Goal: Feedback & Contribution: Submit feedback/report problem

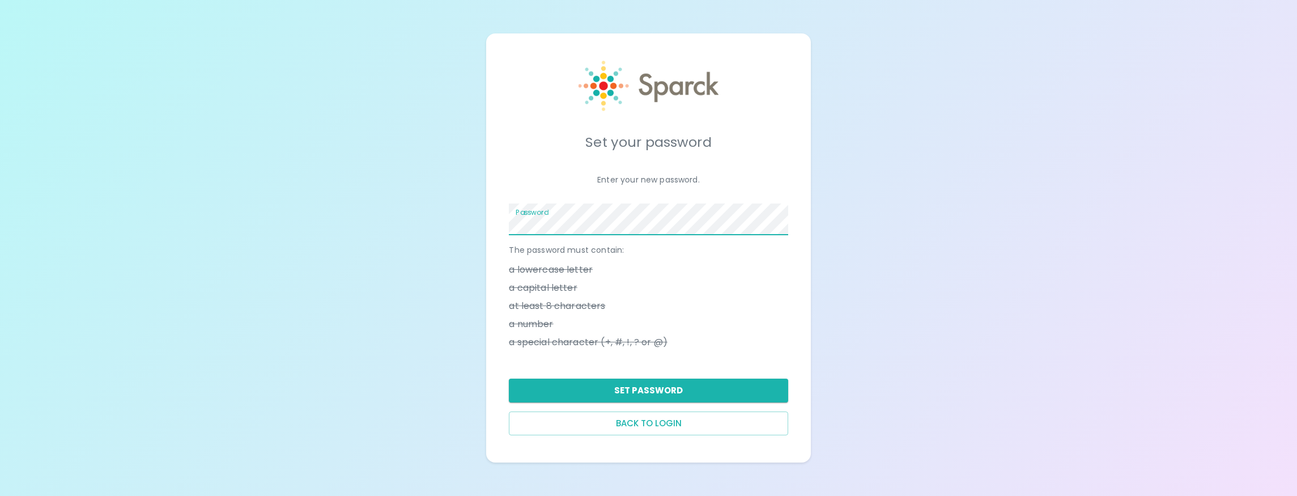
click at [673, 393] on button "Set Password" at bounding box center [648, 391] width 279 height 24
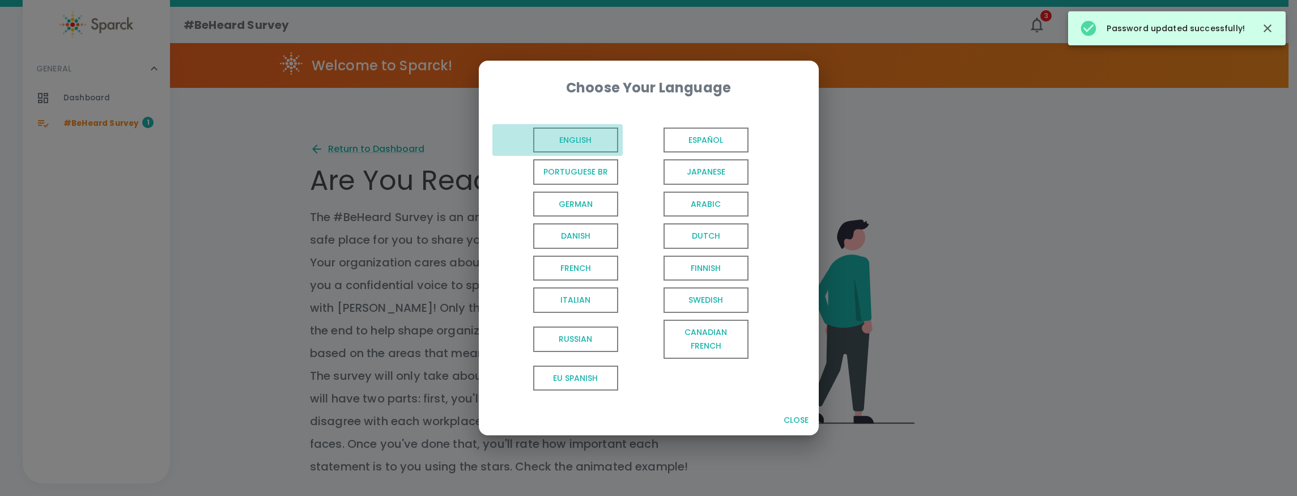
click at [559, 138] on span "English" at bounding box center [575, 141] width 85 height 26
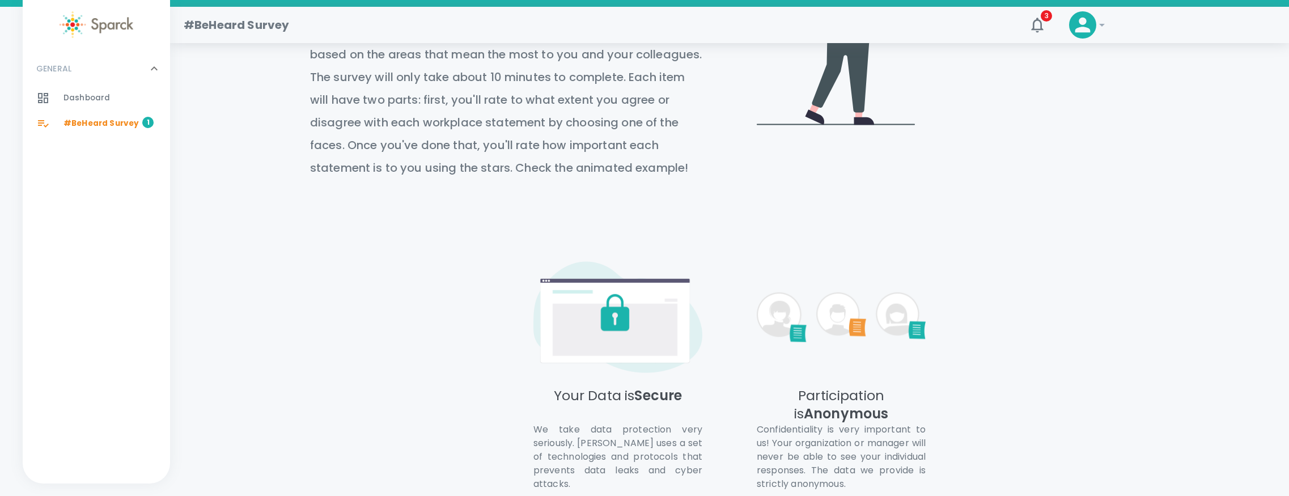
scroll to position [422, 0]
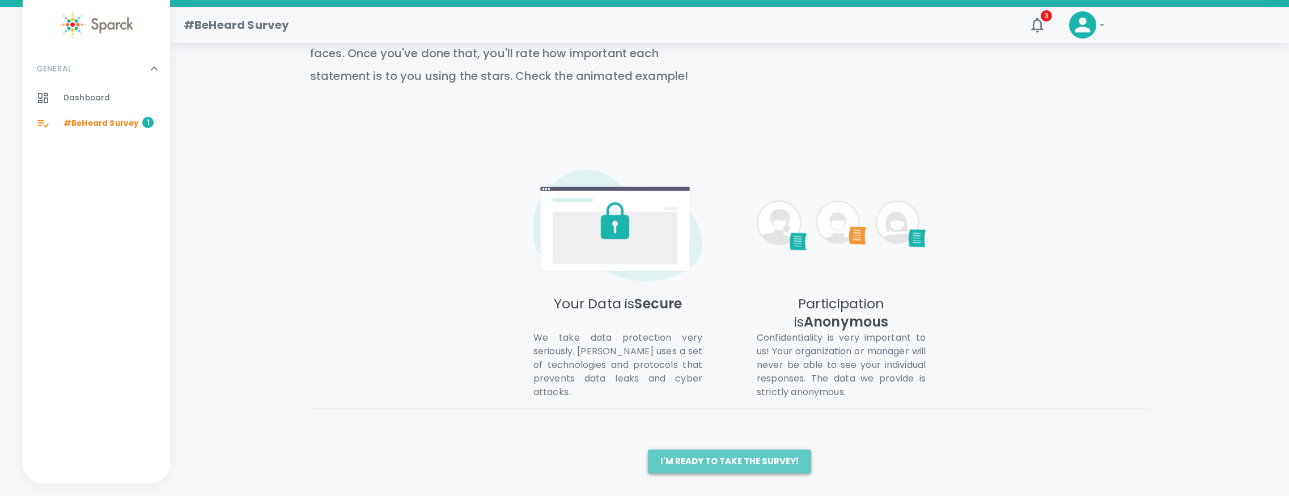
click at [733, 462] on button "I'm ready to take the survey!" at bounding box center [729, 461] width 163 height 24
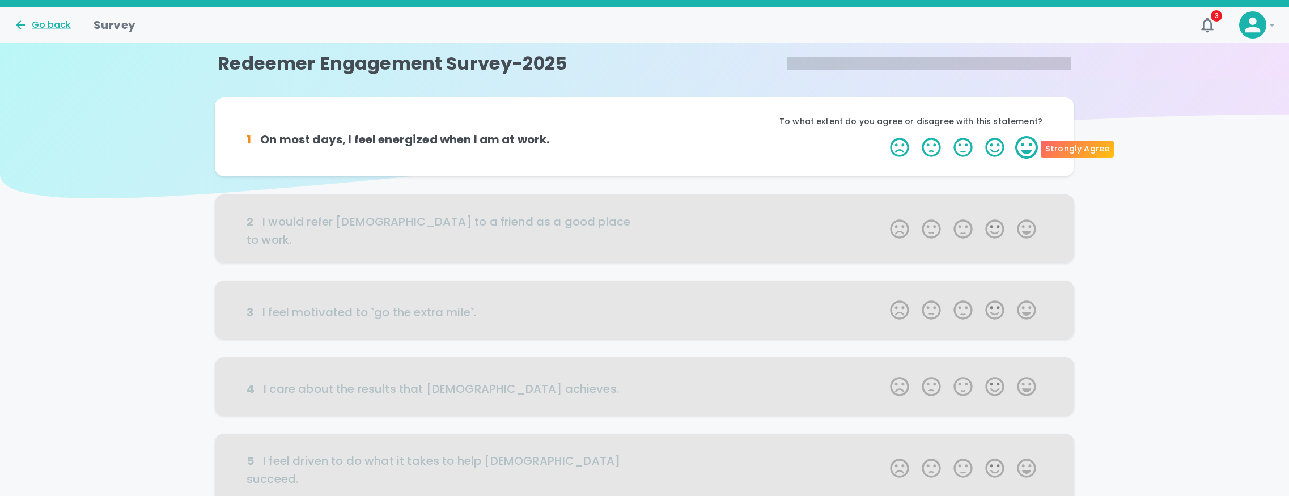
click at [1027, 148] on label "5 Stars" at bounding box center [1026, 147] width 32 height 23
click at [883, 136] on input "5 Stars" at bounding box center [883, 135] width 1 height 1
click at [1027, 148] on label "5 Stars" at bounding box center [1026, 147] width 32 height 23
click at [883, 136] on input "5 Stars" at bounding box center [883, 135] width 1 height 1
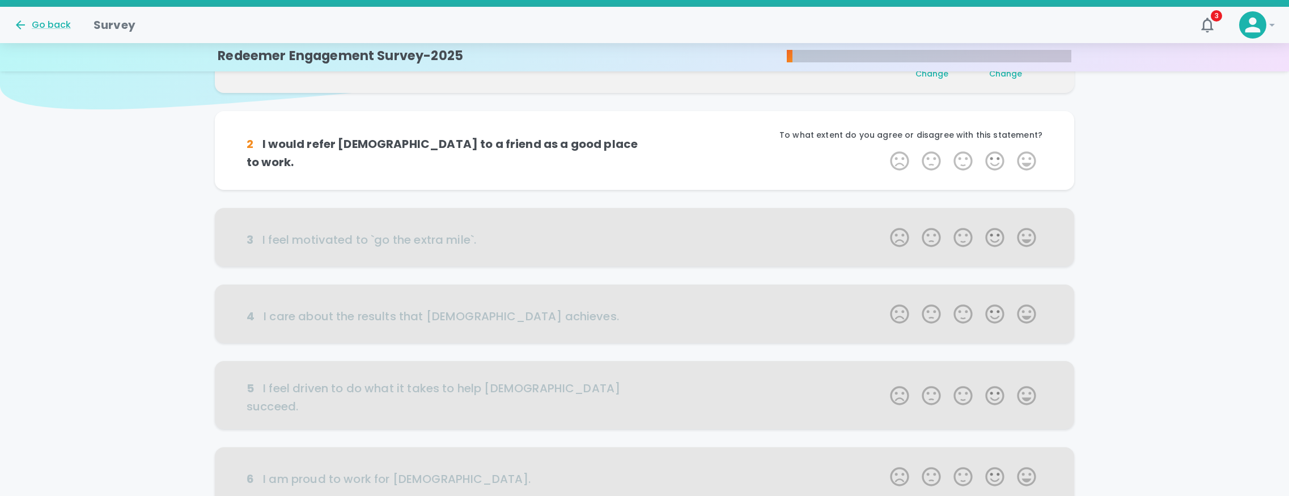
scroll to position [100, 0]
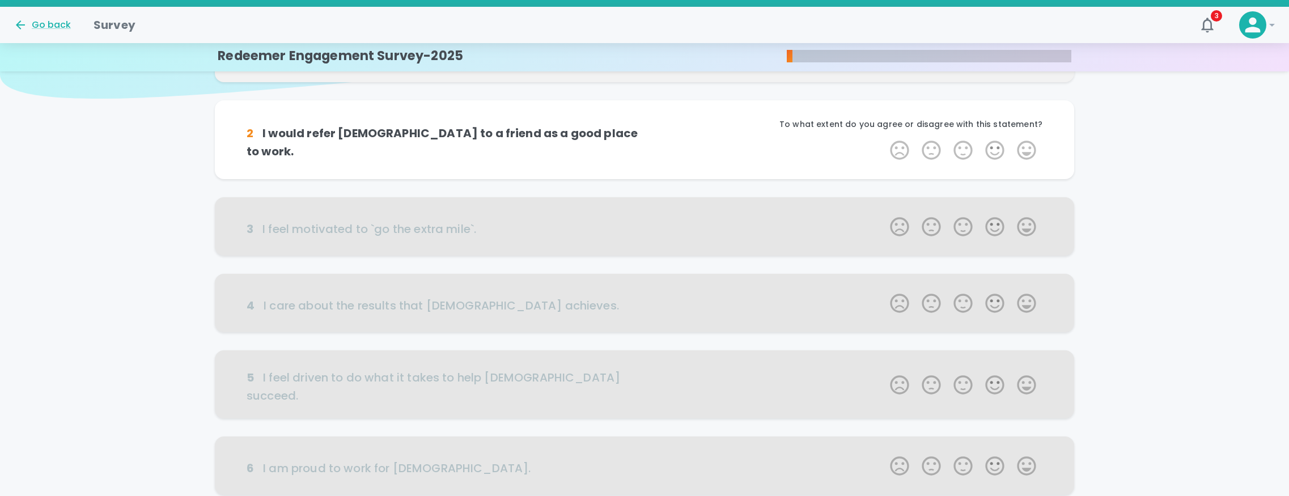
click at [1027, 148] on label "5 Stars" at bounding box center [1026, 150] width 32 height 23
click at [883, 139] on input "5 Stars" at bounding box center [883, 138] width 1 height 1
click at [1027, 148] on label "5 Stars" at bounding box center [1026, 150] width 32 height 23
click at [883, 139] on input "5 Stars" at bounding box center [883, 138] width 1 height 1
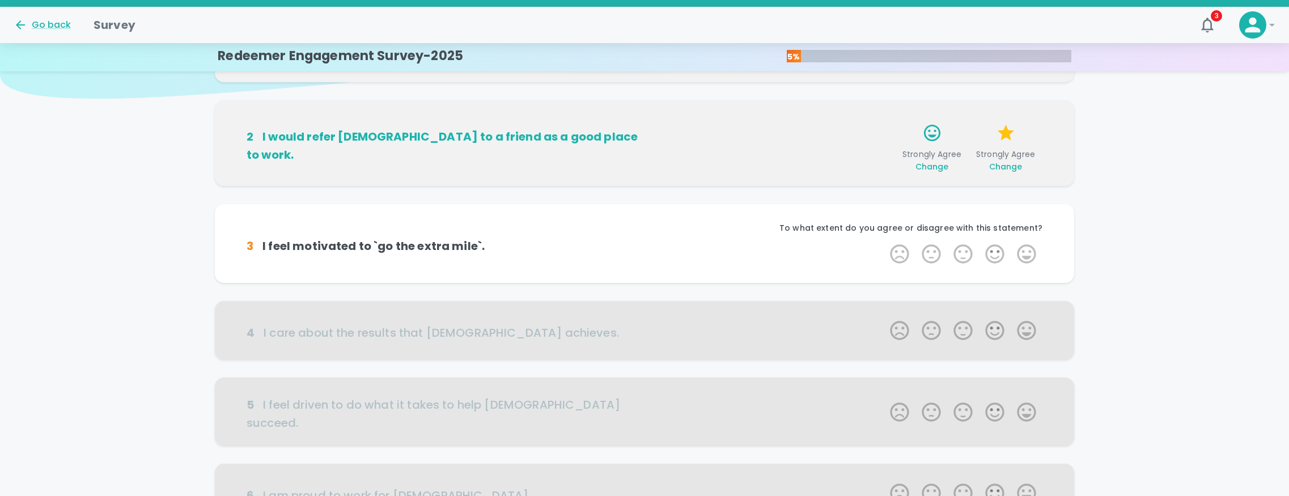
scroll to position [199, 0]
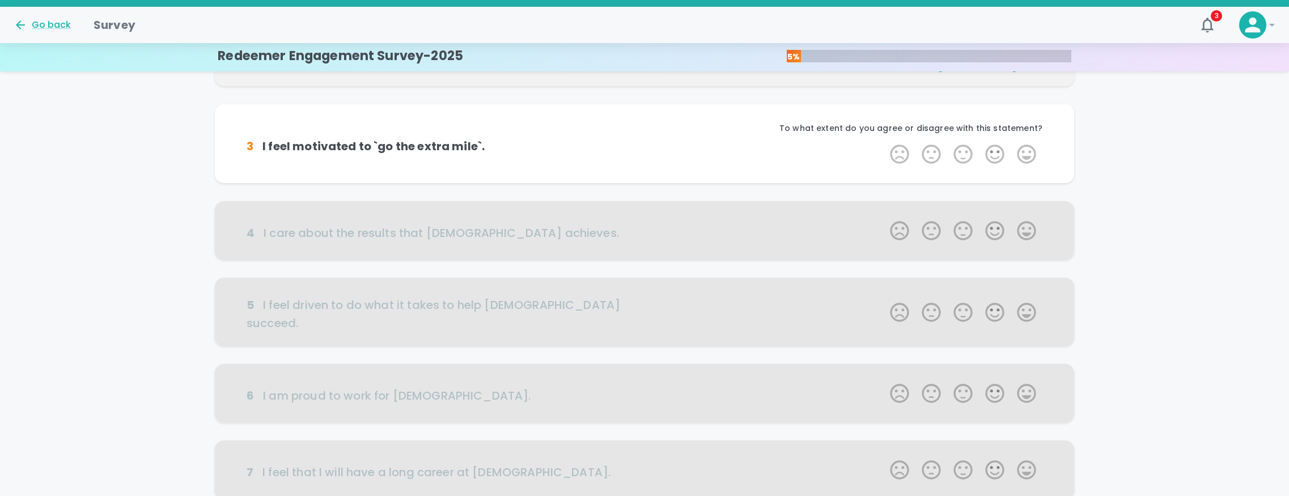
click at [1027, 148] on label "5 Stars" at bounding box center [1026, 154] width 32 height 23
click at [883, 143] on input "5 Stars" at bounding box center [883, 142] width 1 height 1
click at [1027, 148] on label "5 Stars" at bounding box center [1026, 154] width 32 height 23
click at [883, 143] on input "5 Stars" at bounding box center [883, 142] width 1 height 1
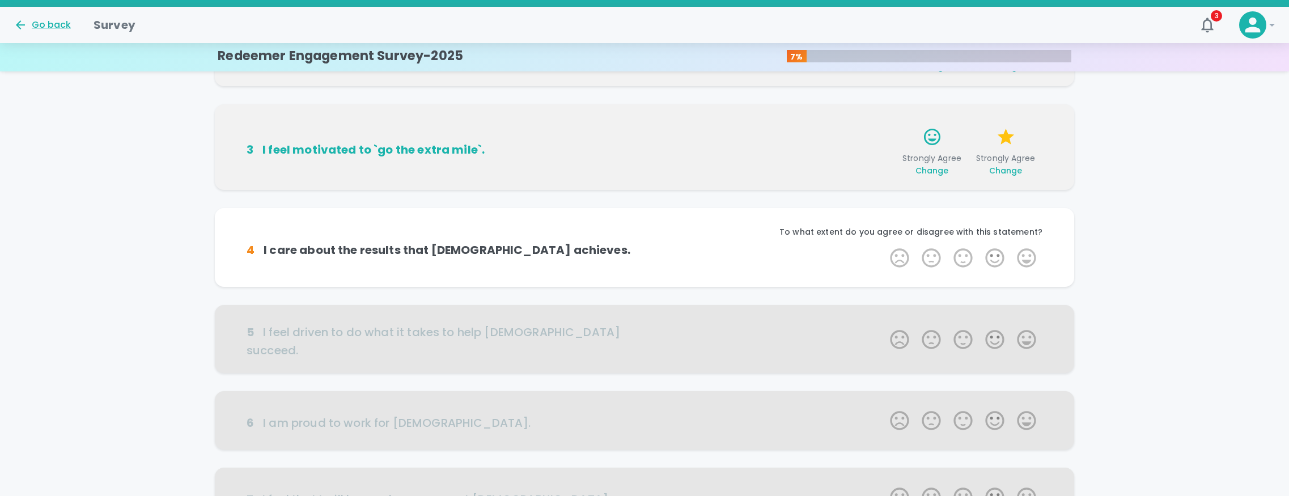
scroll to position [299, 0]
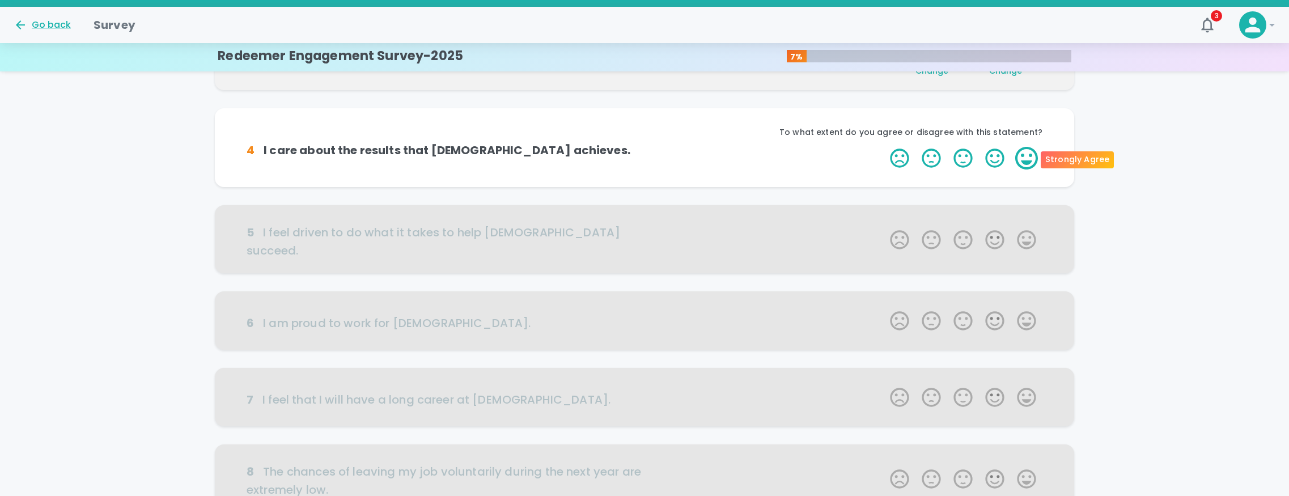
click at [1027, 148] on label "5 Stars" at bounding box center [1026, 158] width 32 height 23
click at [883, 147] on input "5 Stars" at bounding box center [883, 146] width 1 height 1
click at [1027, 148] on label "5 Stars" at bounding box center [1026, 158] width 32 height 23
click at [883, 147] on input "5 Stars" at bounding box center [883, 146] width 1 height 1
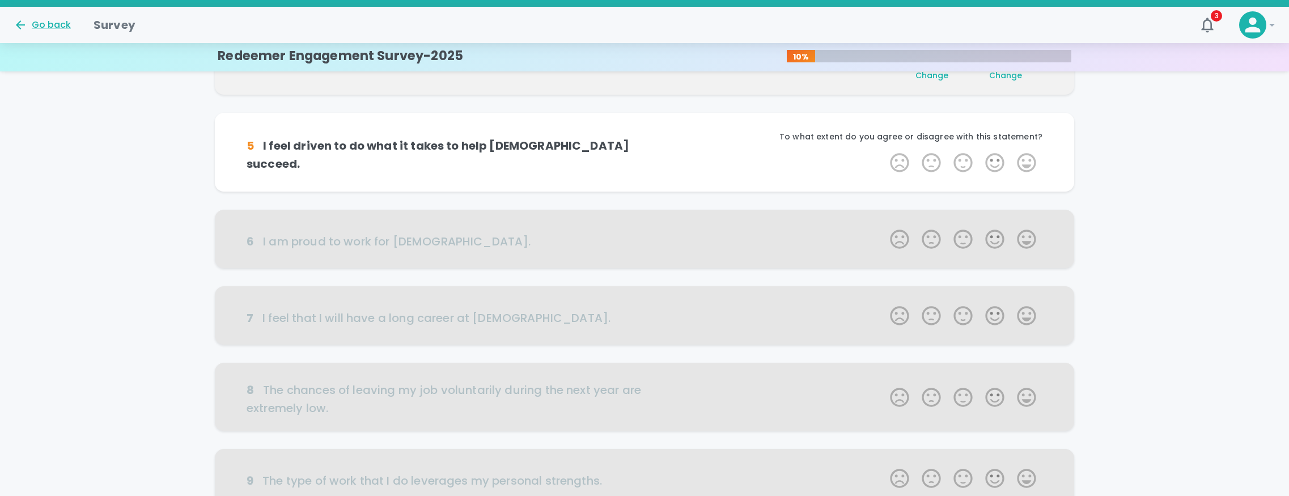
scroll to position [399, 0]
click at [1026, 158] on label "5 Stars" at bounding box center [1026, 162] width 32 height 23
click at [883, 151] on input "5 Stars" at bounding box center [883, 150] width 1 height 1
click at [1026, 158] on label "5 Stars" at bounding box center [1026, 162] width 32 height 23
click at [883, 151] on input "5 Stars" at bounding box center [883, 150] width 1 height 1
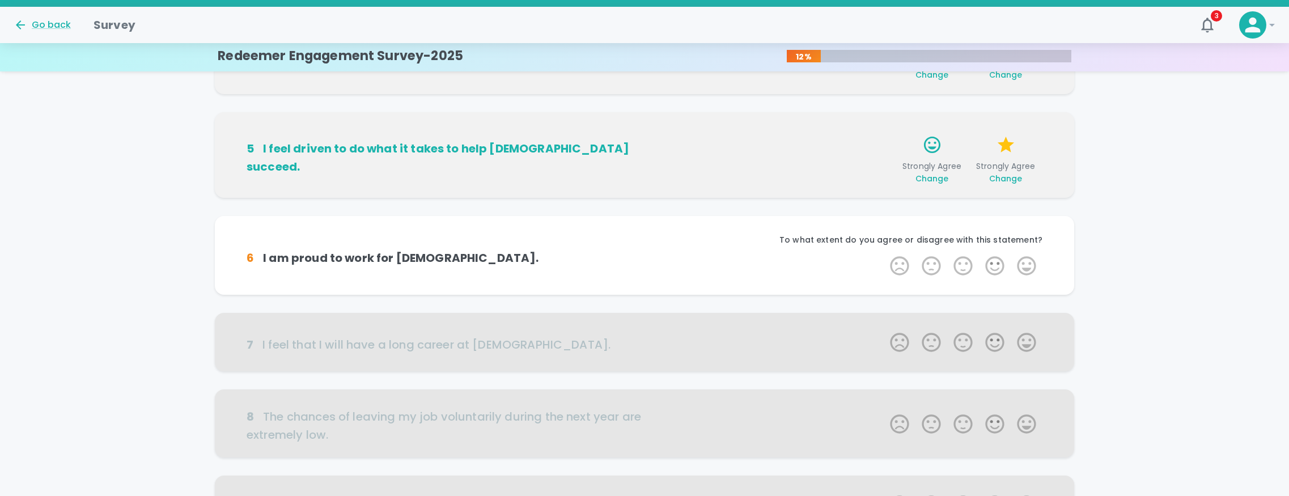
scroll to position [499, 0]
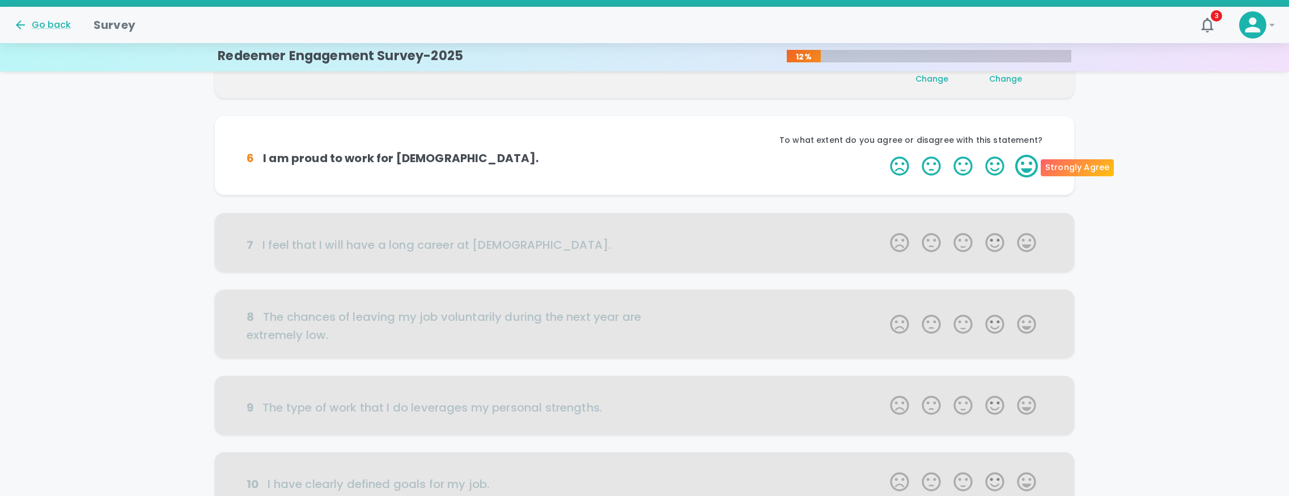
click at [1026, 159] on label "5 Stars" at bounding box center [1026, 166] width 32 height 23
click at [883, 155] on input "5 Stars" at bounding box center [883, 154] width 1 height 1
click at [1026, 165] on label "5 Stars" at bounding box center [1026, 166] width 32 height 23
click at [883, 155] on input "5 Stars" at bounding box center [883, 154] width 1 height 1
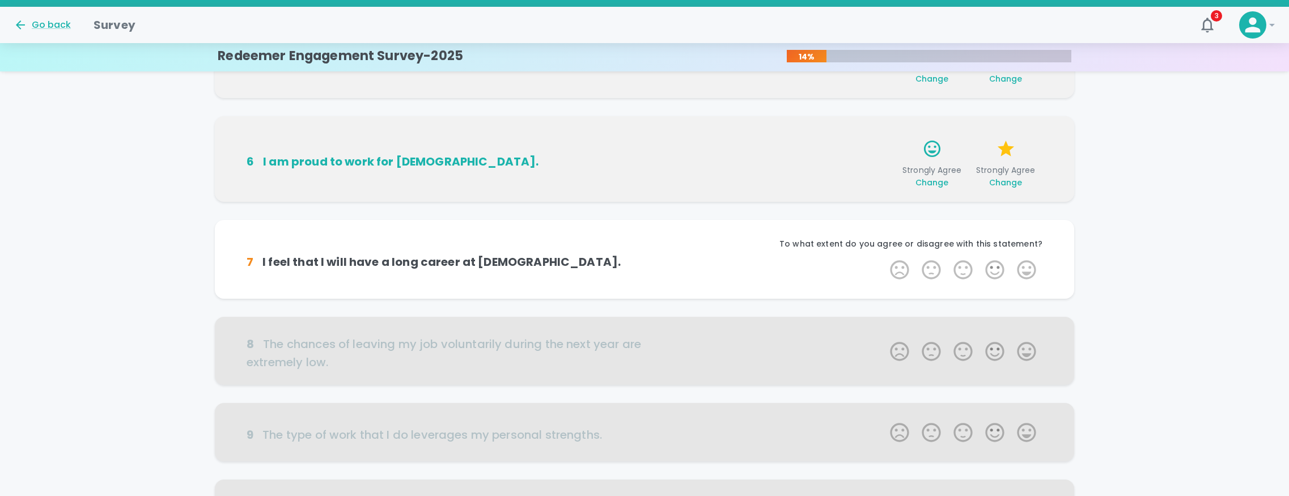
scroll to position [598, 0]
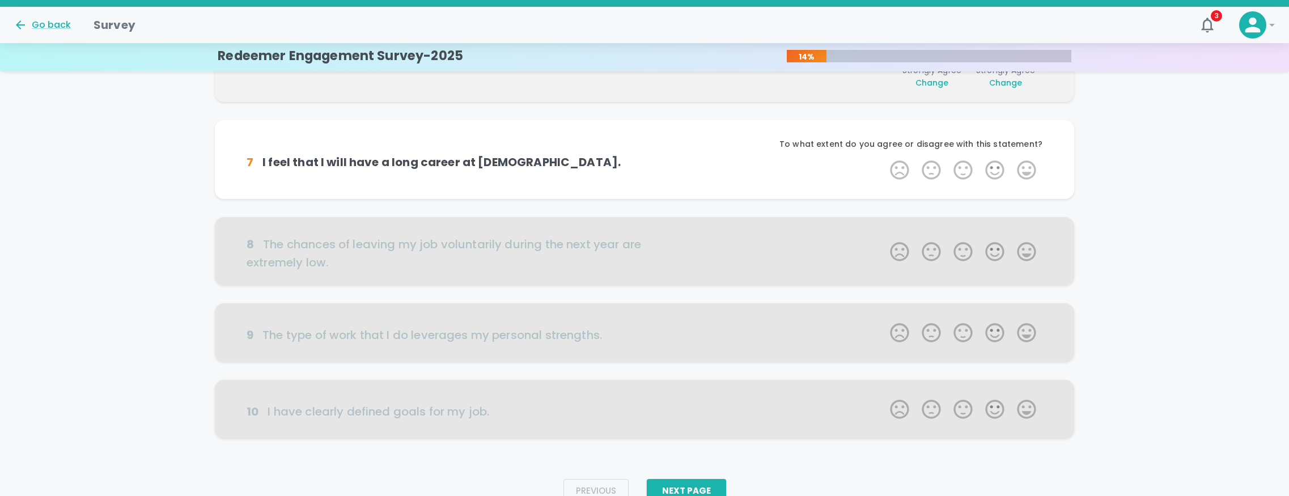
click at [1026, 165] on label "5 Stars" at bounding box center [1026, 170] width 32 height 23
click at [883, 159] on input "5 Stars" at bounding box center [883, 158] width 1 height 1
click at [932, 170] on label "2 Stars" at bounding box center [931, 170] width 32 height 23
click at [883, 159] on input "2 Stars" at bounding box center [883, 158] width 1 height 1
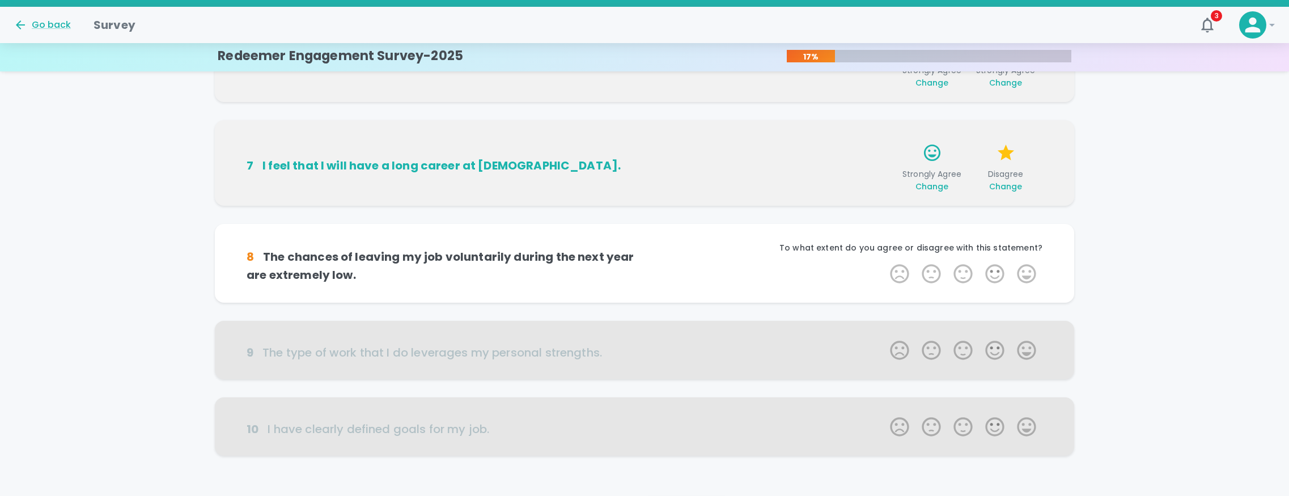
scroll to position [651, 0]
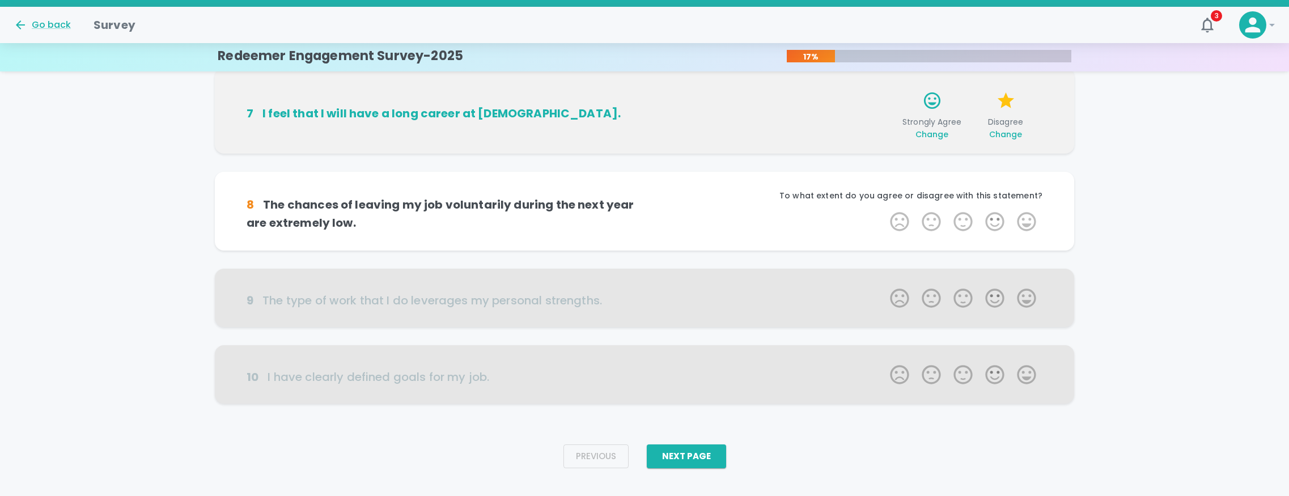
click at [1009, 136] on span "Change" at bounding box center [1005, 134] width 33 height 11
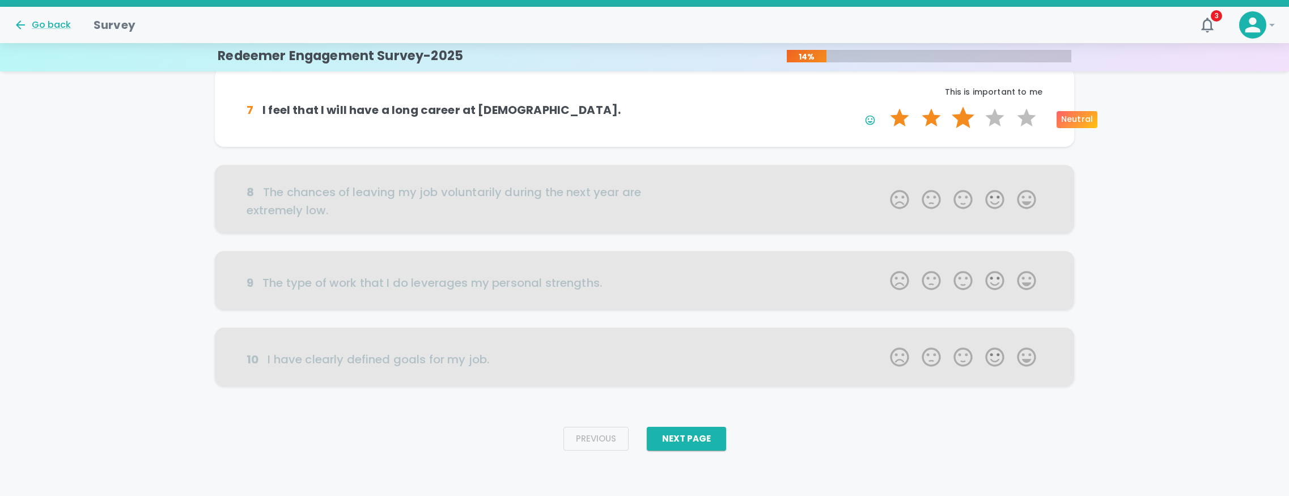
click at [964, 117] on label "3 Stars" at bounding box center [963, 118] width 32 height 23
click at [883, 107] on input "3 Stars" at bounding box center [883, 106] width 1 height 1
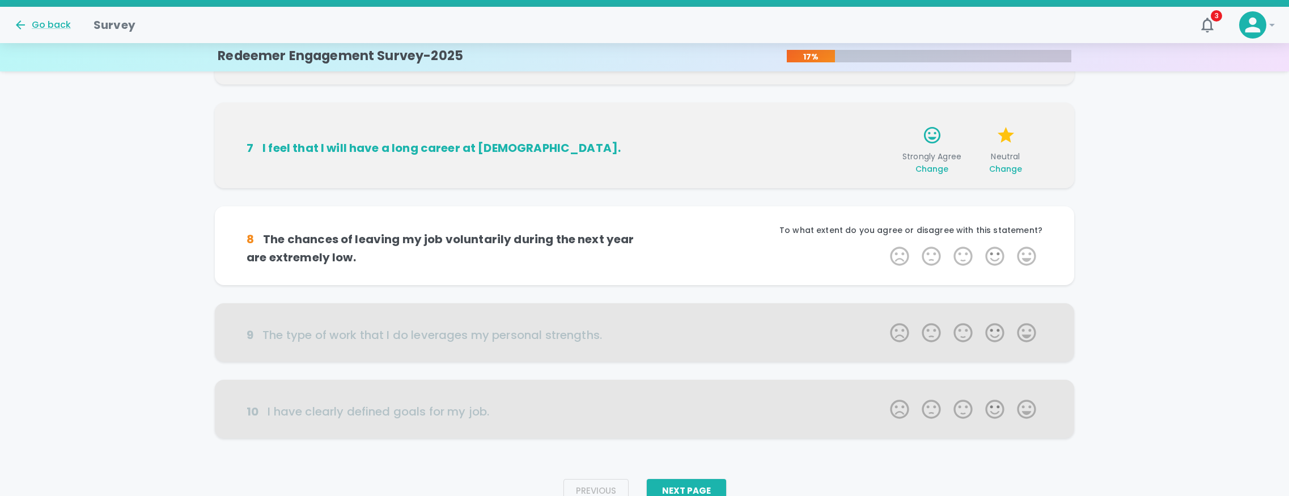
scroll to position [636, 0]
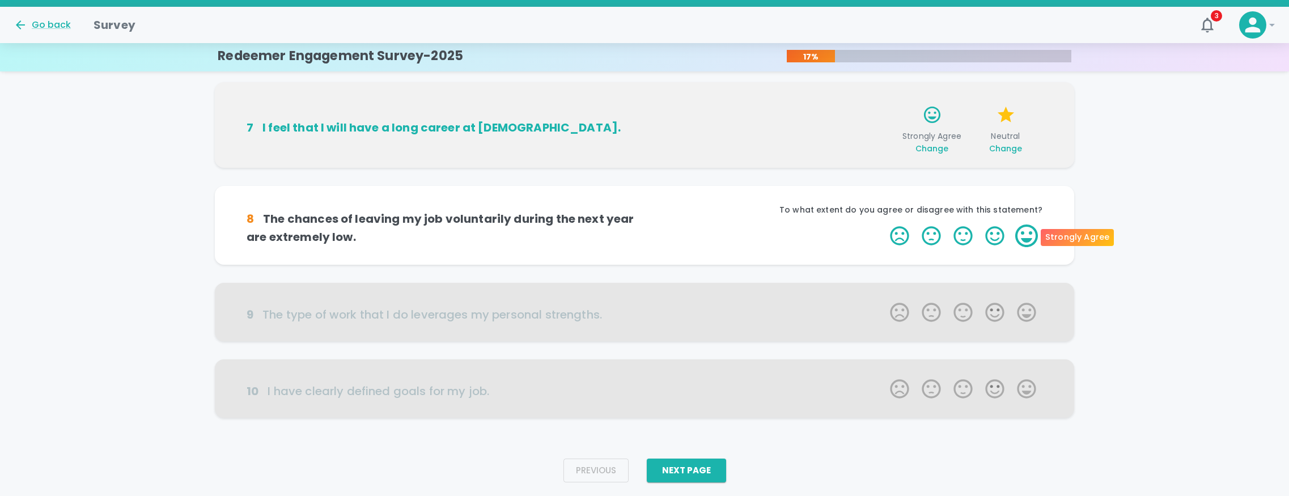
click at [1027, 230] on label "5 Stars" at bounding box center [1026, 235] width 32 height 23
click at [883, 224] on input "5 Stars" at bounding box center [883, 224] width 1 height 1
click at [1027, 232] on label "5 Stars" at bounding box center [1026, 235] width 32 height 23
click at [883, 224] on input "5 Stars" at bounding box center [883, 224] width 1 height 1
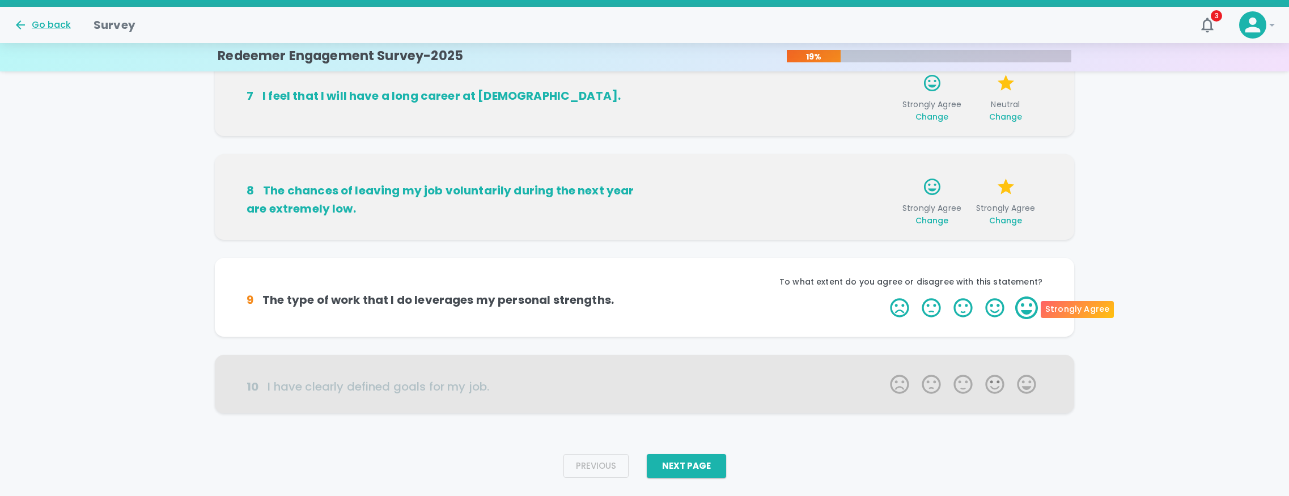
scroll to position [655, 0]
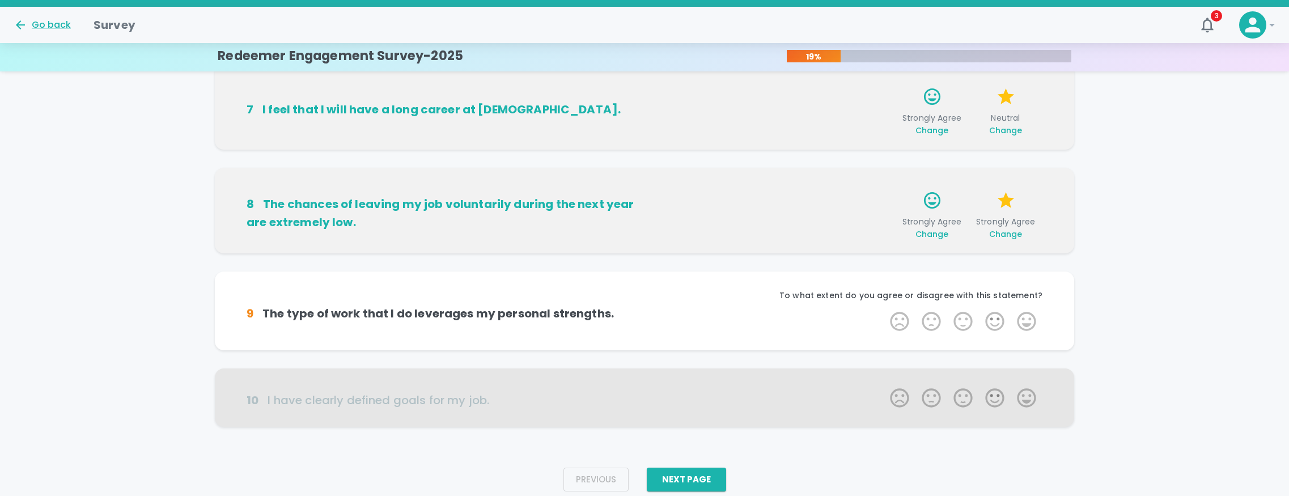
click at [1032, 308] on div "To what extent do you agree or disagree with this statement?" at bounding box center [843, 300] width 398 height 20
click at [1029, 317] on label "5 Stars" at bounding box center [1026, 321] width 32 height 23
click at [883, 310] on input "5 Stars" at bounding box center [883, 309] width 1 height 1
click at [1029, 317] on label "5 Stars" at bounding box center [1026, 321] width 32 height 23
click at [883, 310] on input "5 Stars" at bounding box center [883, 309] width 1 height 1
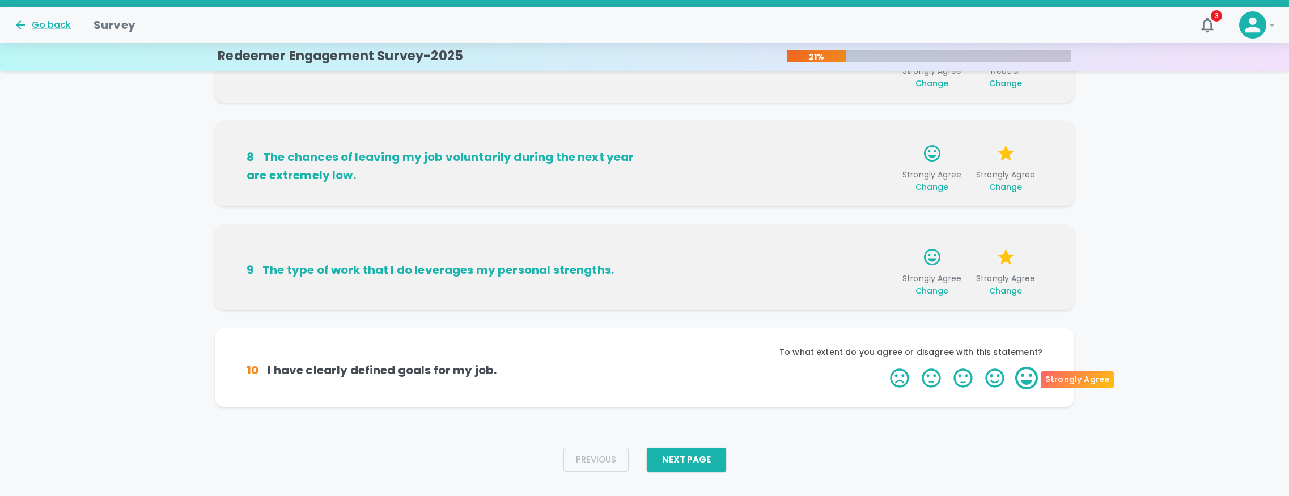
scroll to position [705, 0]
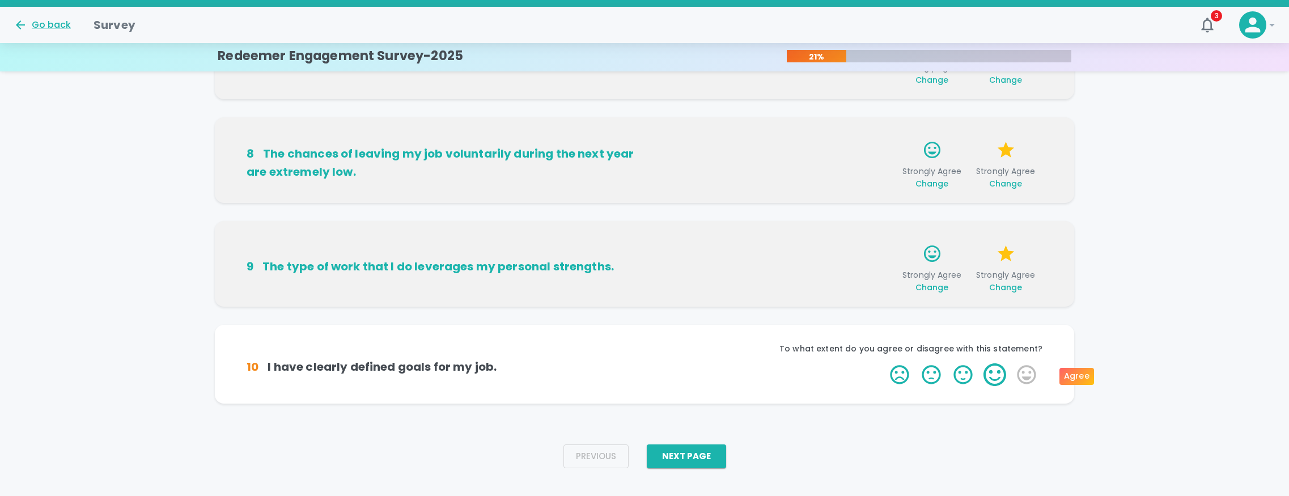
click at [997, 371] on label "4 Stars" at bounding box center [995, 374] width 32 height 23
click at [883, 363] on input "4 Stars" at bounding box center [883, 363] width 1 height 1
click at [987, 373] on label "4 Stars" at bounding box center [995, 374] width 32 height 23
click at [883, 363] on input "4 Stars" at bounding box center [883, 363] width 1 height 1
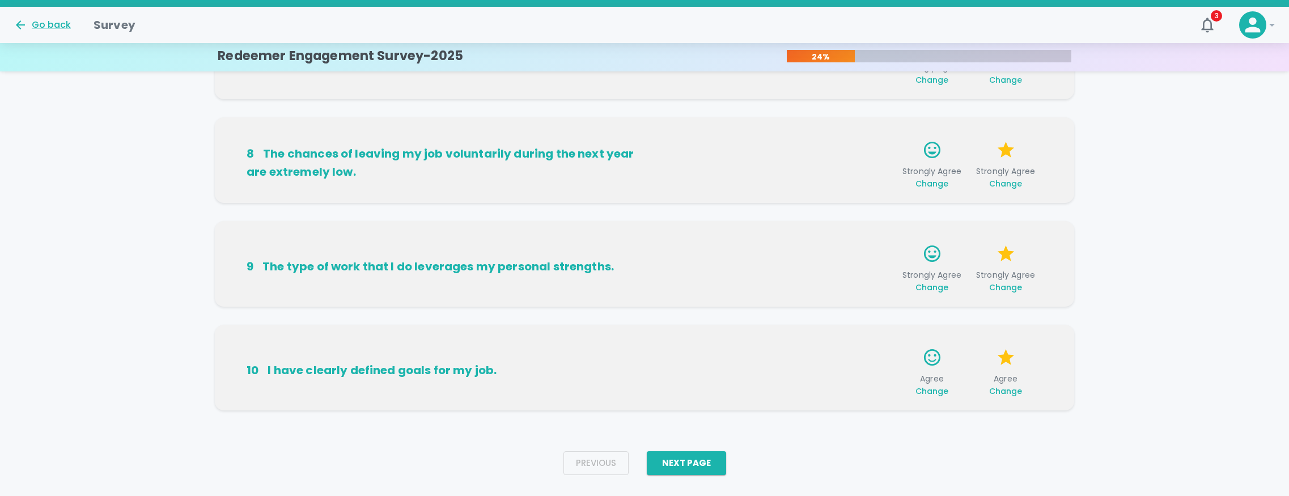
scroll to position [723, 0]
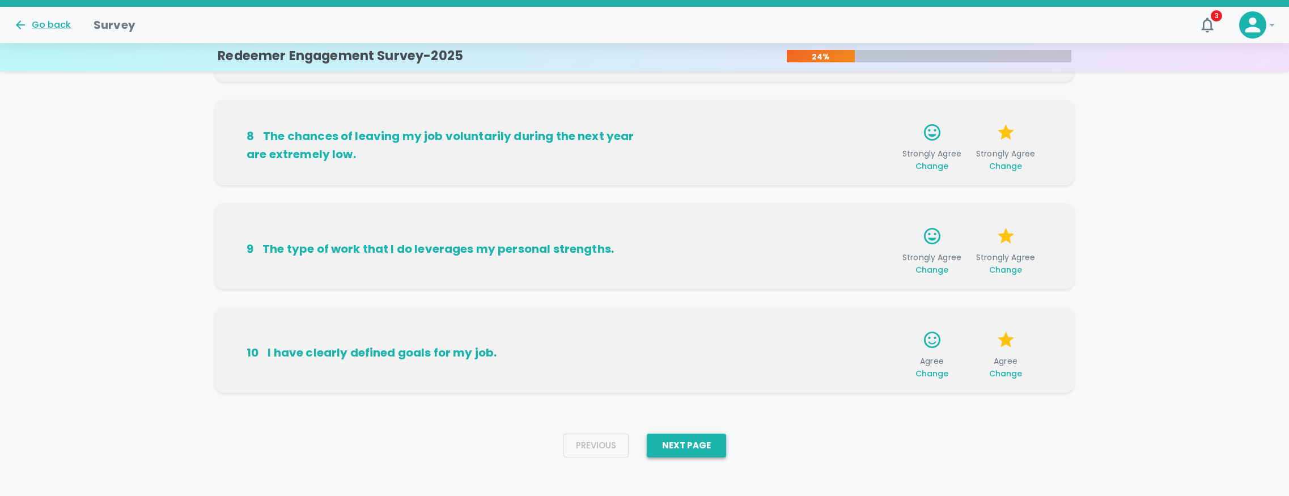
click at [703, 445] on button "Next Page" at bounding box center [686, 446] width 79 height 24
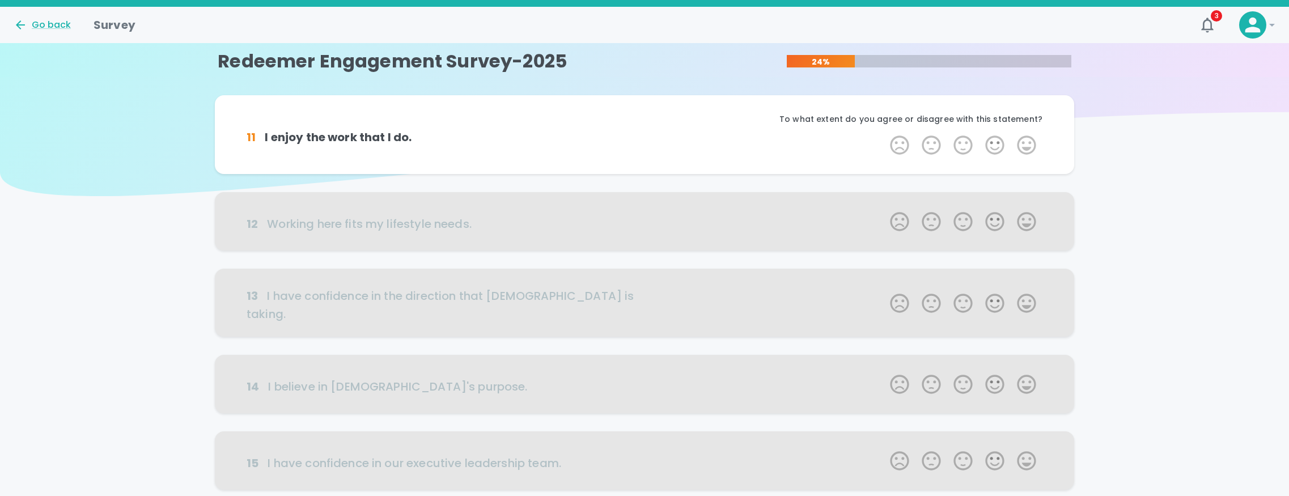
scroll to position [0, 0]
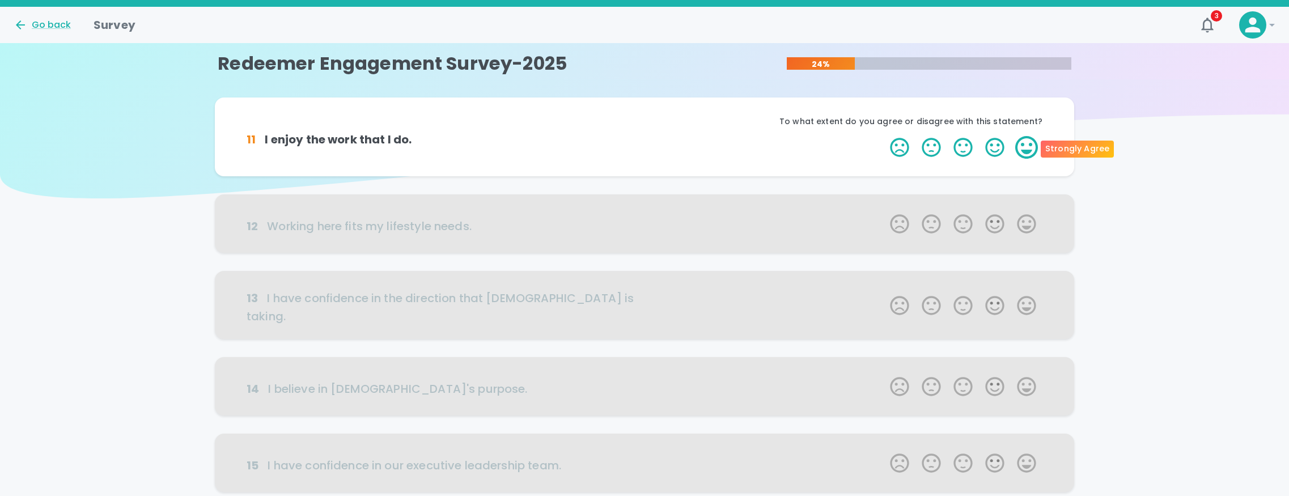
click at [1022, 146] on label "5 Stars" at bounding box center [1026, 147] width 32 height 23
click at [883, 136] on input "5 Stars" at bounding box center [883, 135] width 1 height 1
click at [1022, 146] on label "5 Stars" at bounding box center [1026, 147] width 32 height 23
click at [883, 136] on input "5 Stars" at bounding box center [883, 135] width 1 height 1
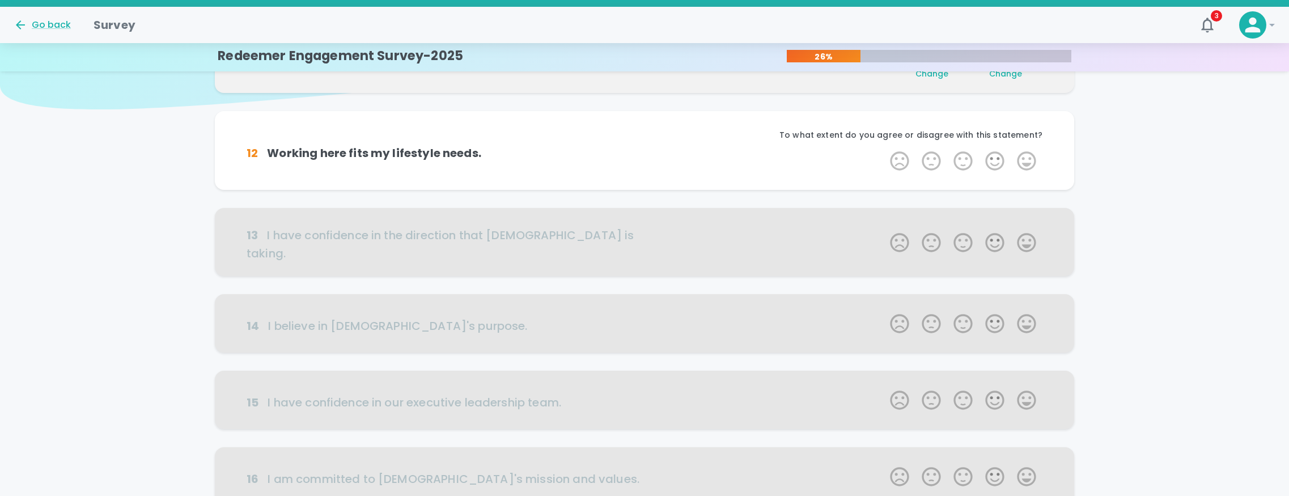
scroll to position [100, 0]
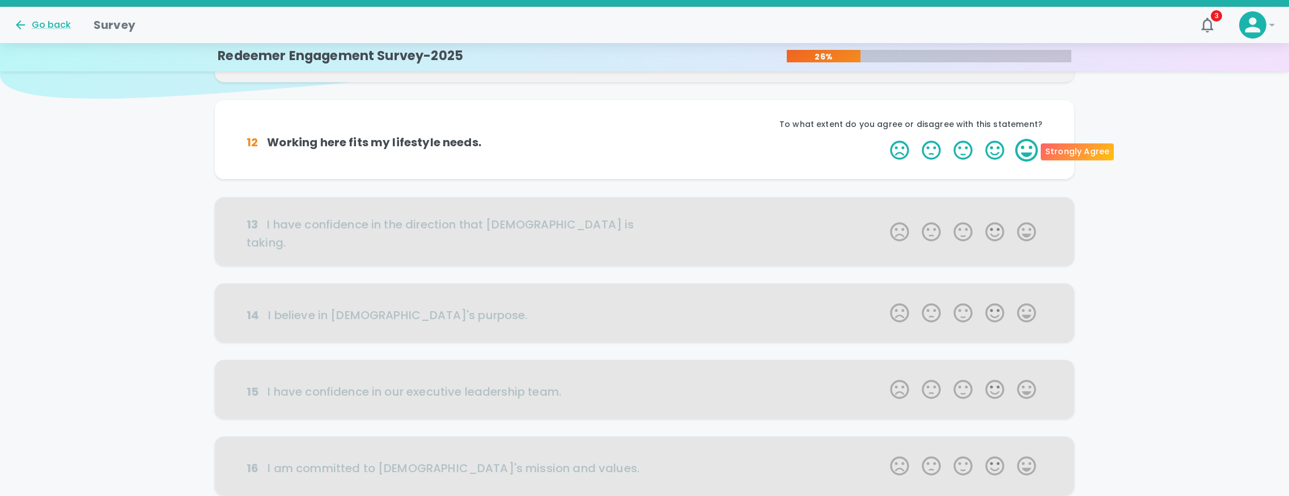
click at [1023, 147] on label "5 Stars" at bounding box center [1026, 150] width 32 height 23
click at [883, 139] on input "5 Stars" at bounding box center [883, 138] width 1 height 1
click at [1023, 147] on label "5 Stars" at bounding box center [1026, 150] width 32 height 23
click at [883, 139] on input "5 Stars" at bounding box center [883, 138] width 1 height 1
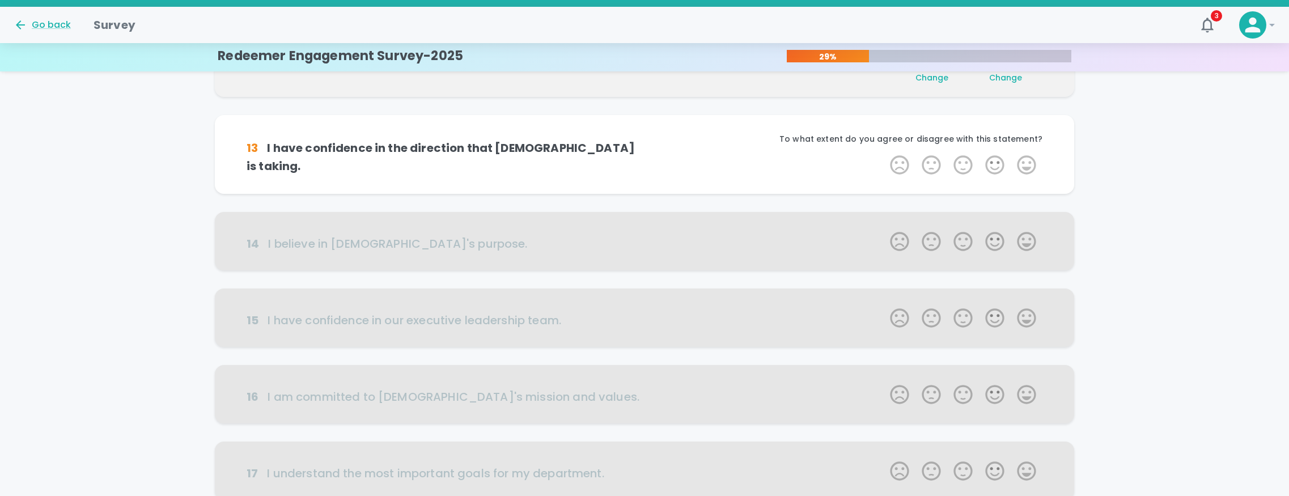
scroll to position [199, 0]
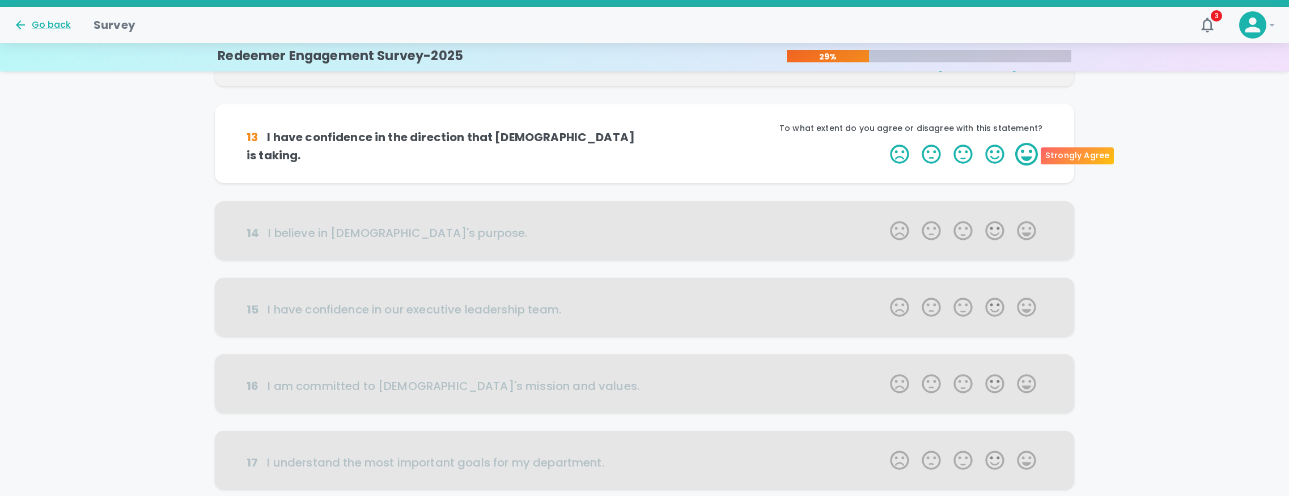
click at [1022, 150] on label "5 Stars" at bounding box center [1026, 154] width 32 height 23
click at [883, 143] on input "5 Stars" at bounding box center [883, 142] width 1 height 1
click at [1022, 155] on label "5 Stars" at bounding box center [1026, 154] width 32 height 23
click at [883, 143] on input "5 Stars" at bounding box center [883, 142] width 1 height 1
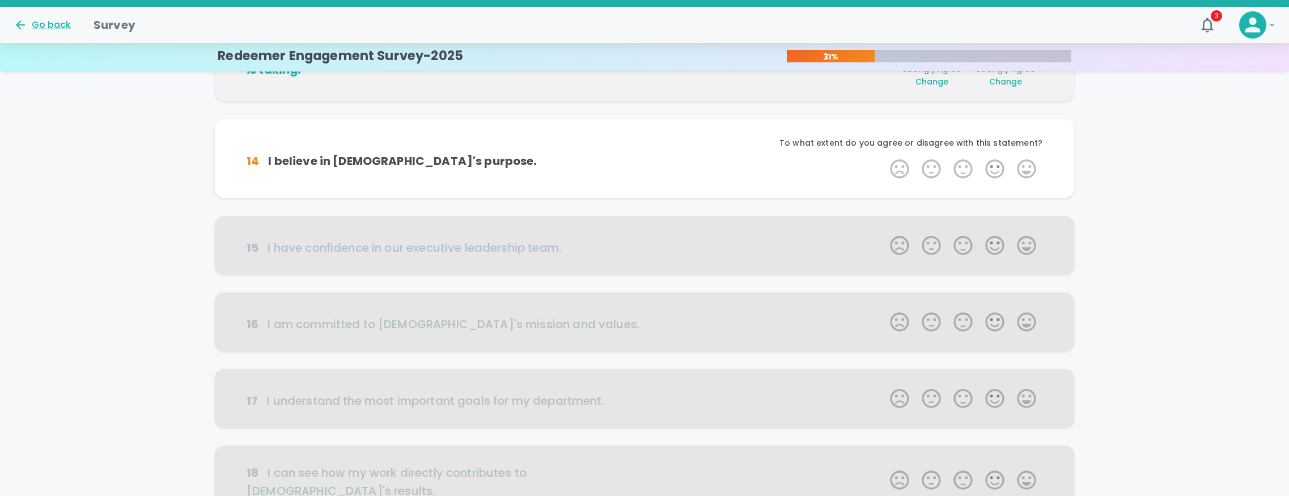
scroll to position [299, 0]
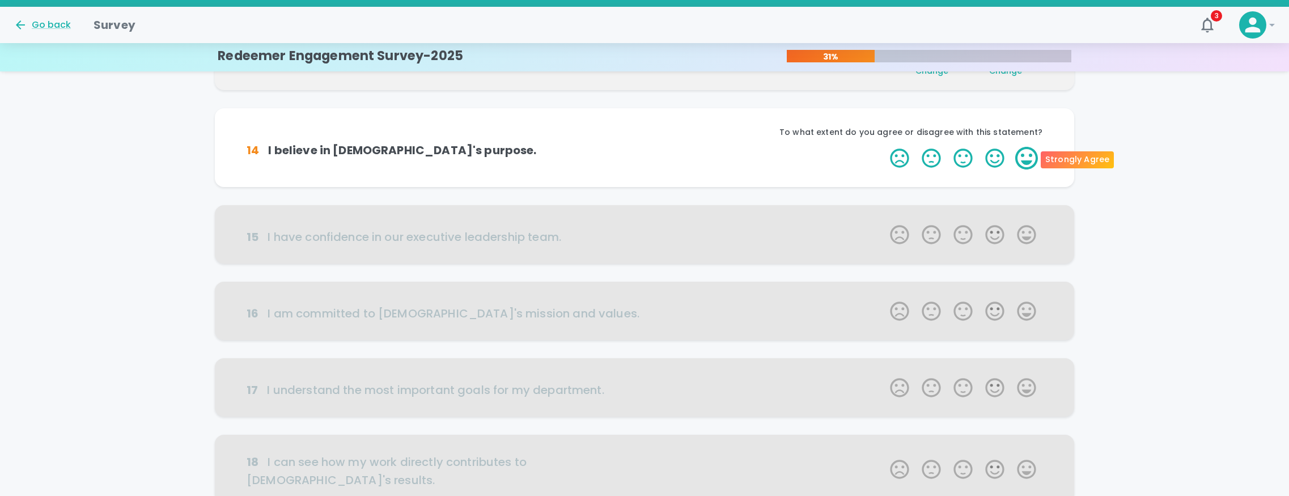
click at [1028, 161] on label "5 Stars" at bounding box center [1026, 158] width 32 height 23
click at [883, 147] on input "5 Stars" at bounding box center [883, 146] width 1 height 1
click at [1028, 161] on label "5 Stars" at bounding box center [1026, 158] width 32 height 23
click at [883, 147] on input "5 Stars" at bounding box center [883, 146] width 1 height 1
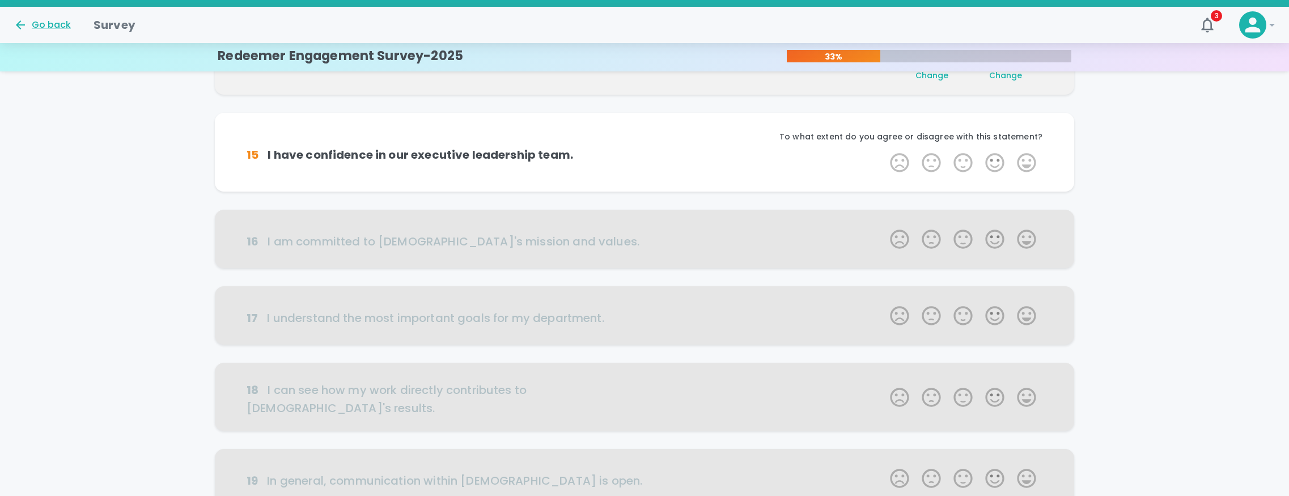
scroll to position [399, 0]
click at [1028, 161] on label "5 Stars" at bounding box center [1026, 162] width 32 height 23
click at [883, 151] on input "5 Stars" at bounding box center [883, 150] width 1 height 1
click at [1027, 161] on label "5 Stars" at bounding box center [1026, 162] width 32 height 23
click at [883, 151] on input "5 Stars" at bounding box center [883, 150] width 1 height 1
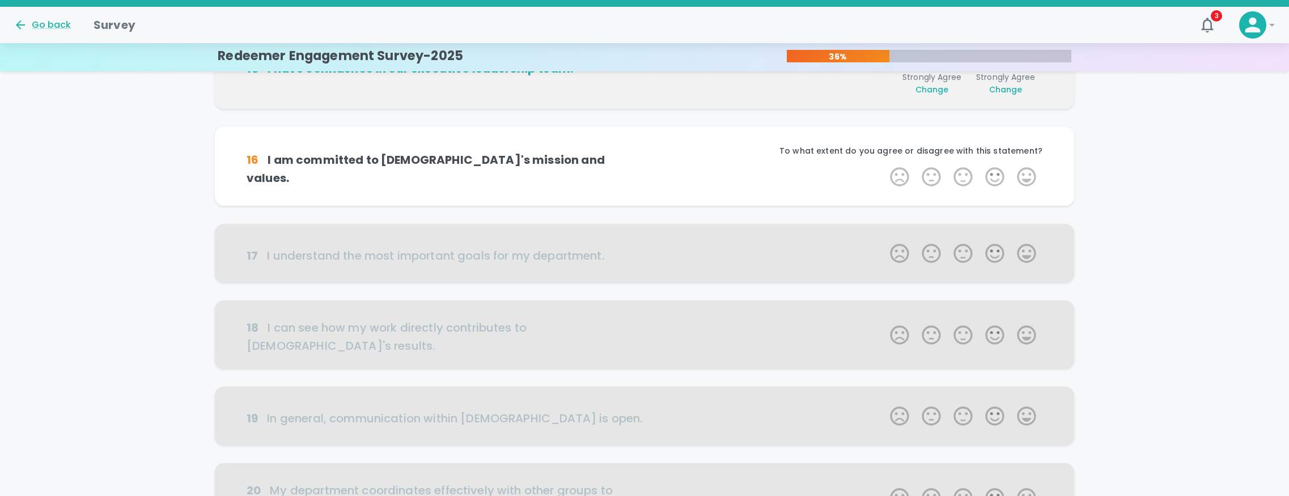
scroll to position [499, 0]
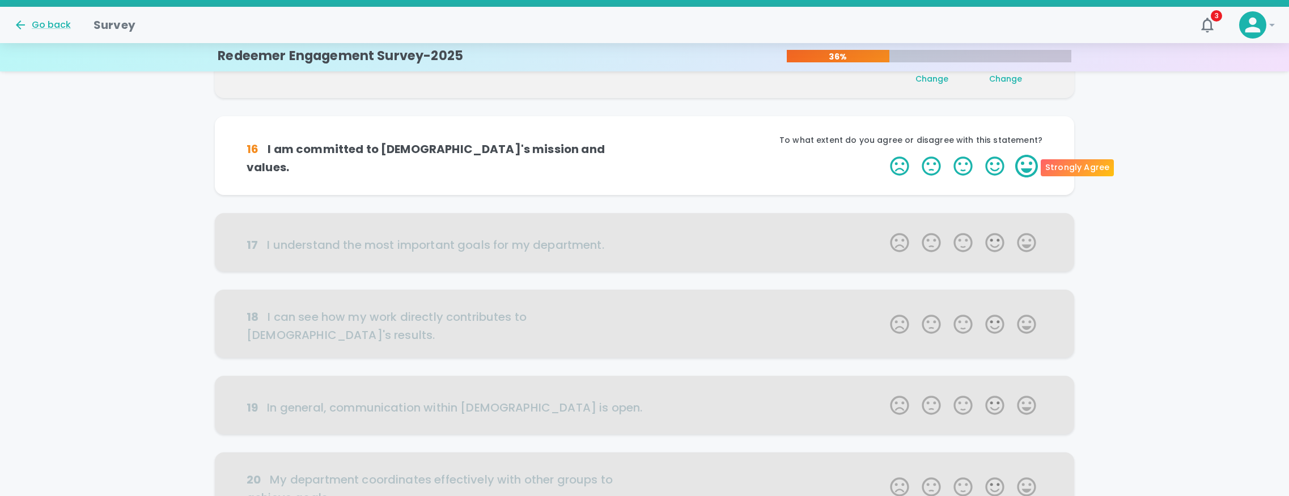
click at [1027, 164] on label "5 Stars" at bounding box center [1026, 166] width 32 height 23
click at [883, 155] on input "5 Stars" at bounding box center [883, 154] width 1 height 1
click at [1027, 164] on label "5 Stars" at bounding box center [1026, 166] width 32 height 23
click at [883, 155] on input "5 Stars" at bounding box center [883, 154] width 1 height 1
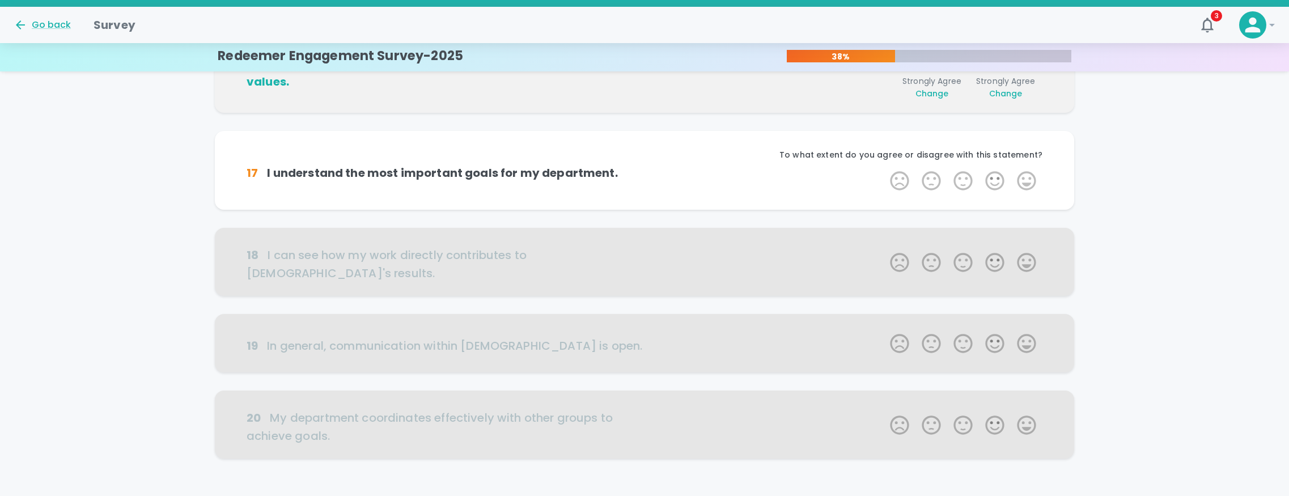
scroll to position [598, 0]
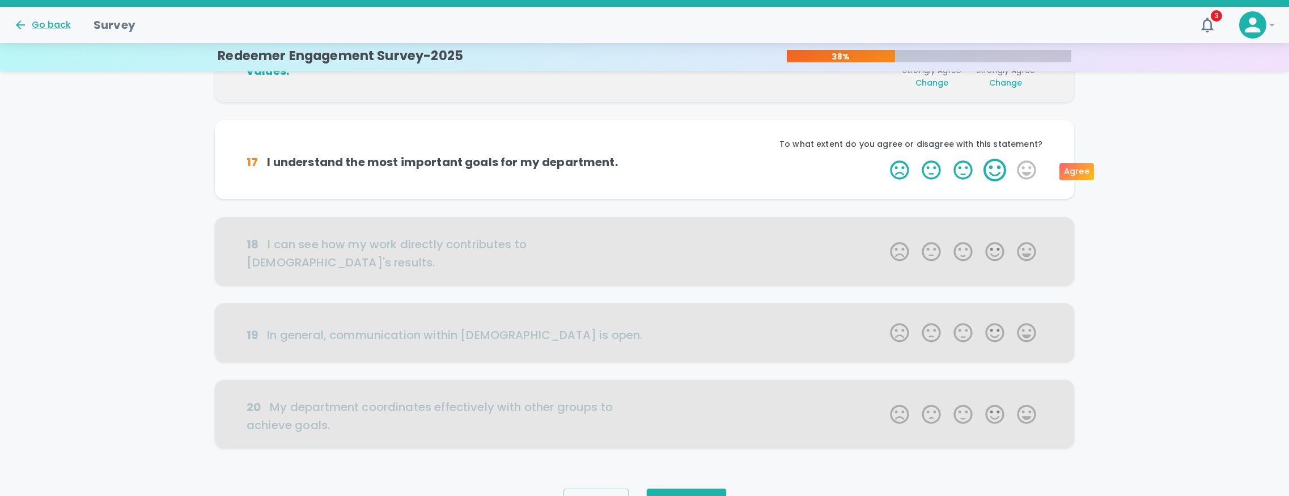
click at [992, 172] on label "4 Stars" at bounding box center [995, 170] width 32 height 23
click at [883, 159] on input "4 Stars" at bounding box center [883, 158] width 1 height 1
click at [998, 141] on p "This is important to me" at bounding box center [843, 143] width 398 height 11
click at [1002, 173] on label "4 Stars" at bounding box center [995, 170] width 32 height 23
click at [883, 159] on input "4 Stars" at bounding box center [883, 158] width 1 height 1
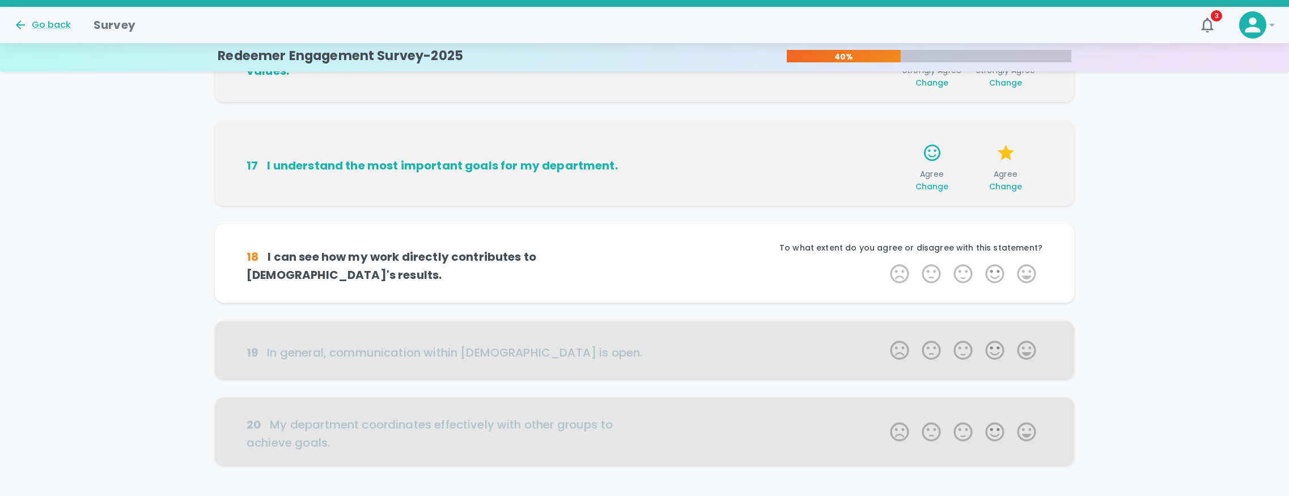
scroll to position [660, 0]
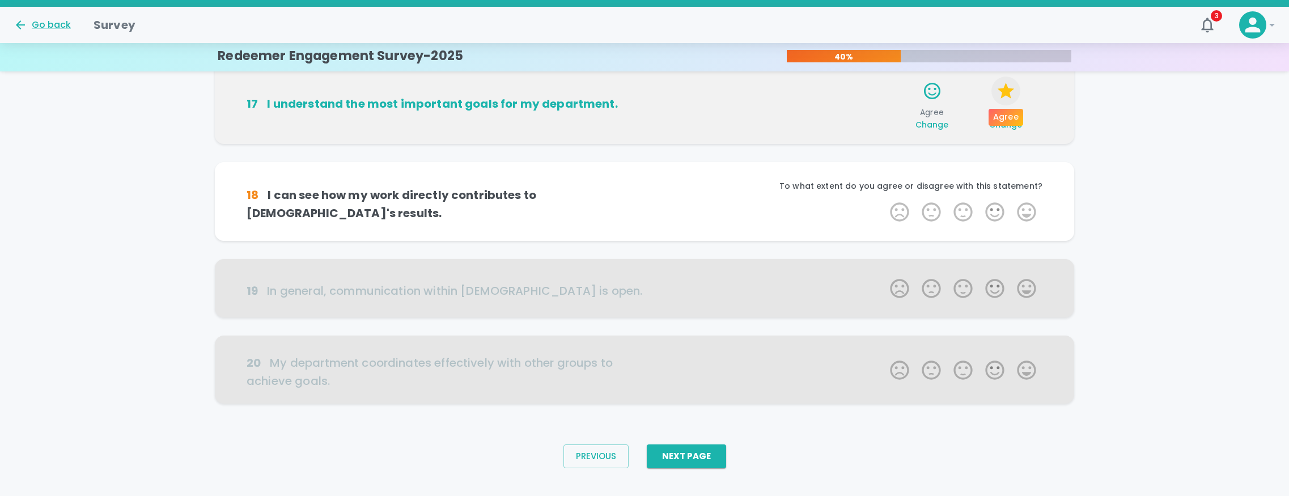
click at [1006, 96] on icon "button" at bounding box center [1006, 91] width 20 height 20
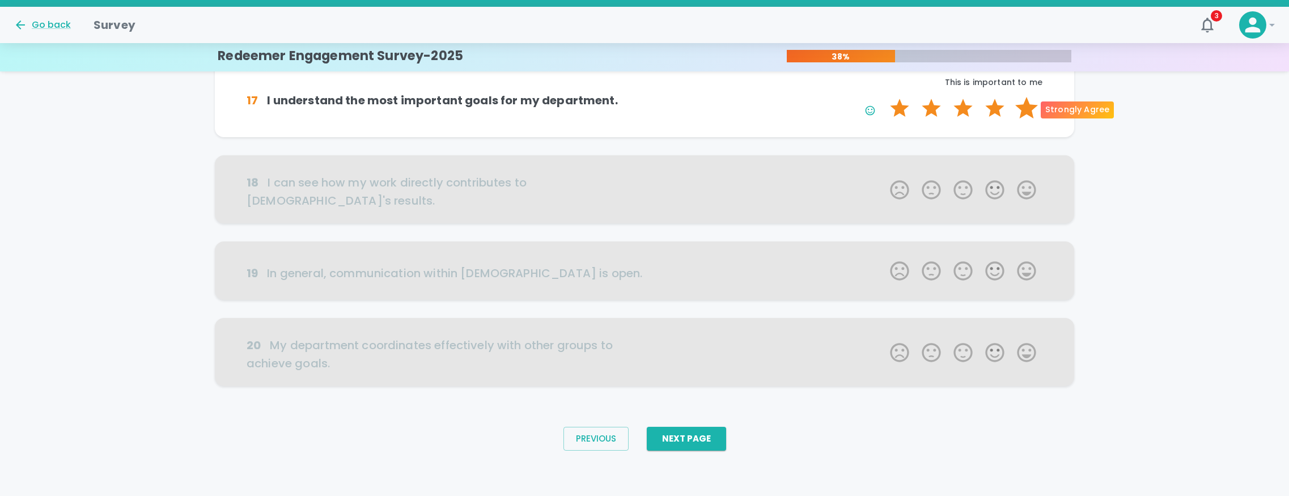
click at [1027, 111] on label "5 Stars" at bounding box center [1026, 108] width 32 height 23
click at [883, 97] on input "5 Stars" at bounding box center [883, 96] width 1 height 1
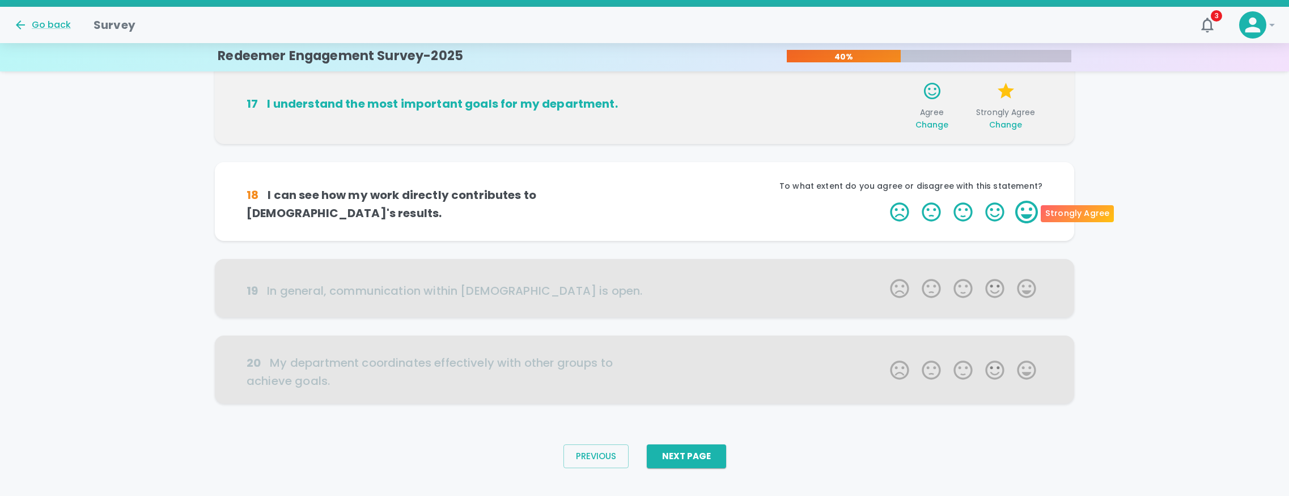
click at [1025, 208] on label "5 Stars" at bounding box center [1026, 212] width 32 height 23
click at [883, 201] on input "5 Stars" at bounding box center [883, 200] width 1 height 1
click at [1025, 208] on label "5 Stars" at bounding box center [1026, 212] width 32 height 23
click at [883, 201] on input "5 Stars" at bounding box center [883, 200] width 1 height 1
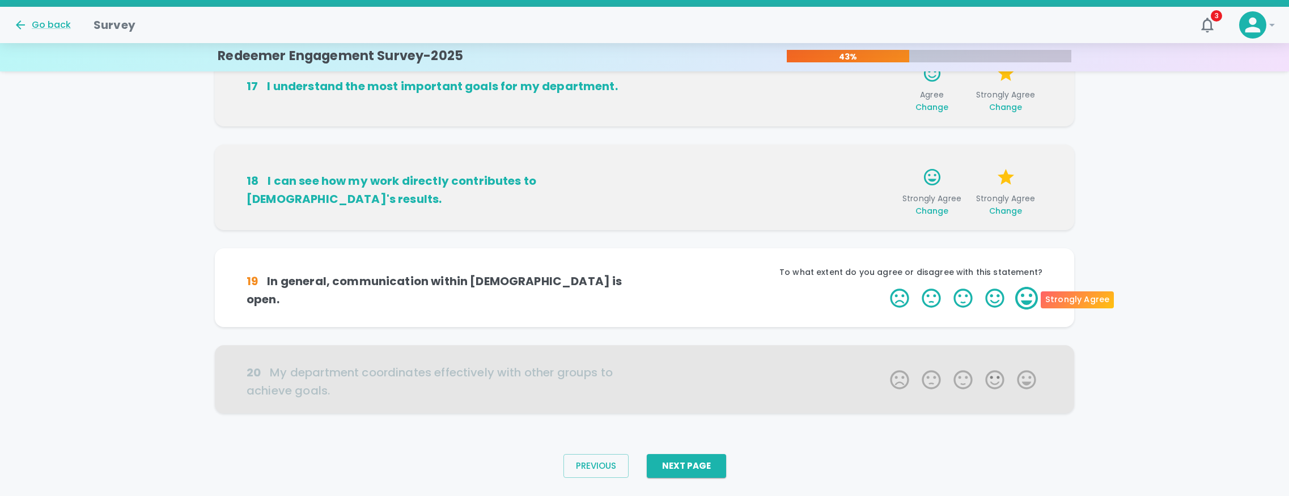
click at [1027, 298] on label "5 Stars" at bounding box center [1026, 298] width 32 height 23
click at [883, 287] on input "5 Stars" at bounding box center [883, 286] width 1 height 1
click at [1027, 298] on label "5 Stars" at bounding box center [1026, 298] width 32 height 23
click at [883, 287] on input "5 Stars" at bounding box center [883, 286] width 1 height 1
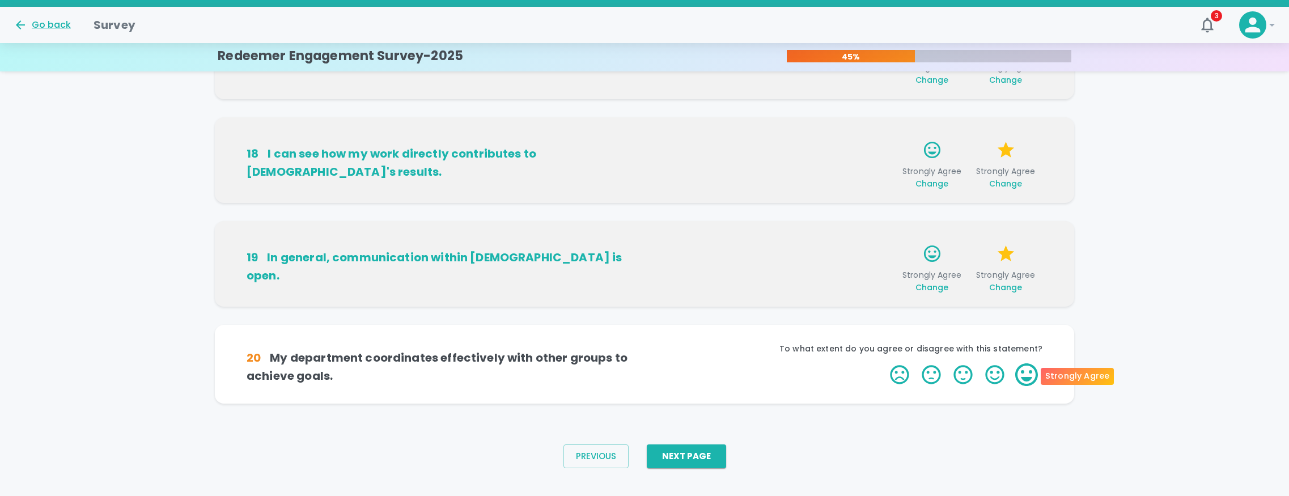
click at [1025, 373] on label "5 Stars" at bounding box center [1026, 374] width 32 height 23
click at [883, 363] on input "5 Stars" at bounding box center [883, 363] width 1 height 1
click at [1025, 373] on label "5 Stars" at bounding box center [1026, 374] width 32 height 23
click at [883, 363] on input "5 Stars" at bounding box center [883, 363] width 1 height 1
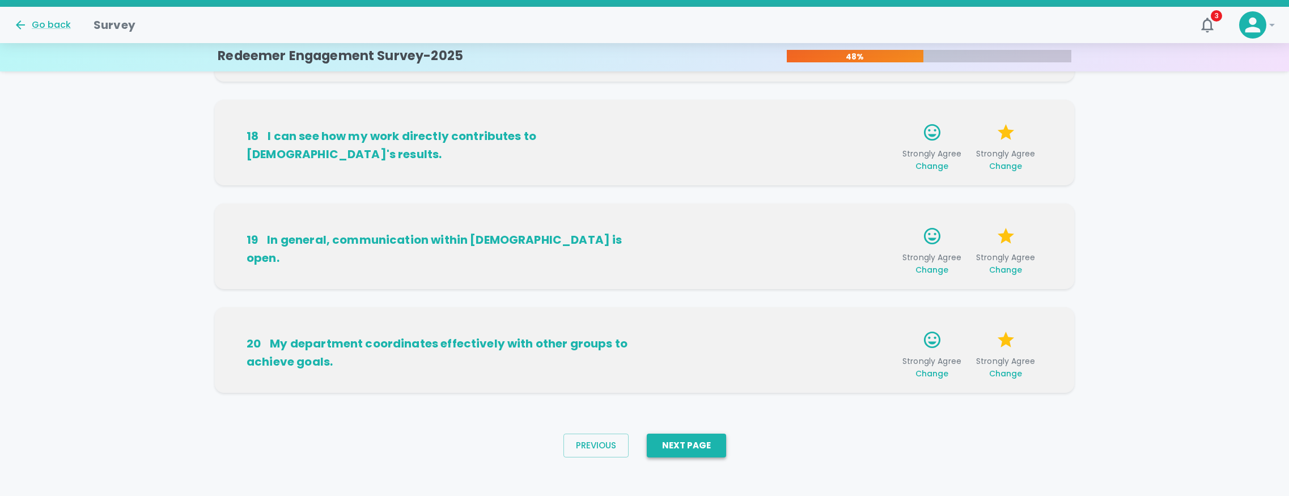
click at [712, 444] on button "Next Page" at bounding box center [686, 446] width 79 height 24
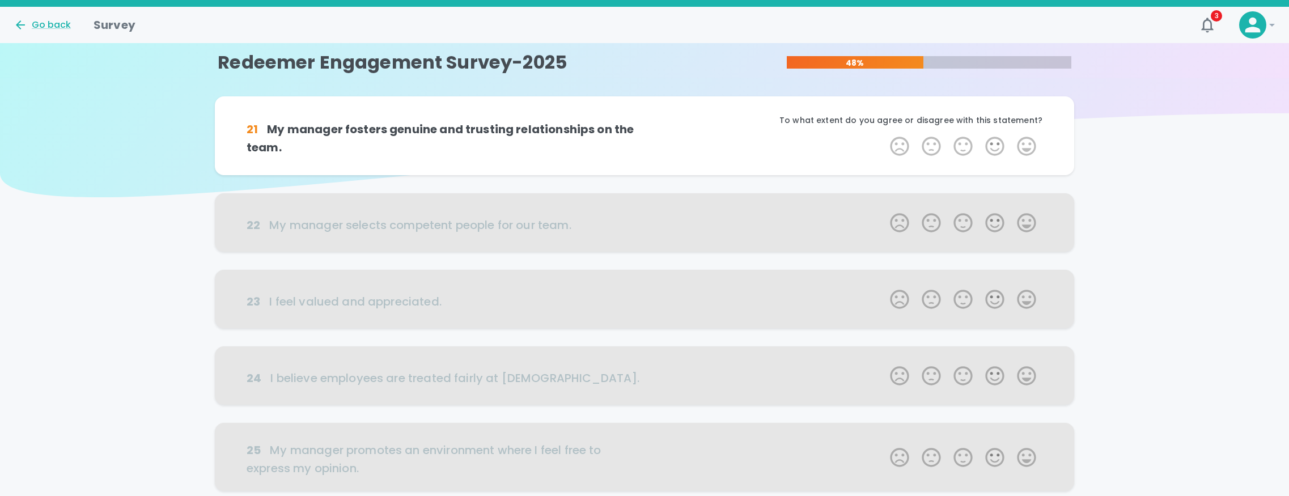
scroll to position [0, 0]
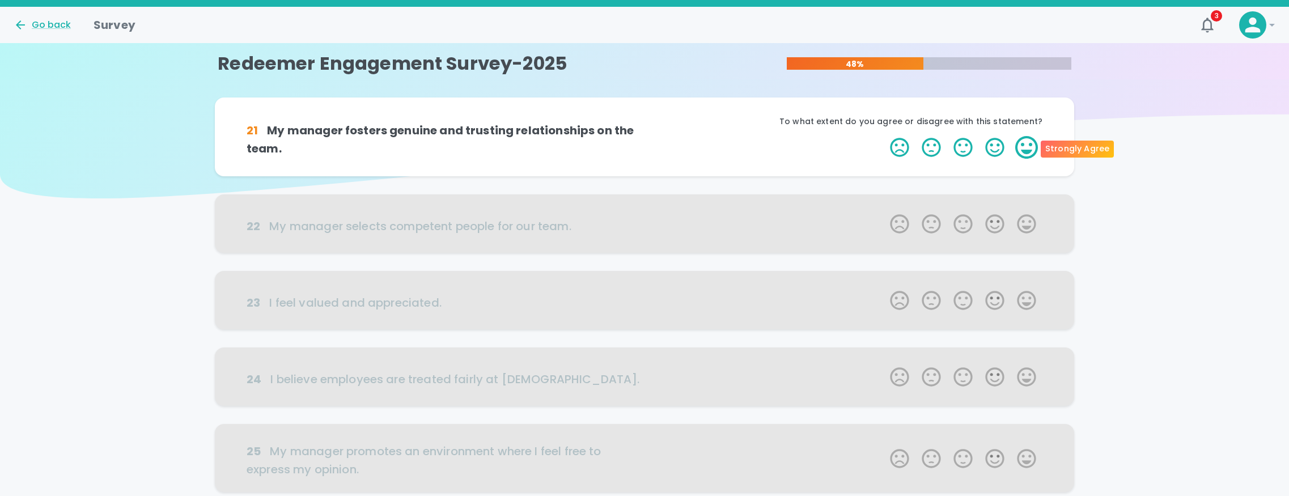
click at [1026, 143] on label "5 Stars" at bounding box center [1026, 147] width 32 height 23
click at [883, 136] on input "5 Stars" at bounding box center [883, 135] width 1 height 1
click at [1026, 143] on label "5 Stars" at bounding box center [1026, 147] width 32 height 23
click at [883, 136] on input "5 Stars" at bounding box center [883, 135] width 1 height 1
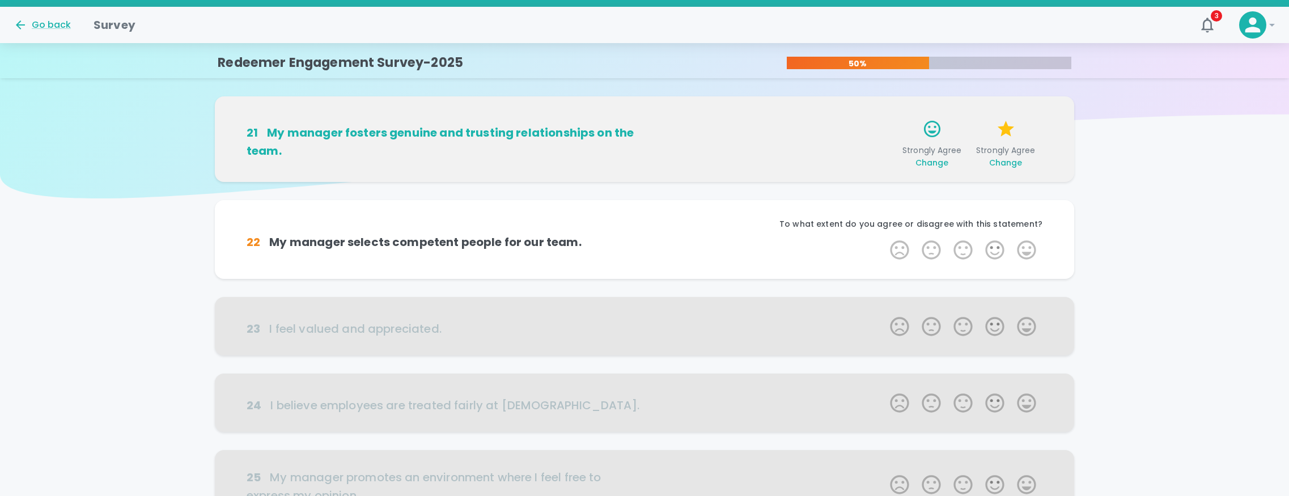
scroll to position [100, 0]
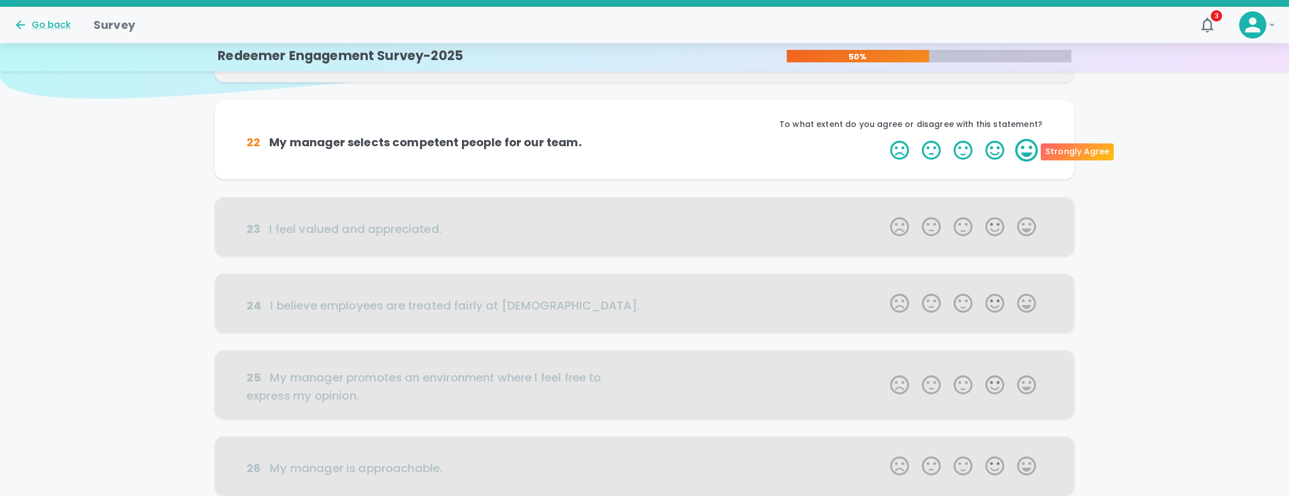
click at [1027, 145] on label "5 Stars" at bounding box center [1026, 150] width 32 height 23
click at [883, 139] on input "5 Stars" at bounding box center [883, 138] width 1 height 1
click at [1027, 145] on label "5 Stars" at bounding box center [1026, 150] width 32 height 23
click at [883, 139] on input "5 Stars" at bounding box center [883, 138] width 1 height 1
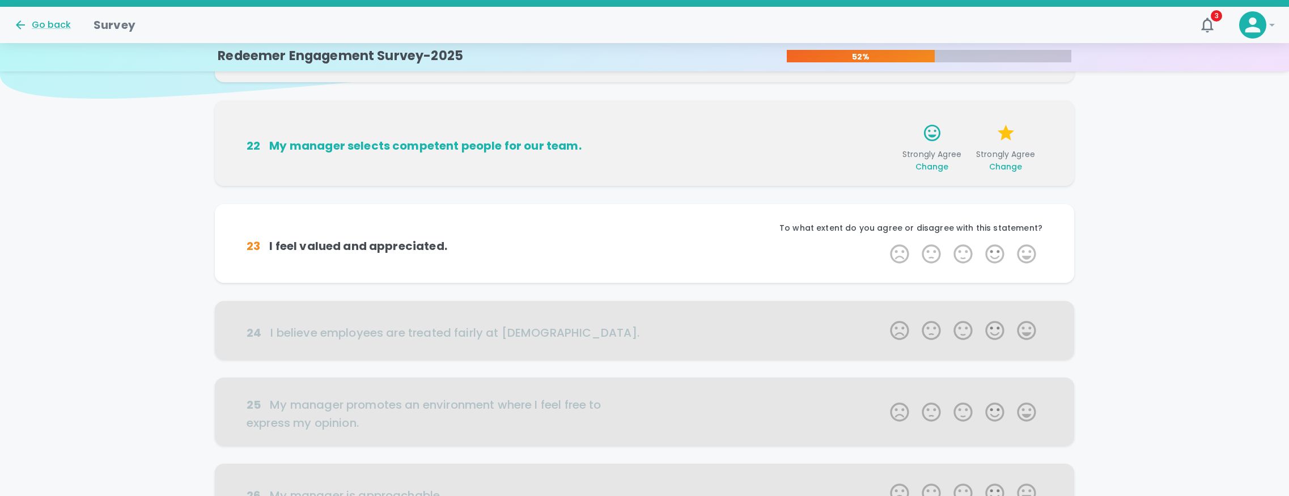
scroll to position [199, 0]
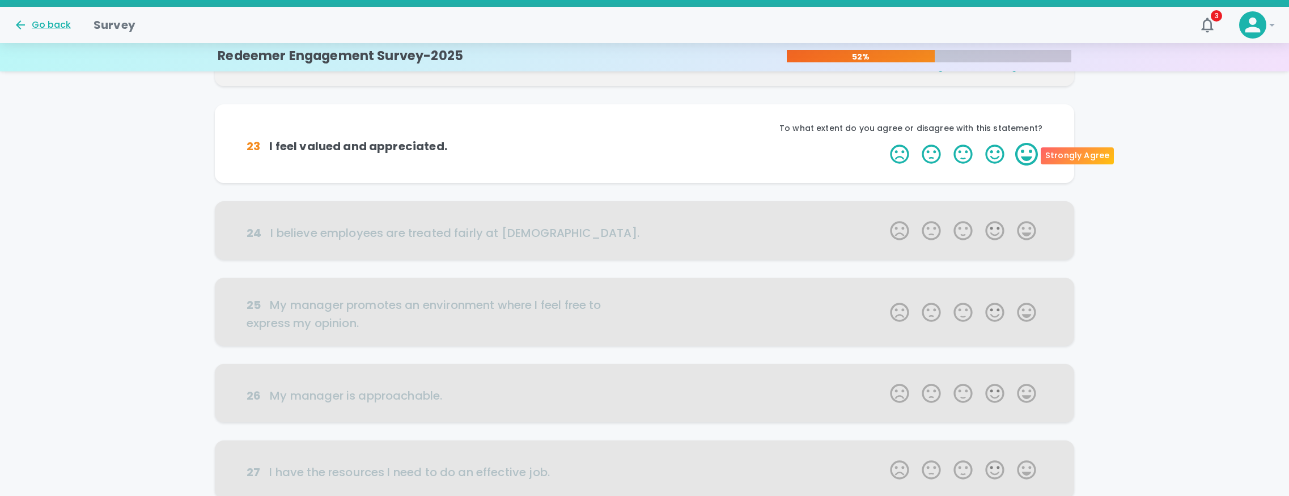
click at [1027, 146] on label "5 Stars" at bounding box center [1026, 154] width 32 height 23
click at [883, 143] on input "5 Stars" at bounding box center [883, 142] width 1 height 1
click at [1027, 146] on label "5 Stars" at bounding box center [1026, 154] width 32 height 23
click at [883, 143] on input "5 Stars" at bounding box center [883, 142] width 1 height 1
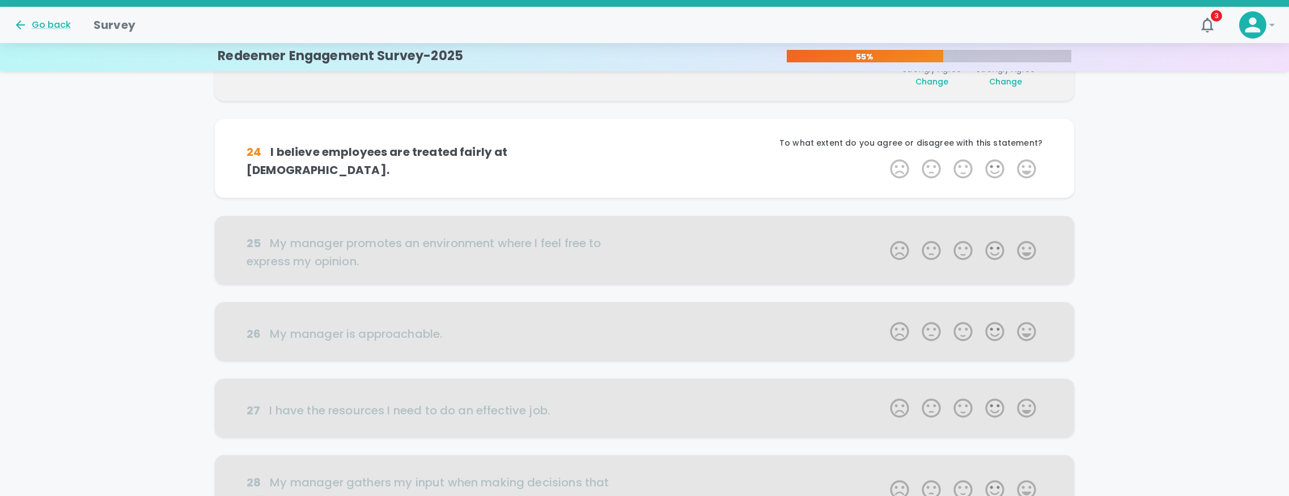
scroll to position [299, 0]
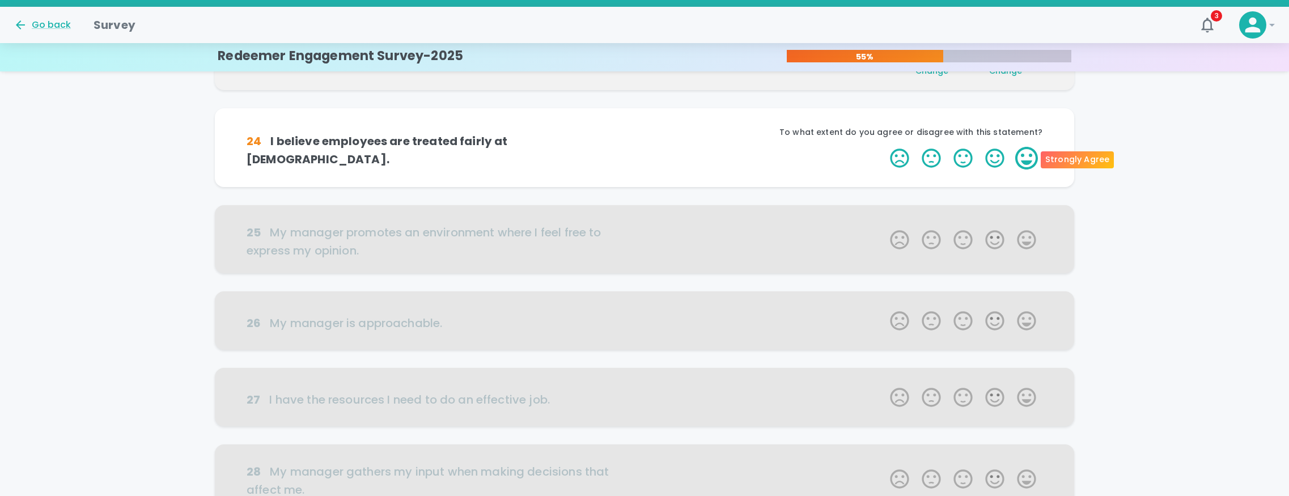
click at [1026, 154] on label "5 Stars" at bounding box center [1026, 158] width 32 height 23
click at [883, 147] on input "5 Stars" at bounding box center [883, 146] width 1 height 1
click at [1026, 154] on label "5 Stars" at bounding box center [1026, 158] width 32 height 23
click at [883, 147] on input "5 Stars" at bounding box center [883, 146] width 1 height 1
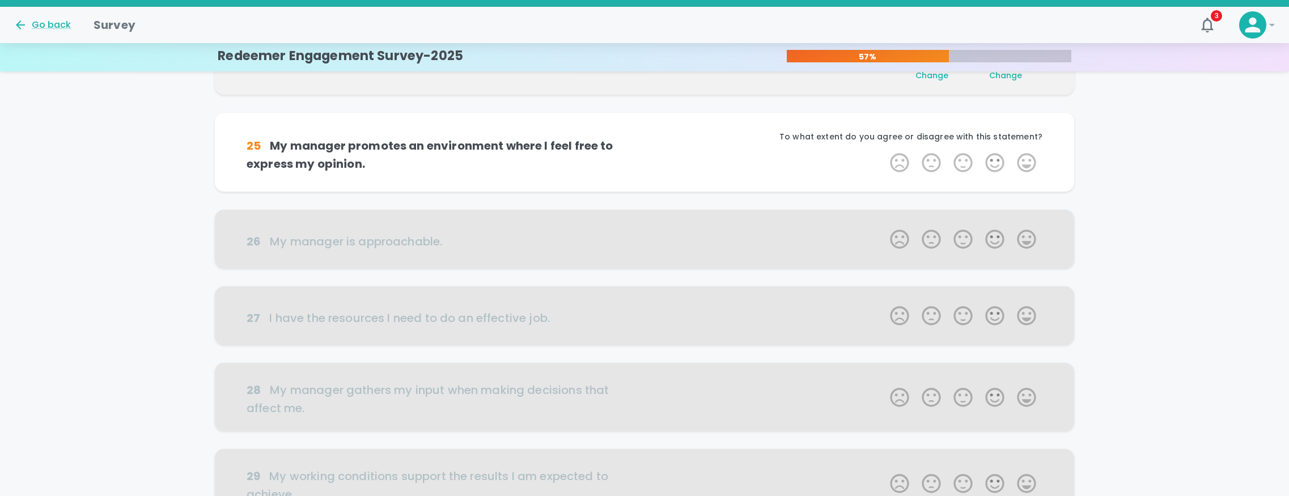
scroll to position [399, 0]
click at [1026, 154] on label "5 Stars" at bounding box center [1026, 162] width 32 height 23
click at [883, 151] on input "5 Stars" at bounding box center [883, 150] width 1 height 1
click at [1026, 156] on label "5 Stars" at bounding box center [1026, 162] width 32 height 23
click at [883, 151] on input "5 Stars" at bounding box center [883, 150] width 1 height 1
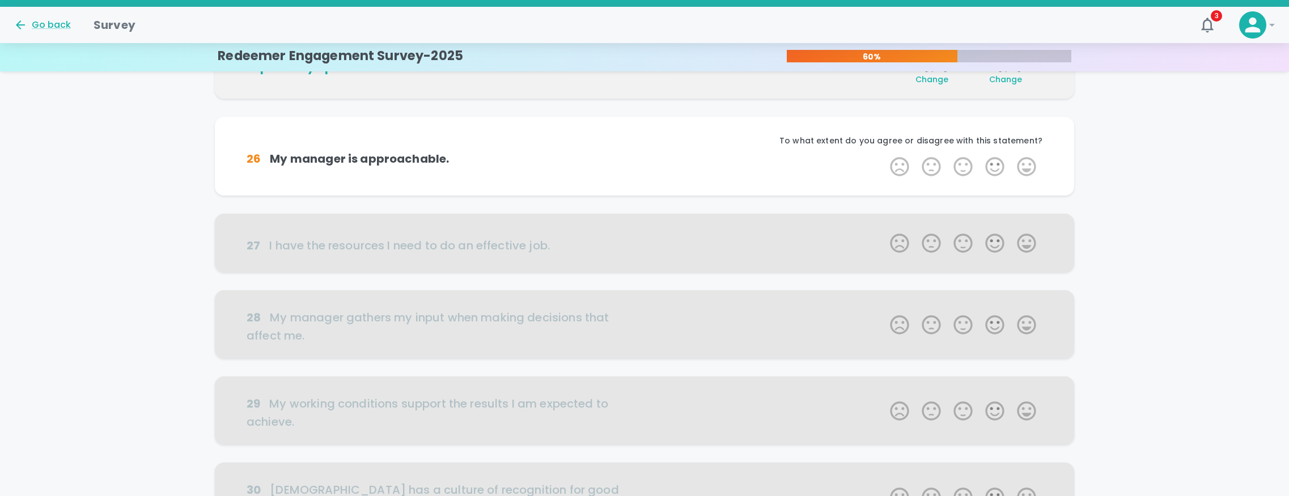
scroll to position [499, 0]
click at [1025, 160] on label "5 Stars" at bounding box center [1026, 166] width 32 height 23
click at [883, 155] on input "5 Stars" at bounding box center [883, 154] width 1 height 1
click at [1025, 160] on label "5 Stars" at bounding box center [1026, 166] width 32 height 23
click at [883, 155] on input "5 Stars" at bounding box center [883, 154] width 1 height 1
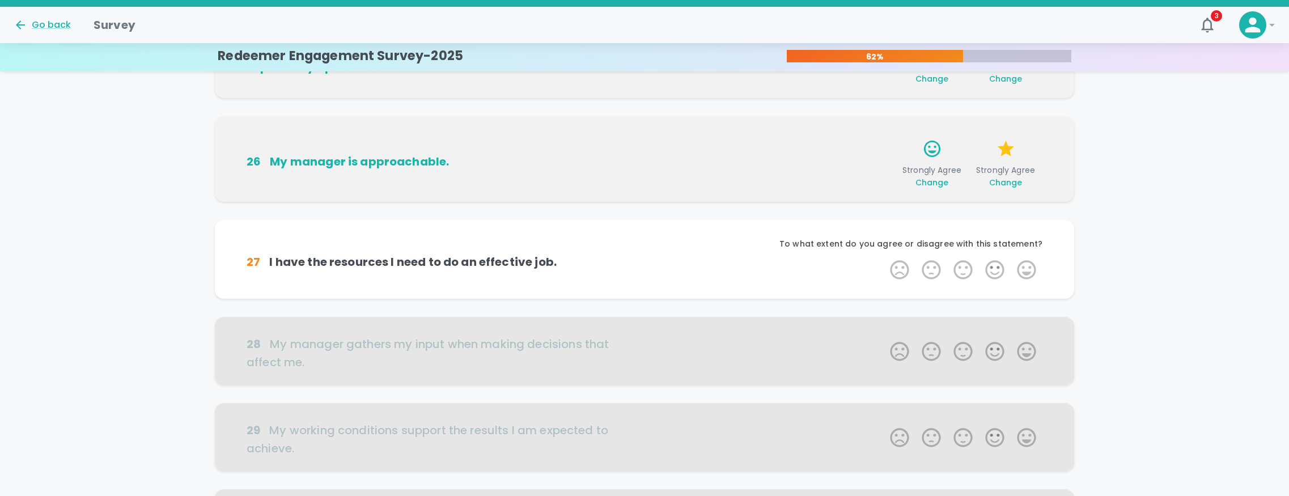
scroll to position [598, 0]
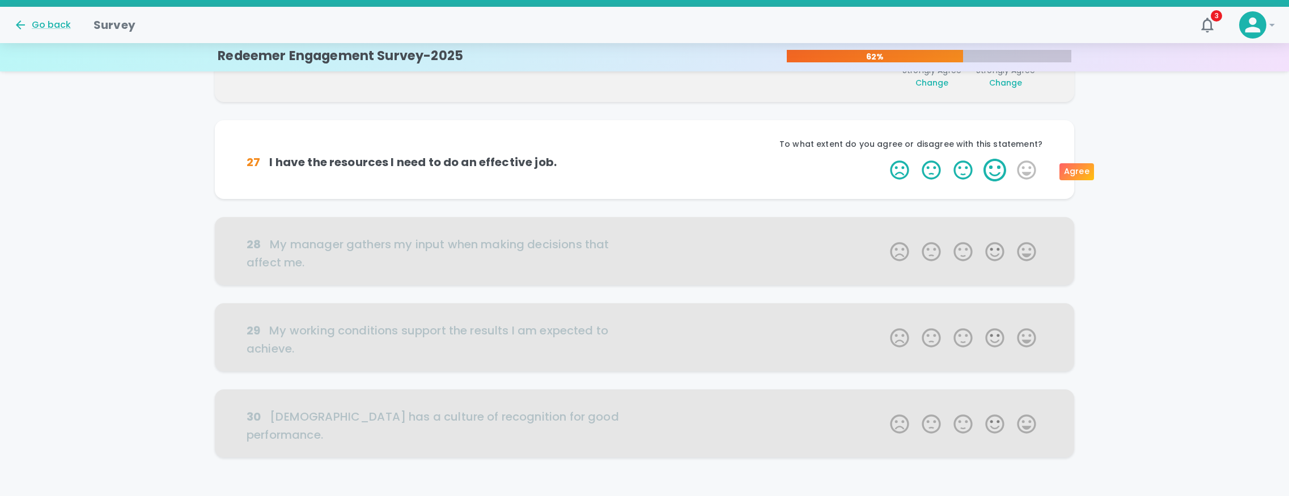
click at [993, 169] on label "4 Stars" at bounding box center [995, 170] width 32 height 23
click at [883, 159] on input "4 Stars" at bounding box center [883, 158] width 1 height 1
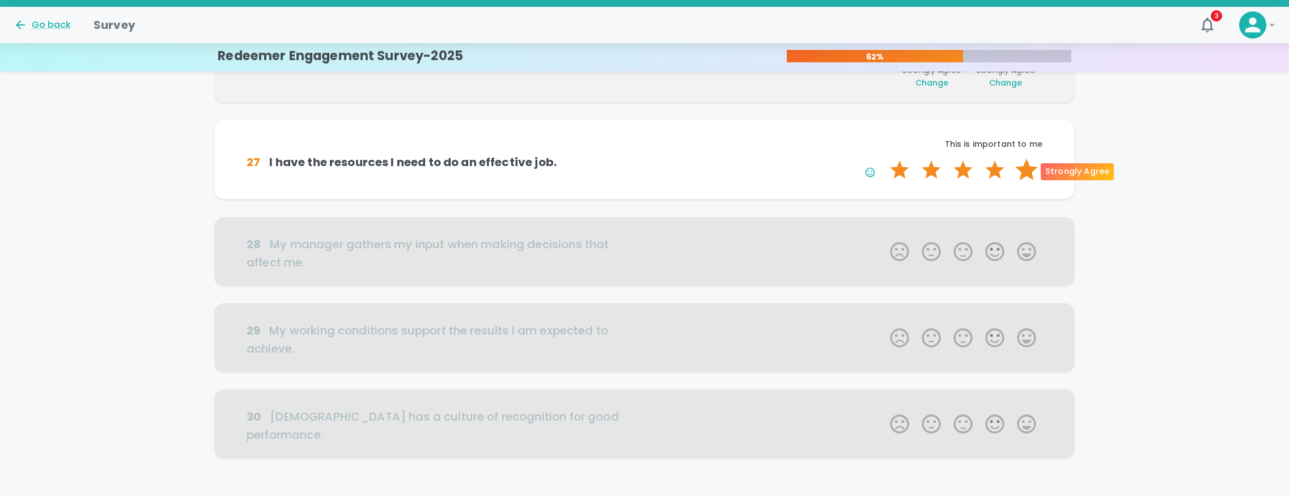
click at [1030, 171] on label "5 Stars" at bounding box center [1026, 170] width 32 height 23
click at [883, 159] on input "5 Stars" at bounding box center [883, 158] width 1 height 1
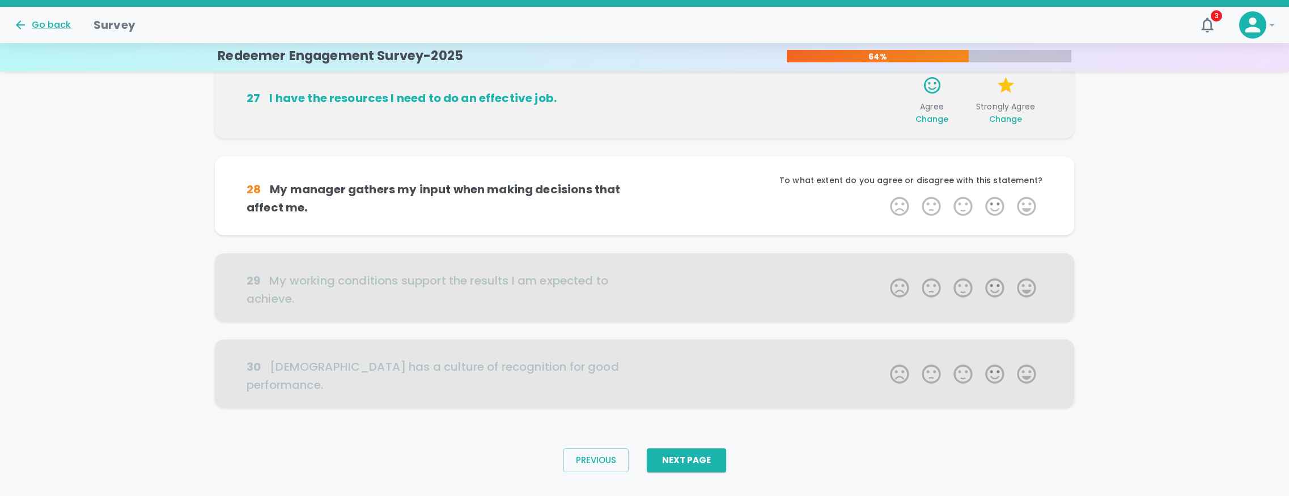
scroll to position [670, 0]
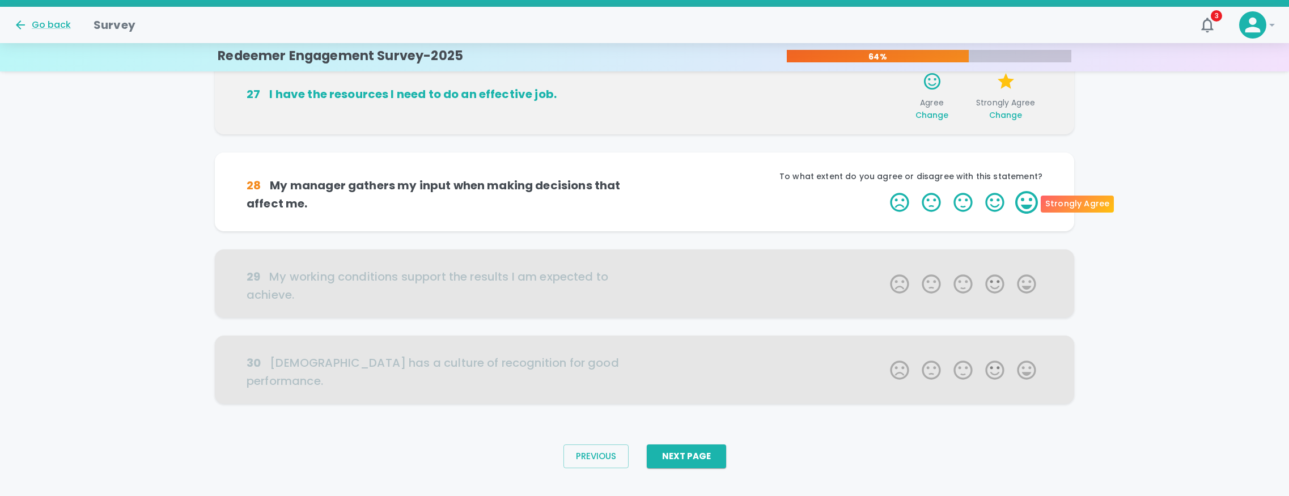
click at [1027, 202] on label "5 Stars" at bounding box center [1026, 202] width 32 height 23
click at [883, 191] on input "5 Stars" at bounding box center [883, 190] width 1 height 1
click at [1027, 202] on label "5 Stars" at bounding box center [1026, 202] width 32 height 23
click at [883, 191] on input "5 Stars" at bounding box center [883, 190] width 1 height 1
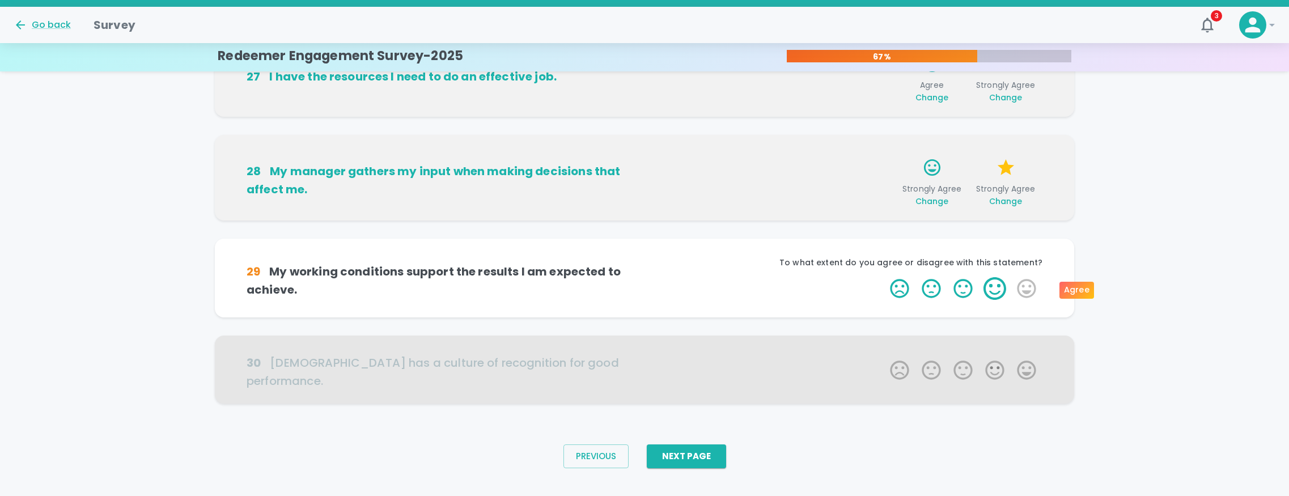
click at [988, 289] on label "4 Stars" at bounding box center [995, 288] width 32 height 23
click at [883, 277] on input "4 Stars" at bounding box center [883, 277] width 1 height 1
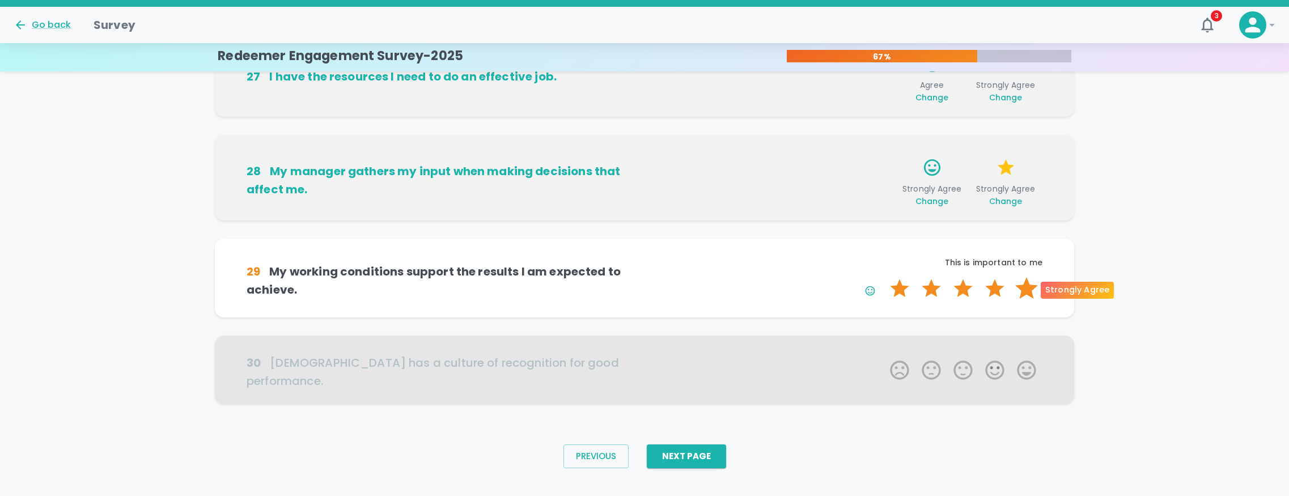
click at [1028, 286] on label "5 Stars" at bounding box center [1026, 288] width 32 height 23
click at [883, 277] on input "5 Stars" at bounding box center [883, 277] width 1 height 1
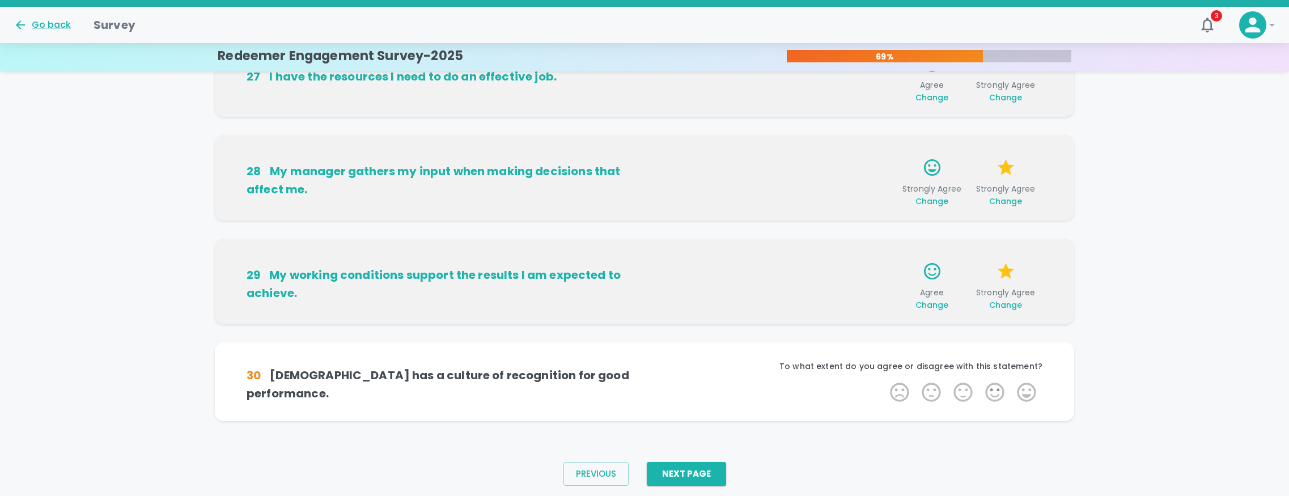
scroll to position [705, 0]
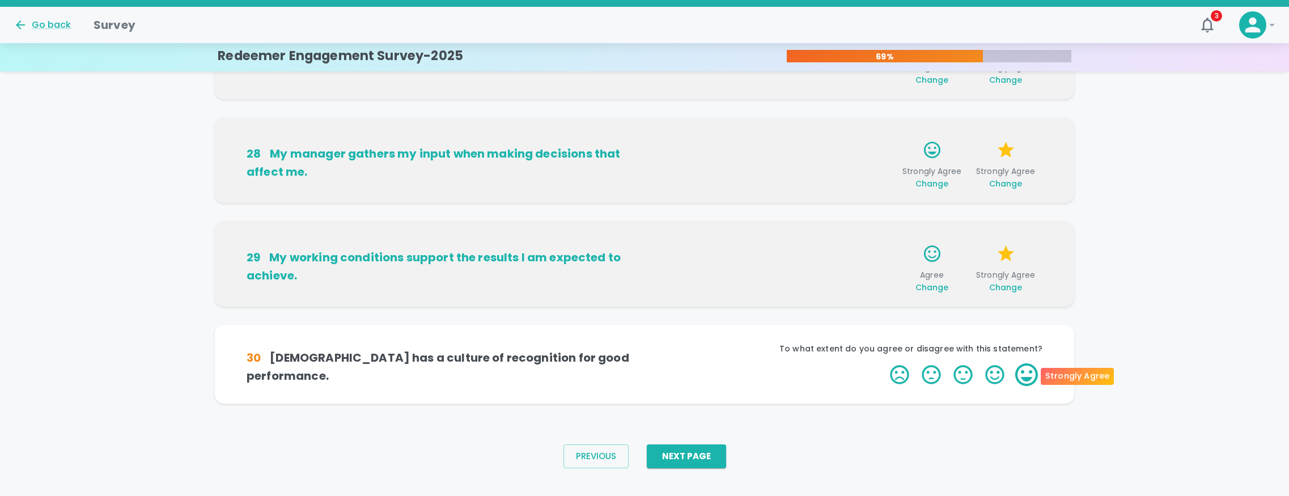
click at [1028, 373] on label "5 Stars" at bounding box center [1026, 374] width 32 height 23
click at [883, 363] on input "5 Stars" at bounding box center [883, 363] width 1 height 1
click at [1028, 373] on label "5 Stars" at bounding box center [1026, 374] width 32 height 23
click at [883, 363] on input "5 Stars" at bounding box center [883, 363] width 1 height 1
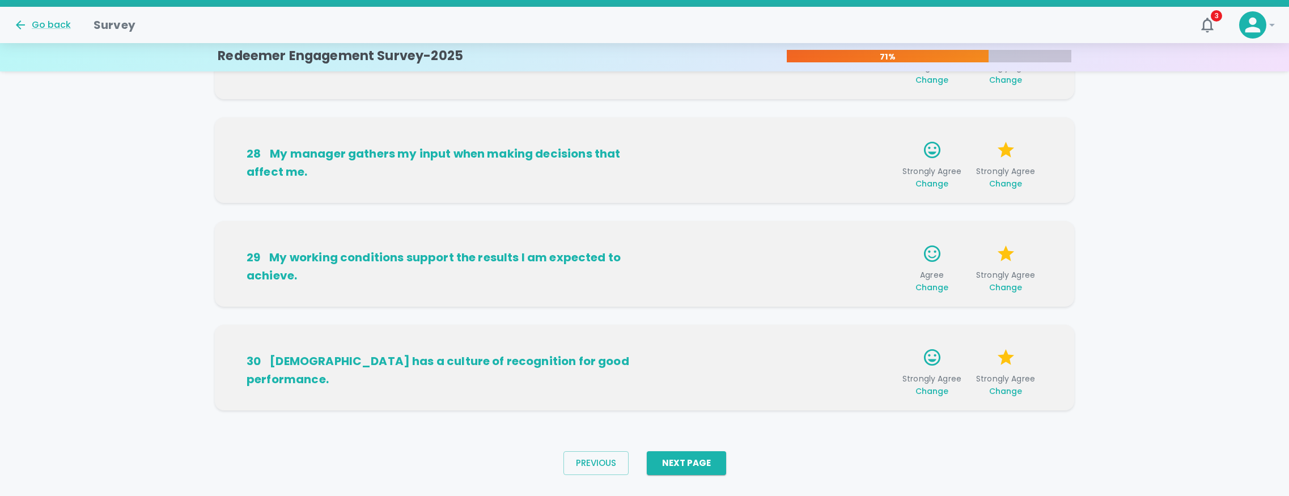
scroll to position [723, 0]
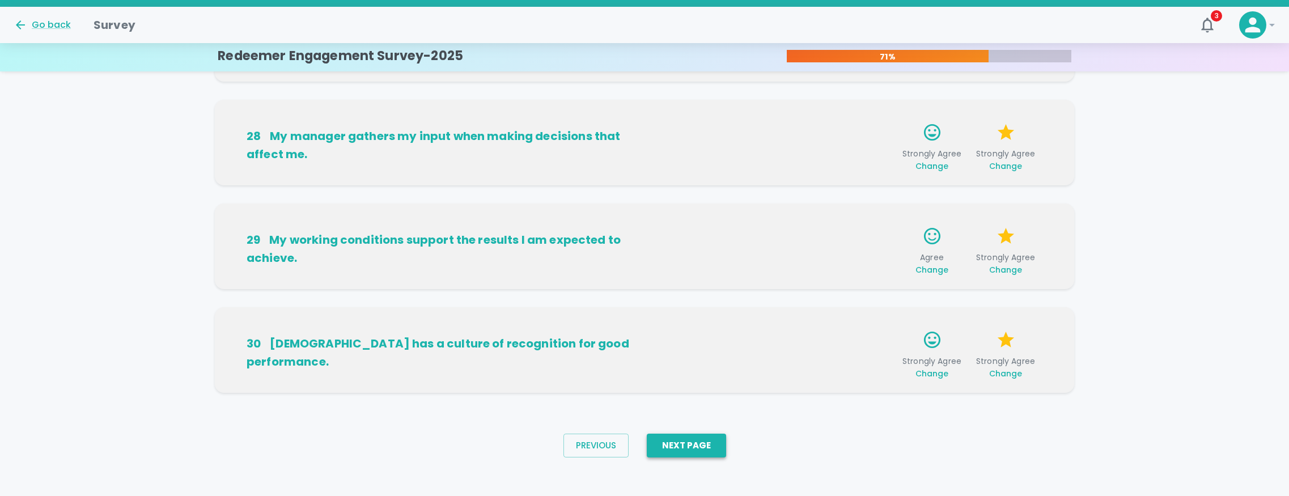
click at [689, 448] on button "Next Page" at bounding box center [686, 446] width 79 height 24
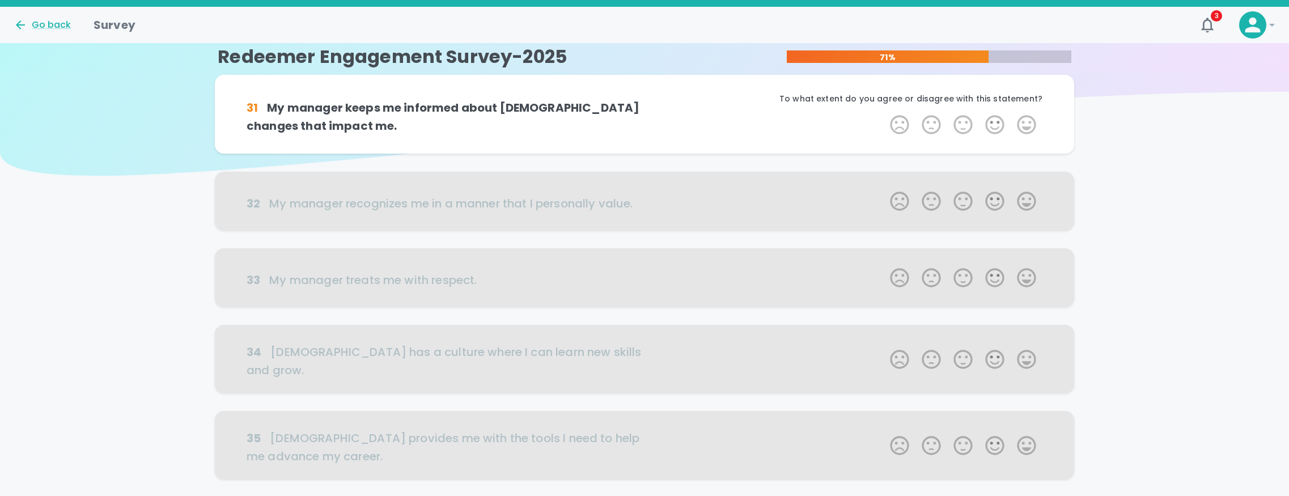
scroll to position [0, 0]
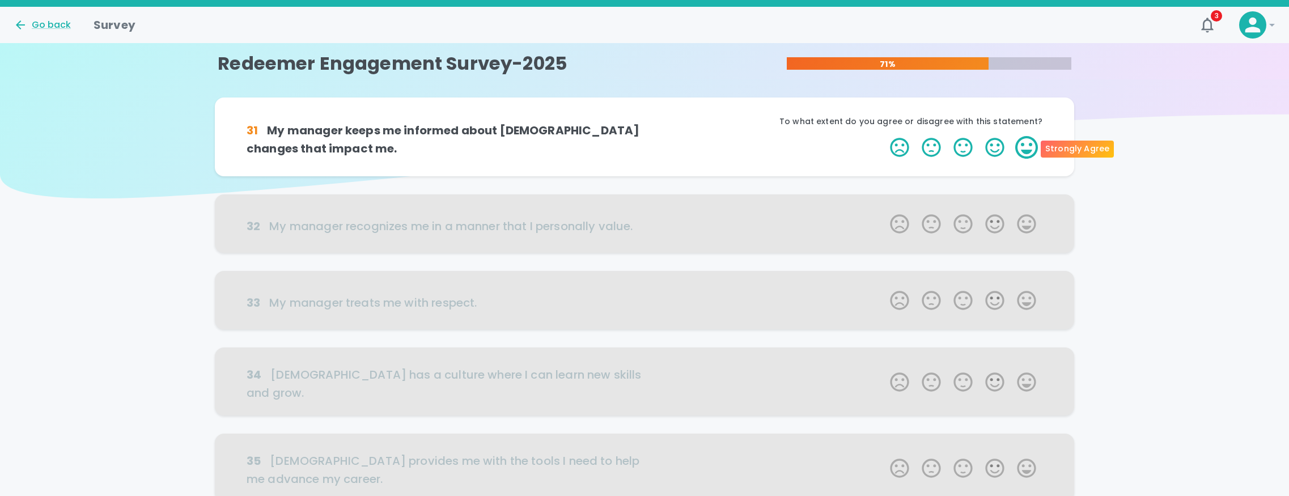
click at [1022, 150] on label "5 Stars" at bounding box center [1026, 147] width 32 height 23
click at [883, 136] on input "5 Stars" at bounding box center [883, 135] width 1 height 1
click at [1022, 150] on label "5 Stars" at bounding box center [1026, 147] width 32 height 23
click at [883, 136] on input "5 Stars" at bounding box center [883, 135] width 1 height 1
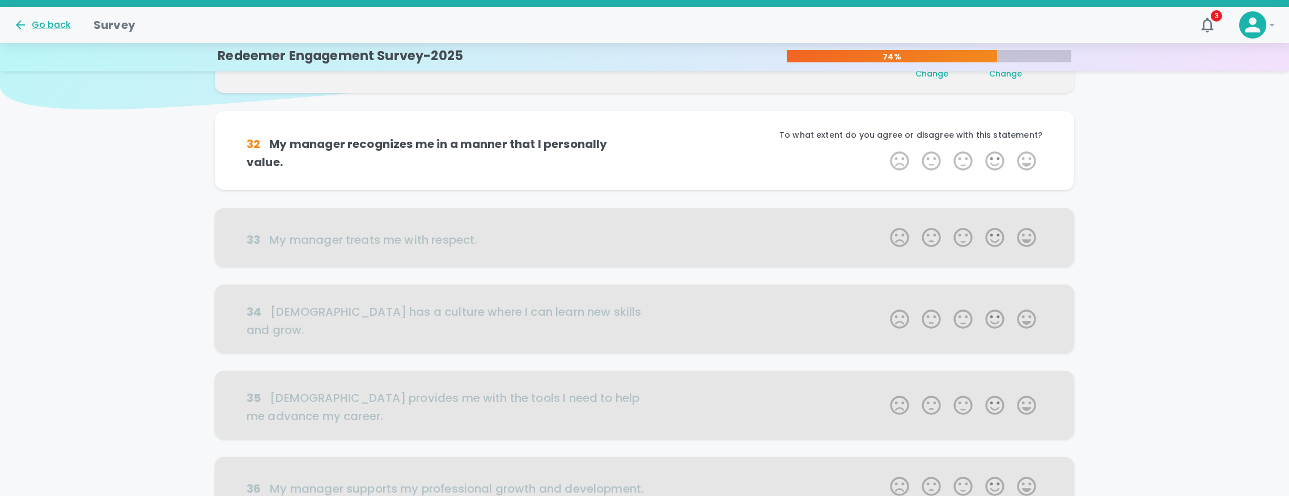
scroll to position [100, 0]
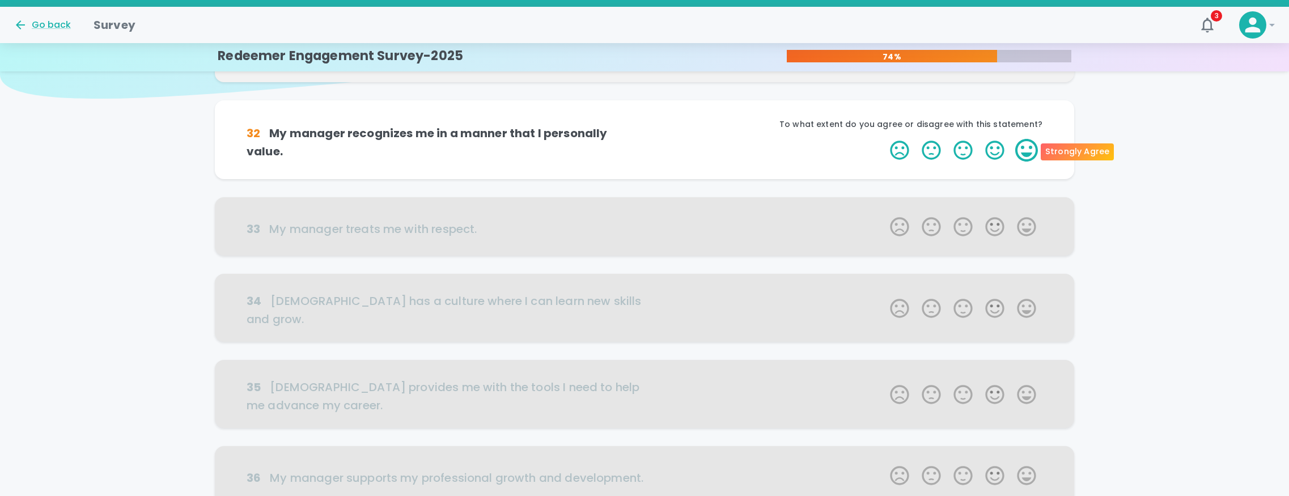
click at [1024, 151] on label "5 Stars" at bounding box center [1026, 150] width 32 height 23
click at [883, 139] on input "5 Stars" at bounding box center [883, 138] width 1 height 1
click at [1024, 151] on label "5 Stars" at bounding box center [1026, 150] width 32 height 23
click at [883, 139] on input "5 Stars" at bounding box center [883, 138] width 1 height 1
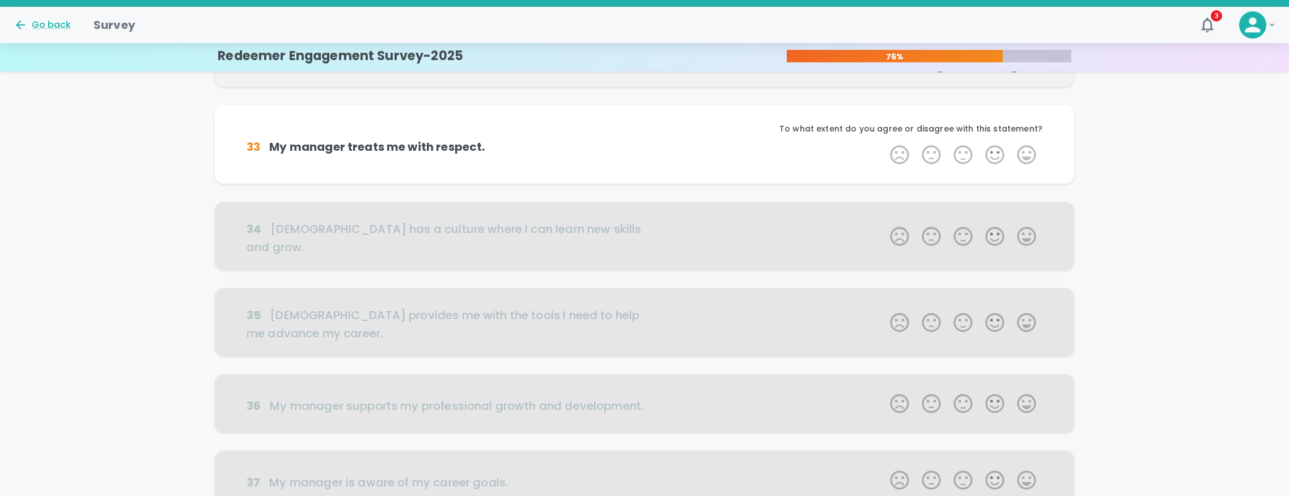
scroll to position [199, 0]
click at [1024, 151] on label "5 Stars" at bounding box center [1026, 154] width 32 height 23
click at [883, 143] on input "5 Stars" at bounding box center [883, 142] width 1 height 1
click at [1024, 151] on label "5 Stars" at bounding box center [1026, 154] width 32 height 23
click at [883, 143] on input "5 Stars" at bounding box center [883, 142] width 1 height 1
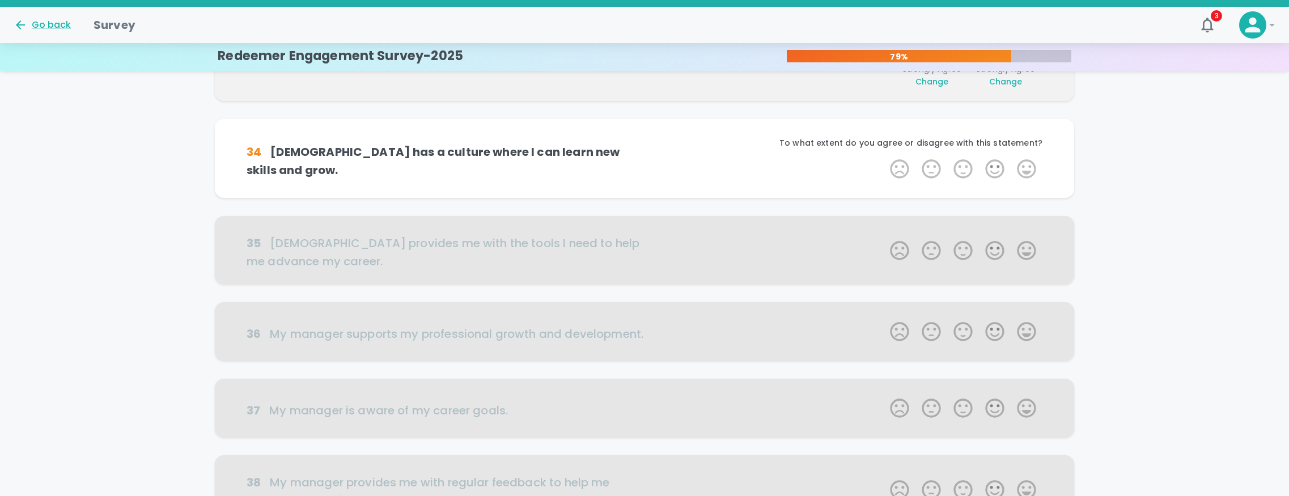
scroll to position [299, 0]
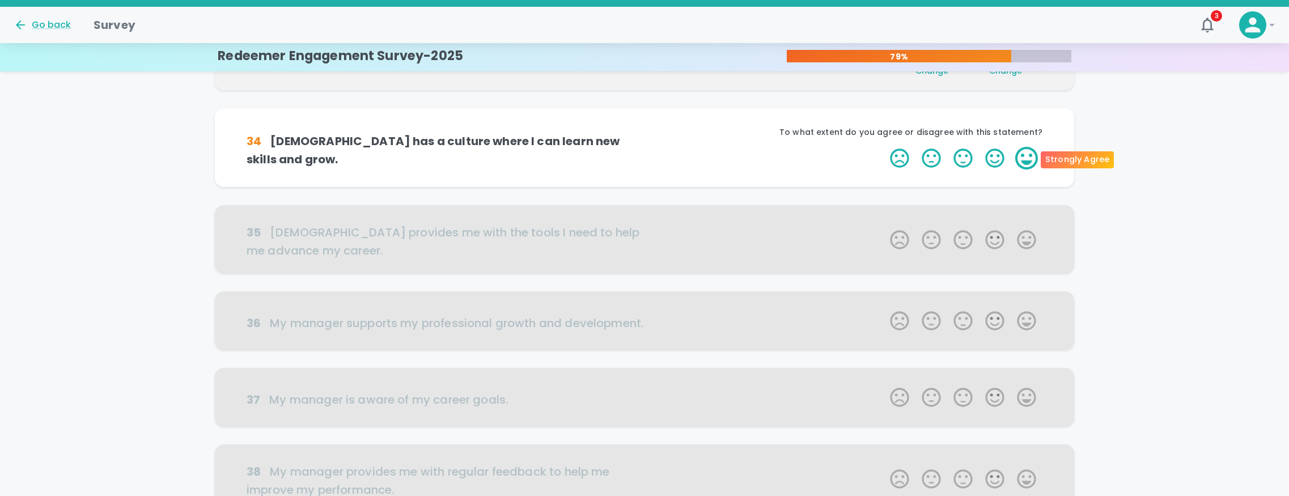
click at [1023, 152] on label "5 Stars" at bounding box center [1026, 158] width 32 height 23
click at [883, 147] on input "5 Stars" at bounding box center [883, 146] width 1 height 1
click at [1023, 152] on label "5 Stars" at bounding box center [1026, 158] width 32 height 23
click at [883, 147] on input "5 Stars" at bounding box center [883, 146] width 1 height 1
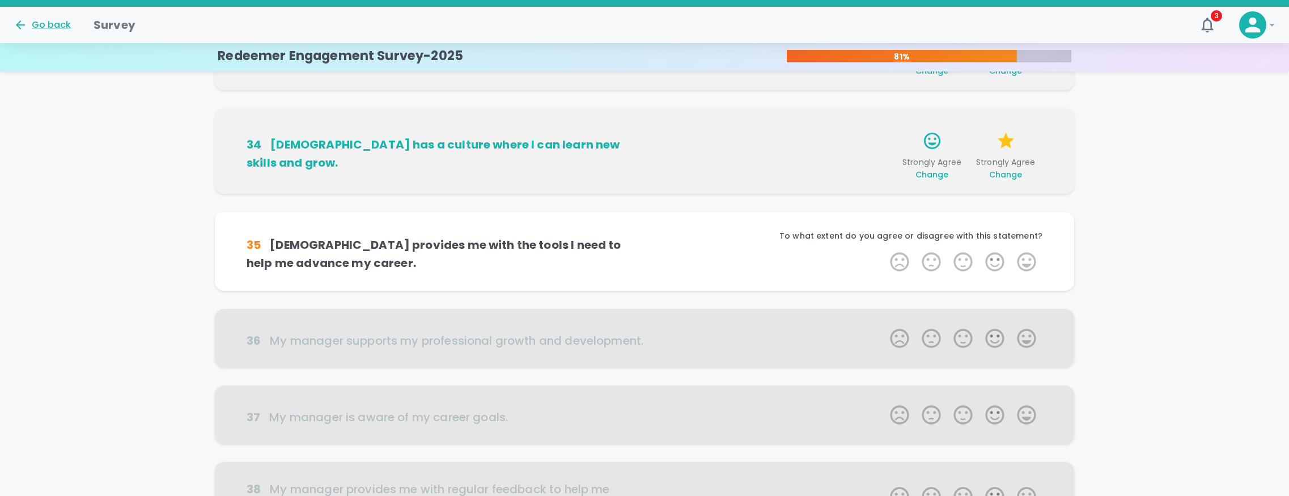
scroll to position [399, 0]
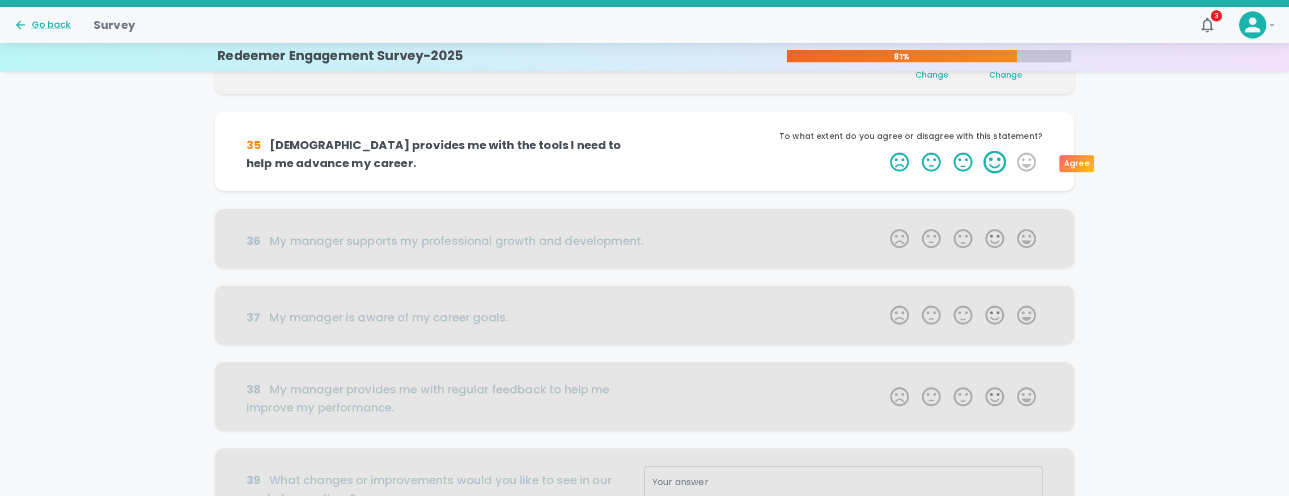
click at [999, 165] on label "4 Stars" at bounding box center [995, 162] width 32 height 23
click at [883, 151] on input "4 Stars" at bounding box center [883, 150] width 1 height 1
click at [994, 165] on label "4 Stars" at bounding box center [995, 162] width 32 height 23
click at [883, 151] on input "4 Stars" at bounding box center [883, 150] width 1 height 1
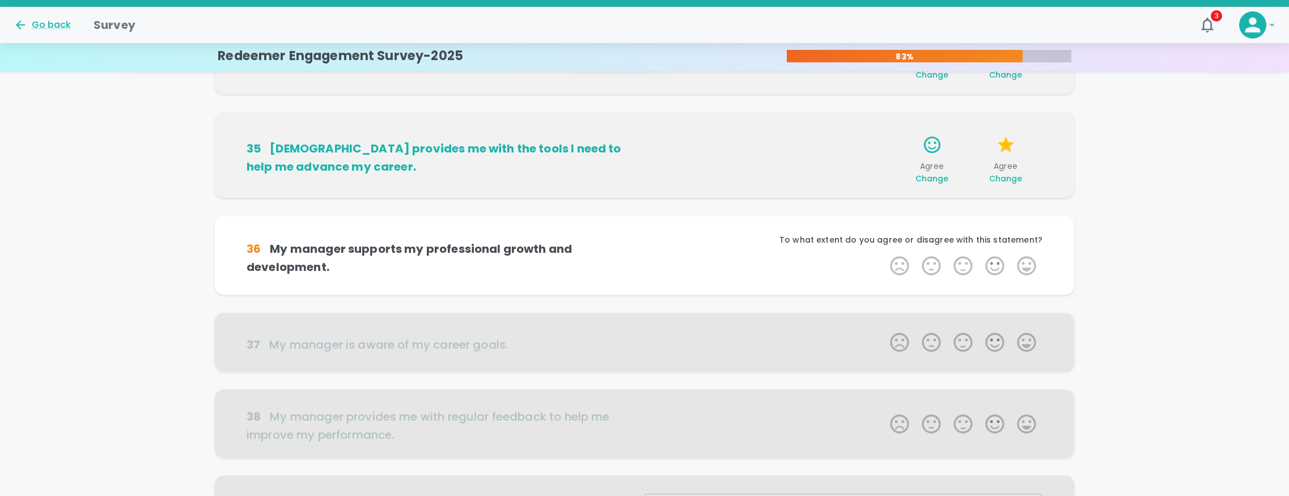
scroll to position [499, 0]
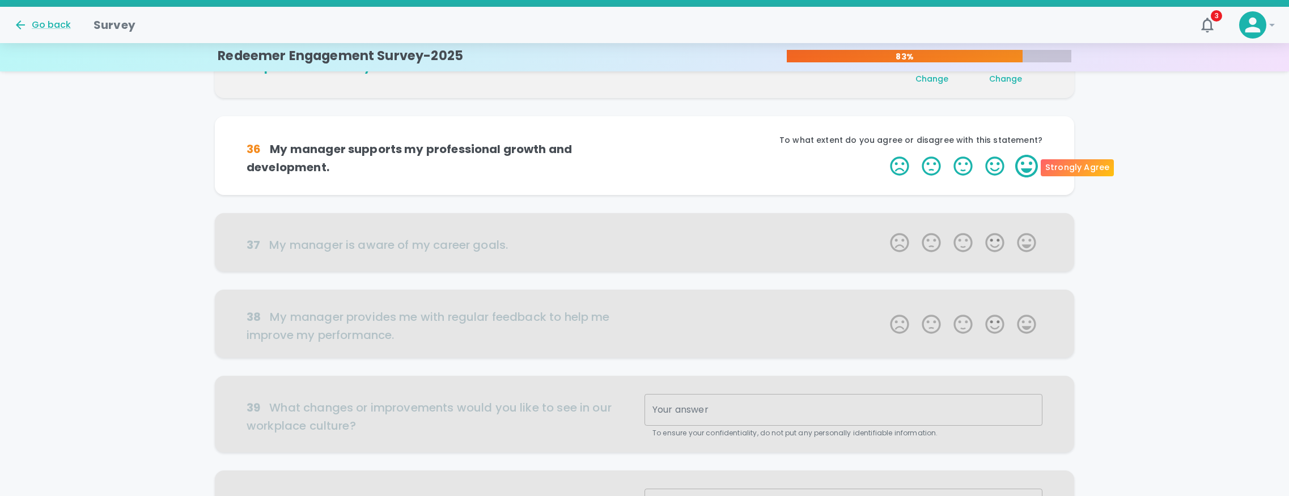
click at [1021, 167] on label "5 Stars" at bounding box center [1026, 166] width 32 height 23
click at [883, 155] on input "5 Stars" at bounding box center [883, 154] width 1 height 1
click at [1021, 167] on label "5 Stars" at bounding box center [1026, 166] width 32 height 23
click at [883, 155] on input "5 Stars" at bounding box center [883, 154] width 1 height 1
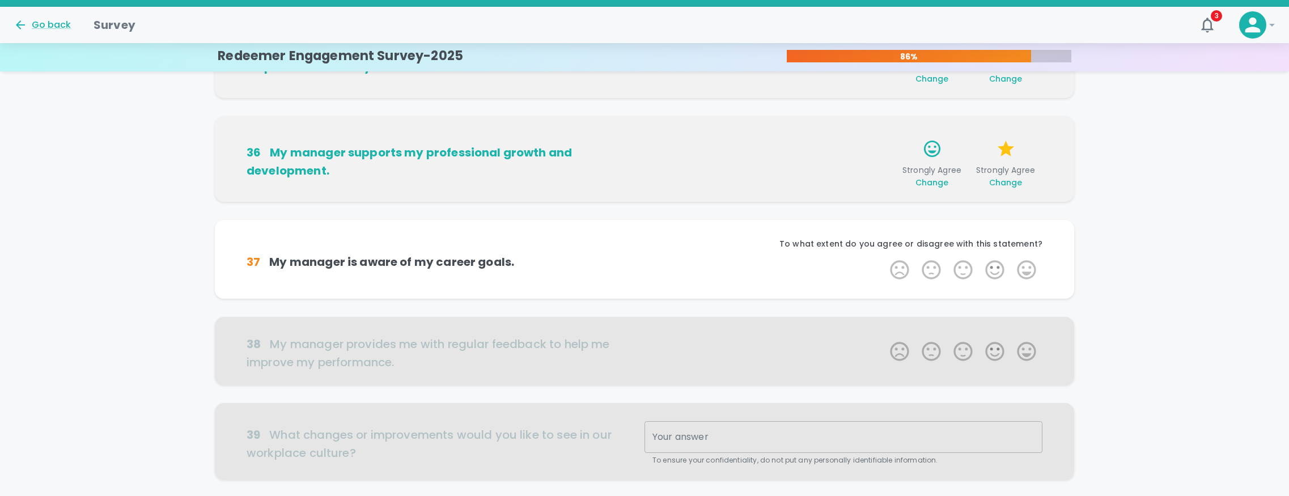
scroll to position [598, 0]
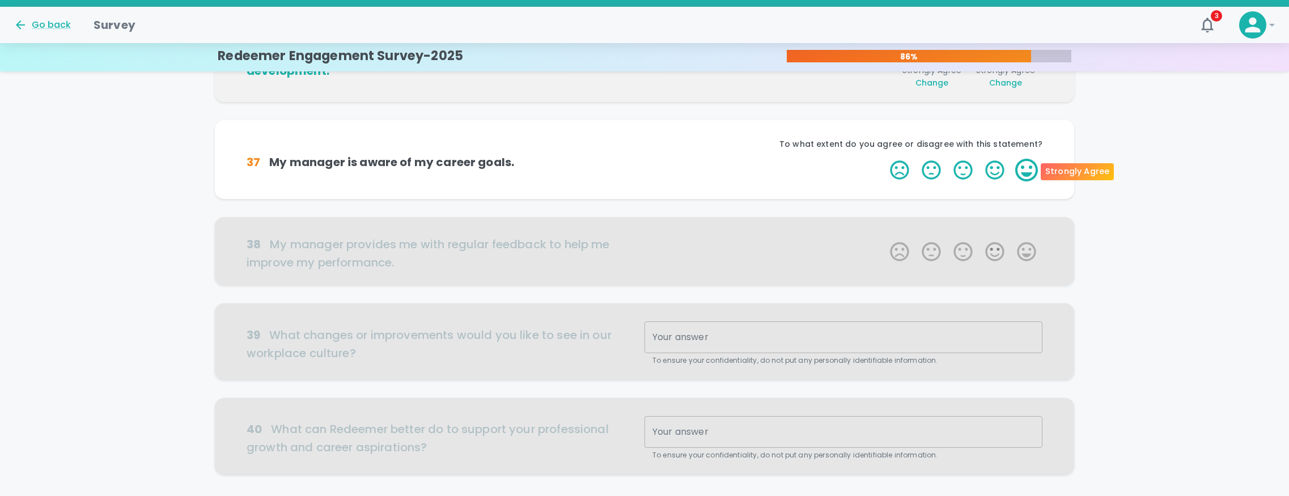
click at [1022, 167] on label "5 Stars" at bounding box center [1026, 170] width 32 height 23
click at [883, 159] on input "5 Stars" at bounding box center [883, 158] width 1 height 1
click at [1022, 167] on label "5 Stars" at bounding box center [1026, 170] width 32 height 23
click at [883, 159] on input "5 Stars" at bounding box center [883, 158] width 1 height 1
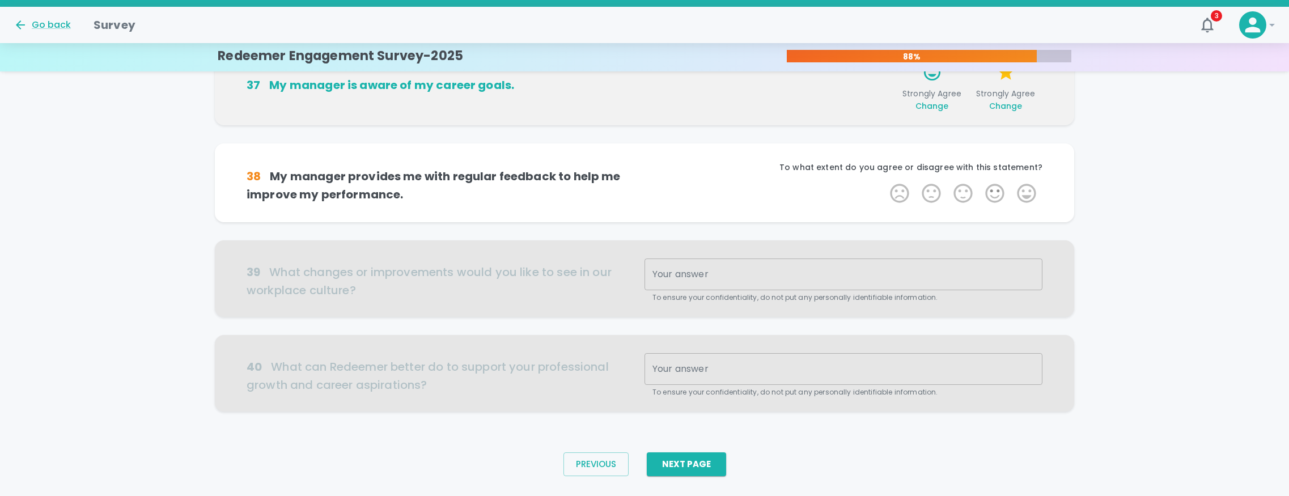
scroll to position [687, 0]
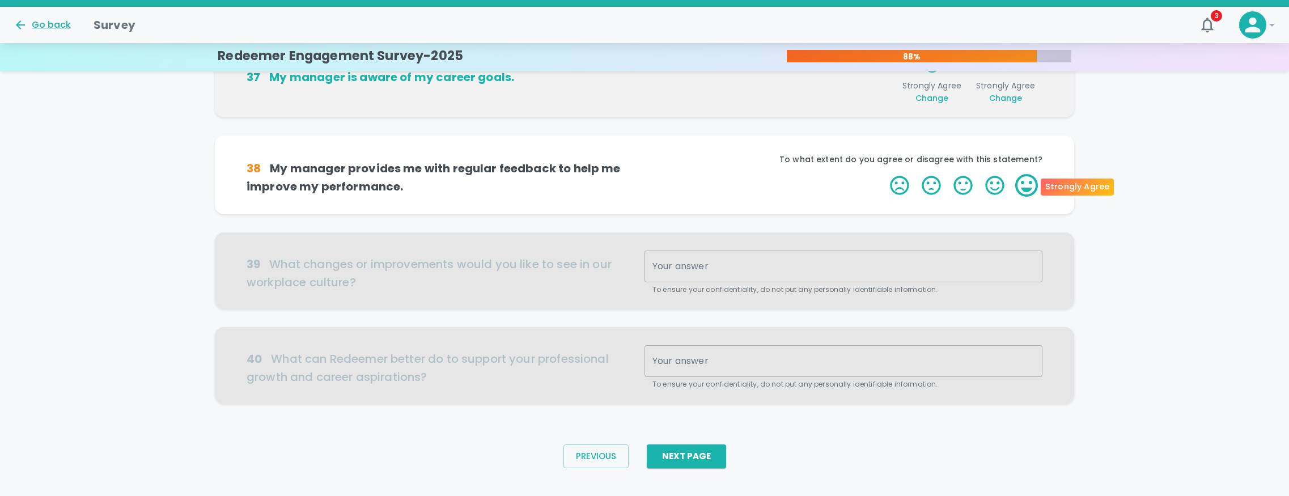
click at [1022, 187] on label "5 Stars" at bounding box center [1026, 185] width 32 height 23
click at [883, 174] on input "5 Stars" at bounding box center [883, 173] width 1 height 1
click at [1022, 187] on label "5 Stars" at bounding box center [1026, 185] width 32 height 23
click at [883, 174] on input "5 Stars" at bounding box center [883, 173] width 1 height 1
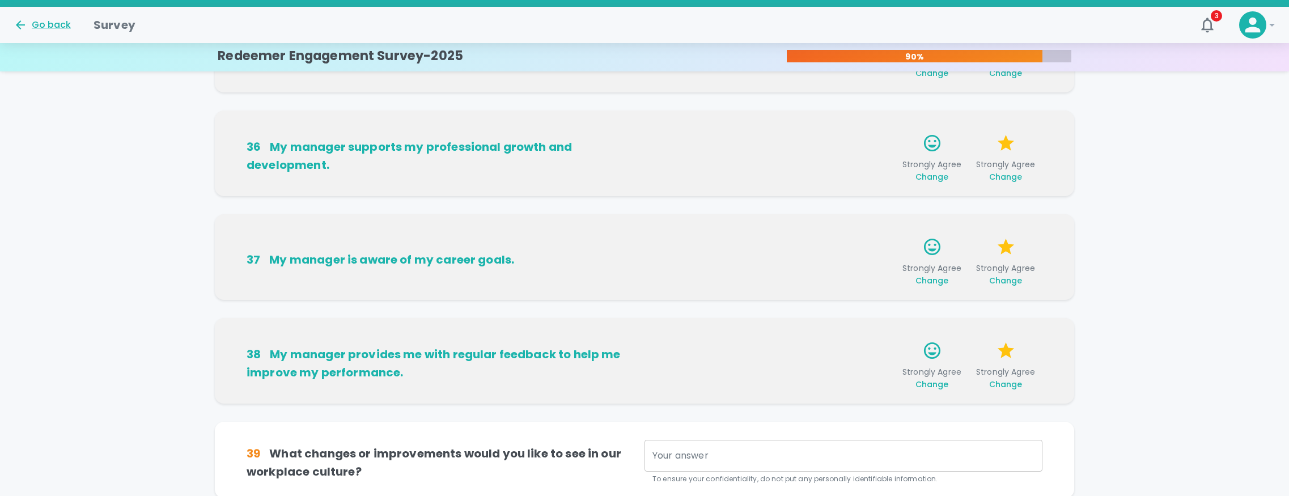
scroll to position [436, 0]
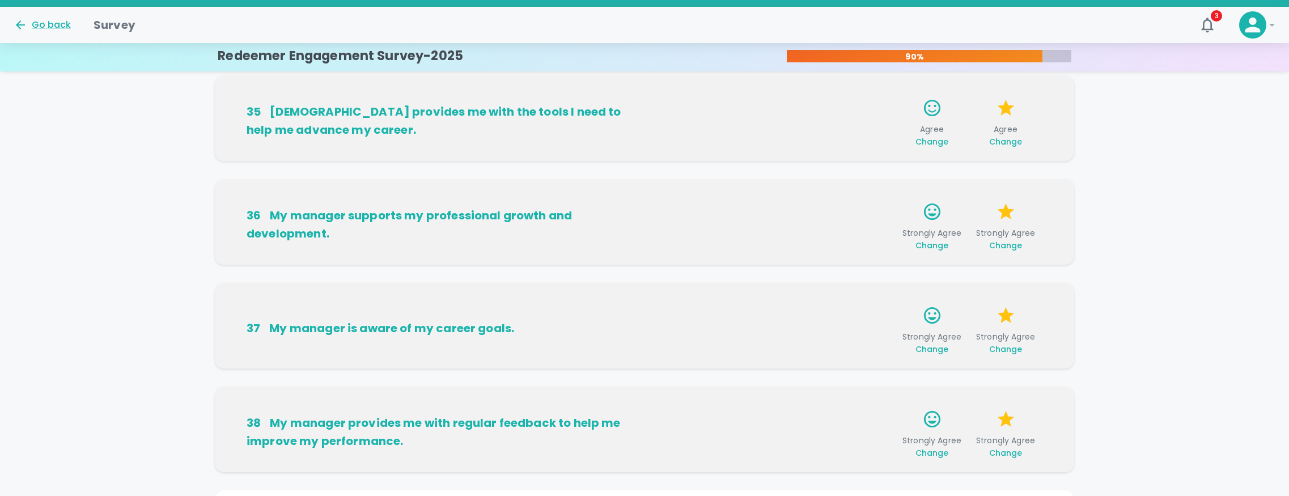
click at [1007, 243] on span "Change" at bounding box center [1005, 245] width 33 height 11
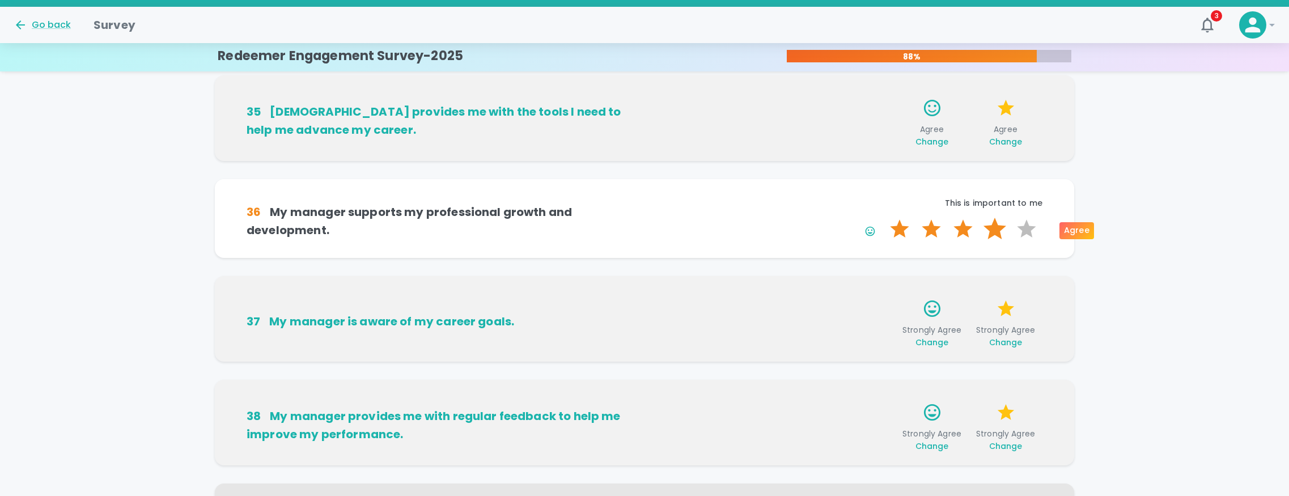
click at [996, 226] on label "4 Stars" at bounding box center [995, 229] width 32 height 23
click at [883, 218] on input "4 Stars" at bounding box center [883, 217] width 1 height 1
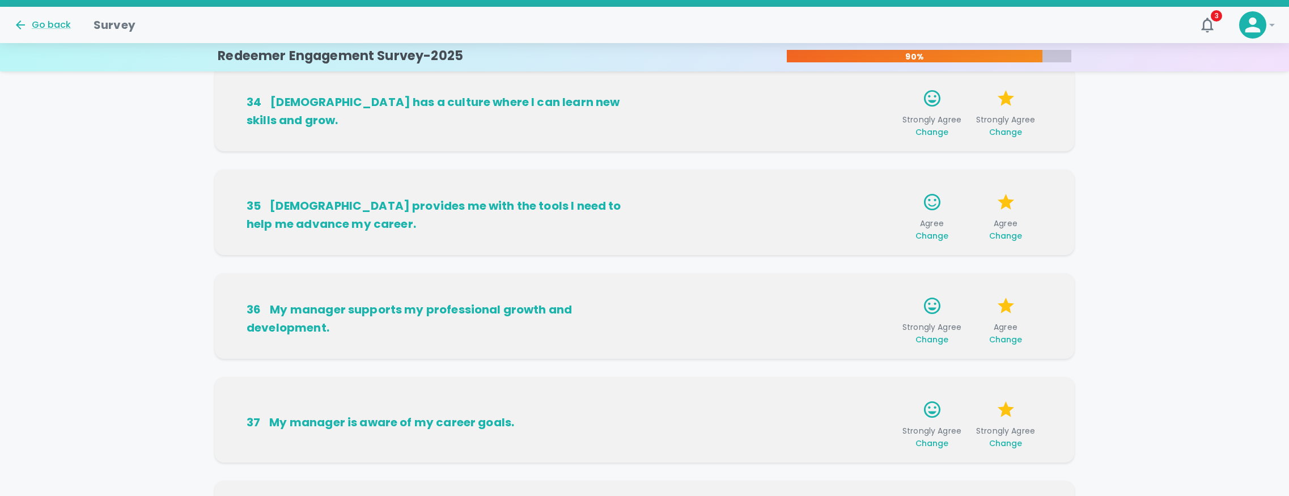
scroll to position [235, 0]
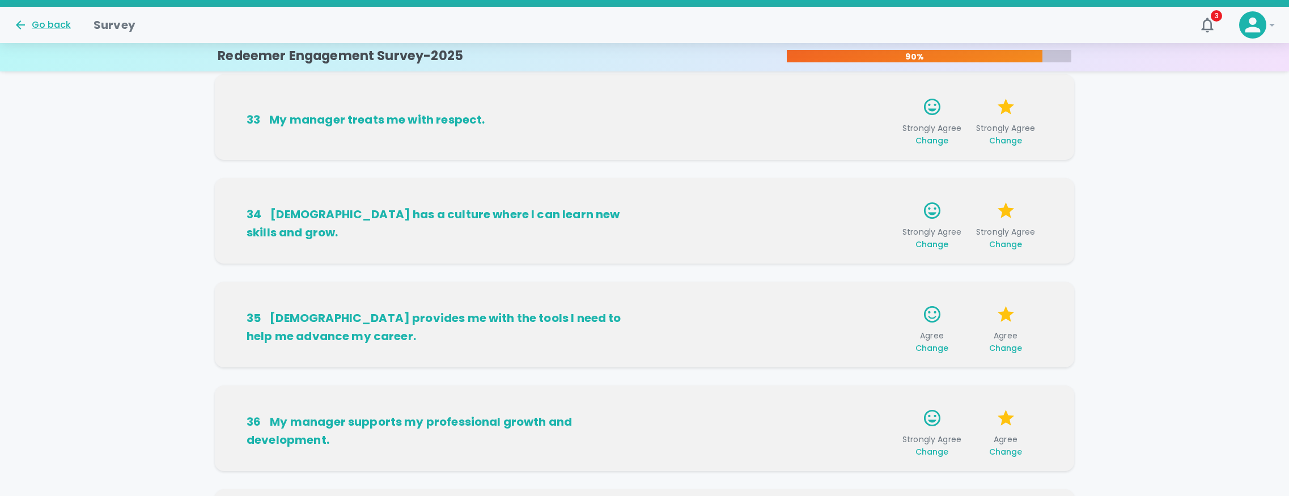
click at [1005, 340] on span "Agree Change" at bounding box center [1005, 342] width 65 height 24
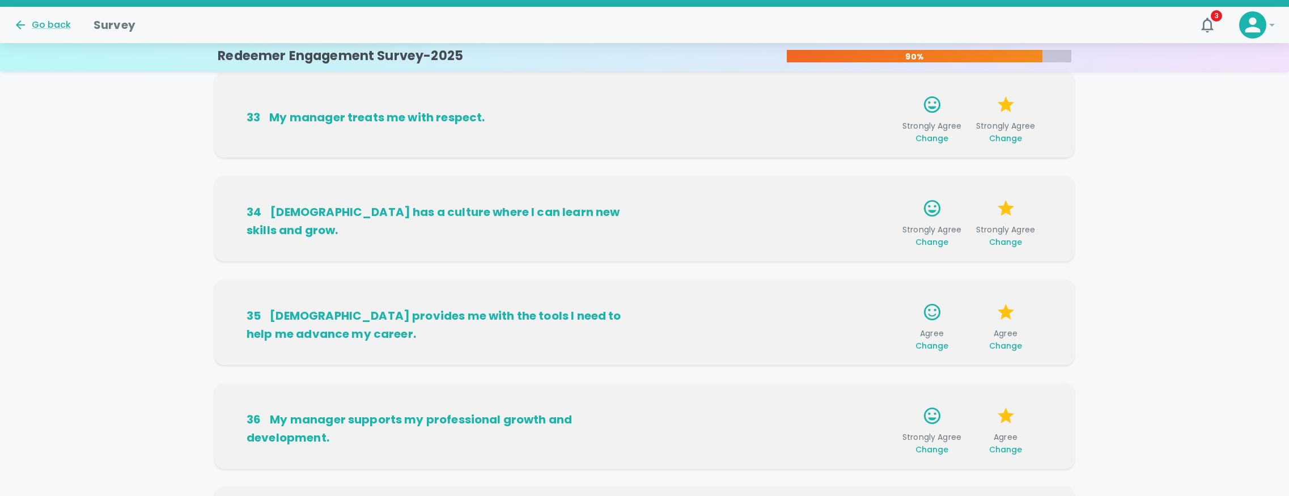
click at [1005, 345] on span "Change" at bounding box center [1005, 345] width 33 height 11
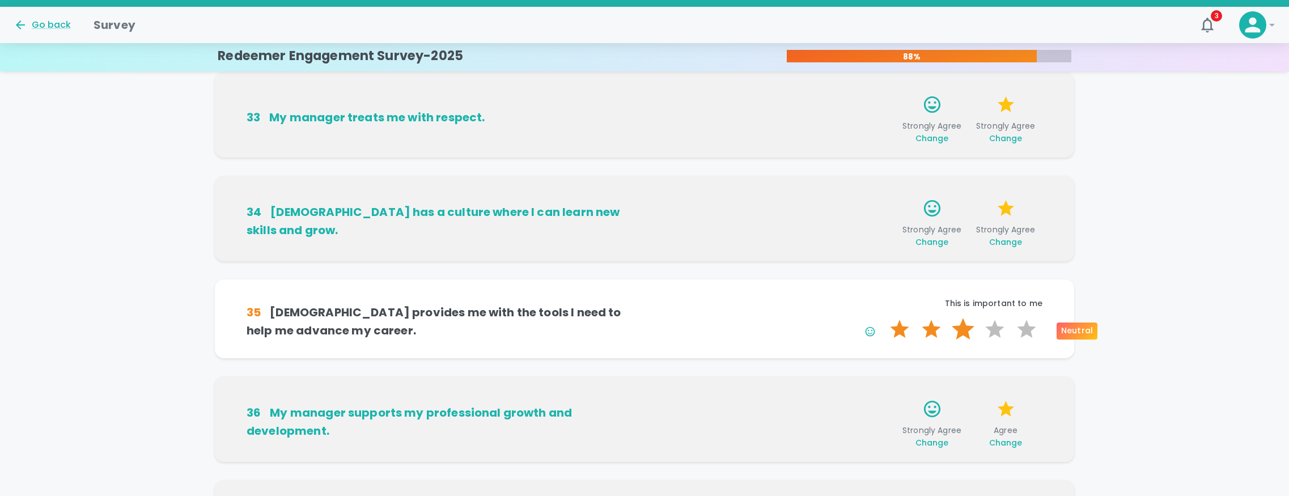
click at [957, 332] on label "3 Stars" at bounding box center [963, 329] width 32 height 23
click at [883, 318] on input "3 Stars" at bounding box center [883, 317] width 1 height 1
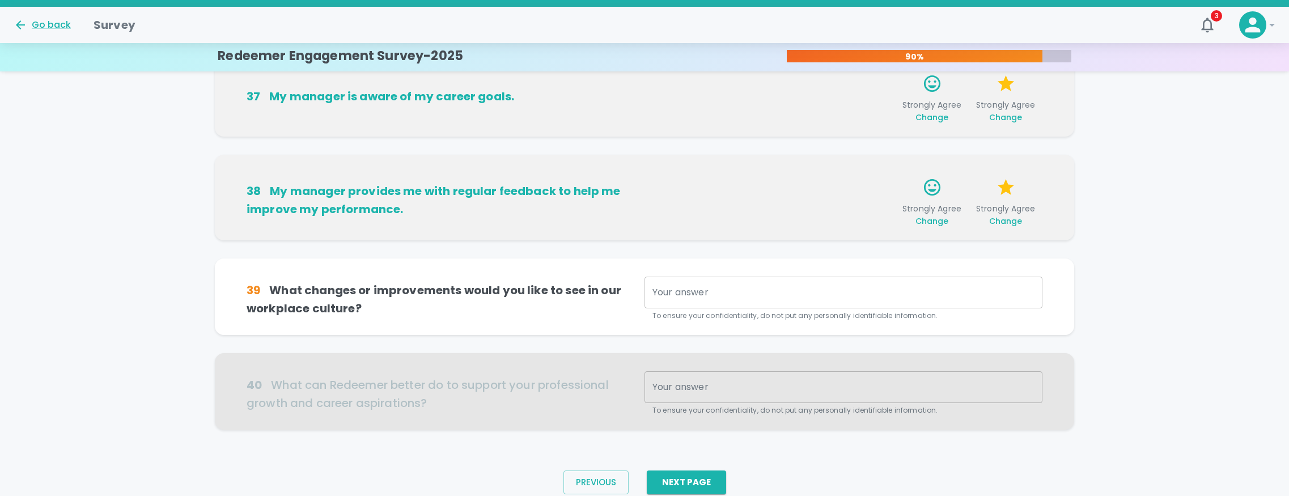
scroll to position [711, 0]
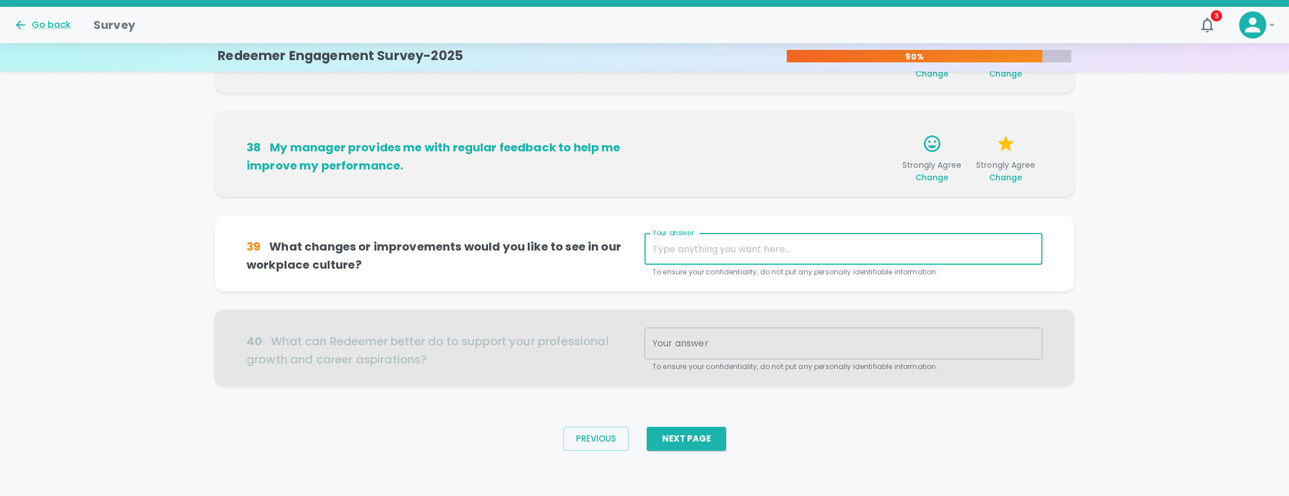
click at [1010, 248] on textarea "Your answer" at bounding box center [843, 249] width 382 height 13
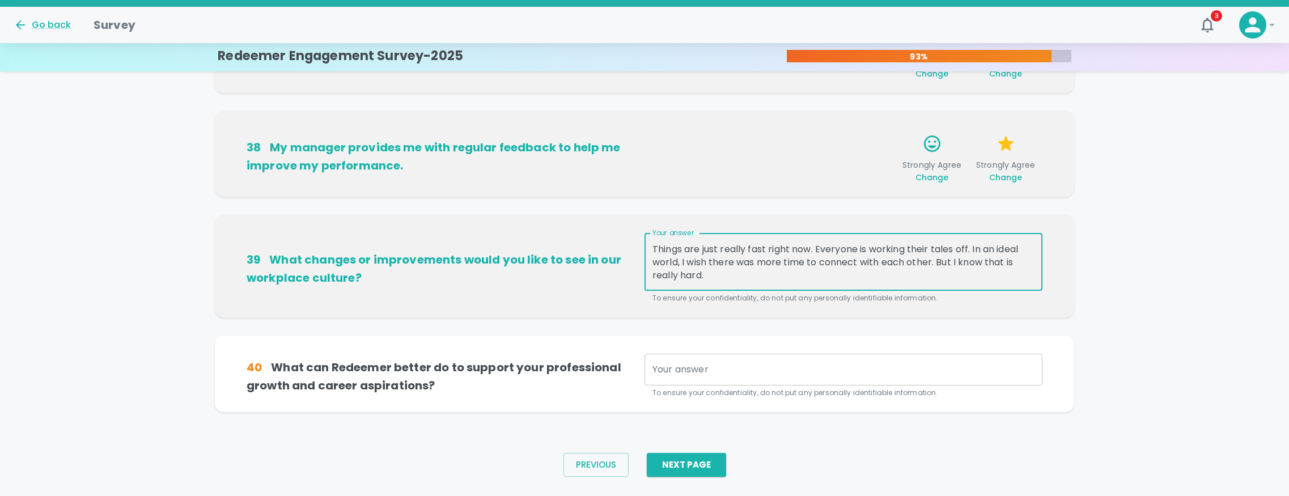
scroll to position [714, 0]
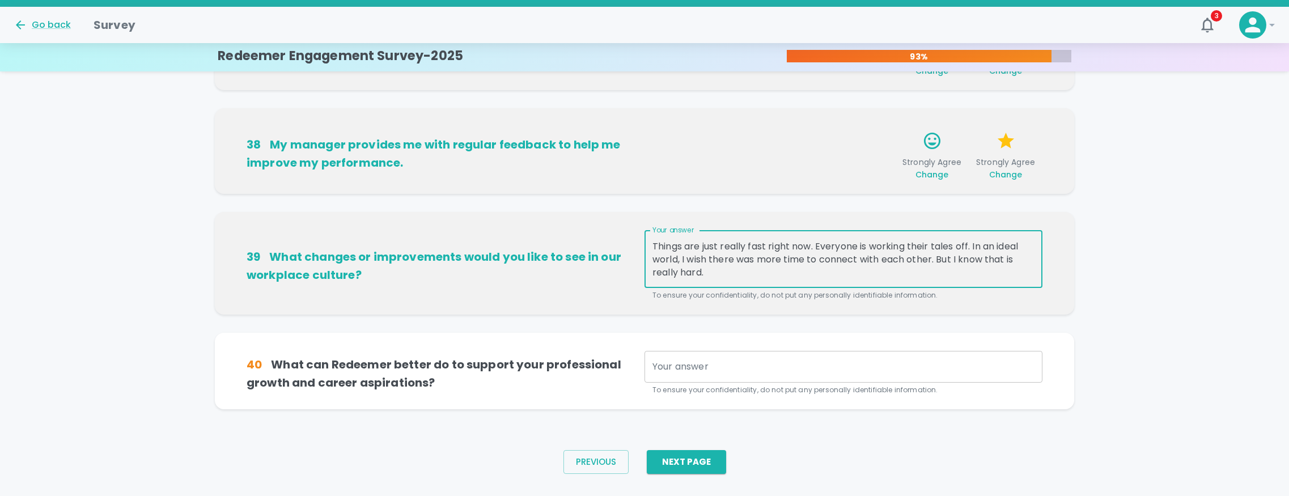
type textarea "Things are just really fast right now. Everyone is working their tales off. In …"
click at [666, 368] on textarea "Your answer" at bounding box center [843, 366] width 382 height 13
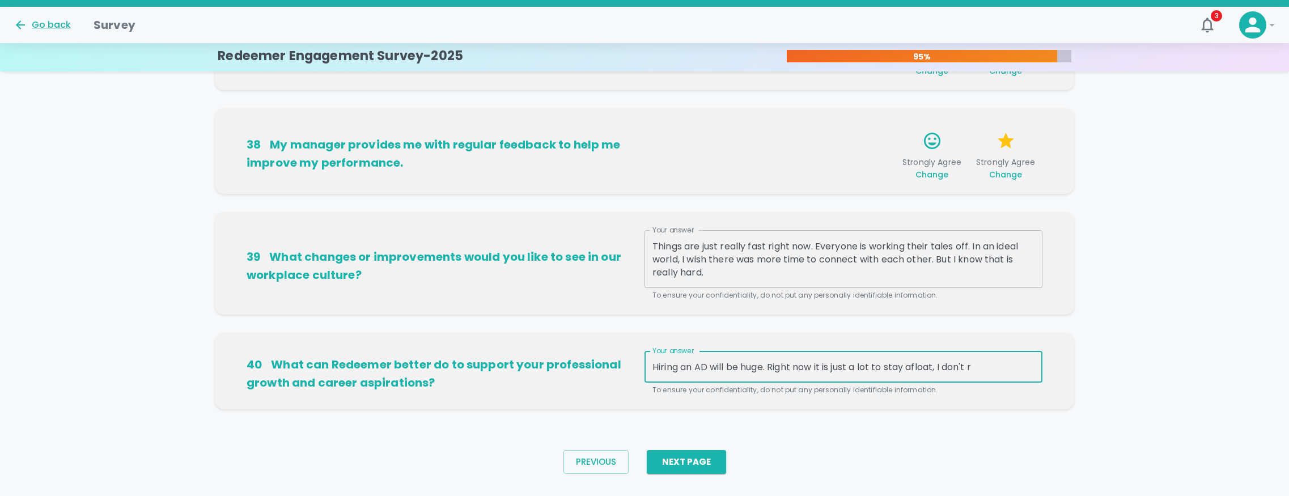
click at [694, 369] on textarea "Hiring an AD will be huge. Right now it is just a lot to stay afloat, I don't r" at bounding box center [843, 366] width 382 height 13
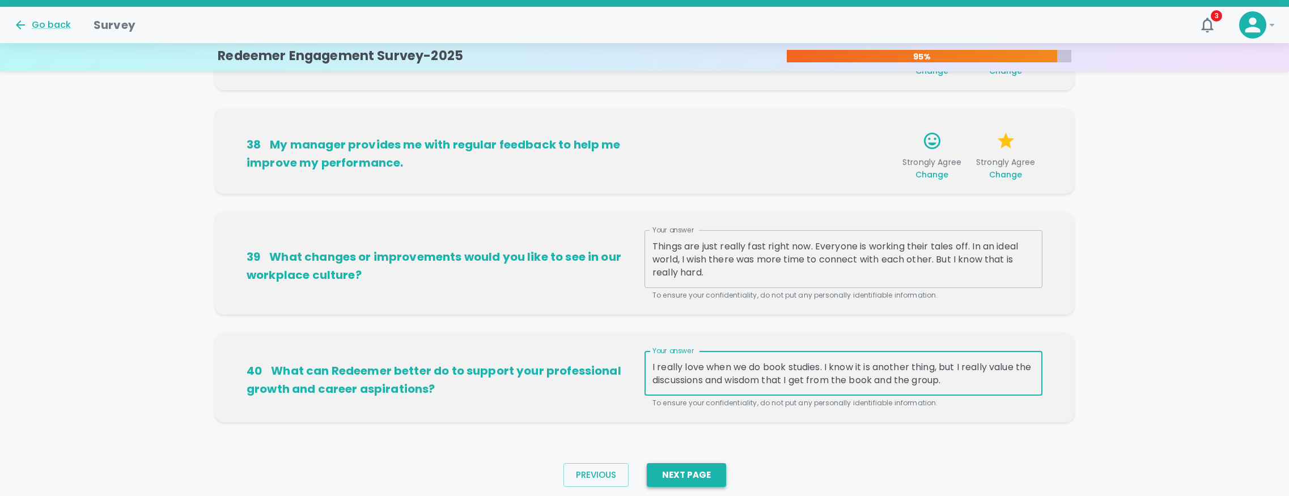
type textarea "I really love when we do book studies. I know it is another thing, but I really…"
click at [685, 479] on button "Next Page" at bounding box center [686, 475] width 79 height 24
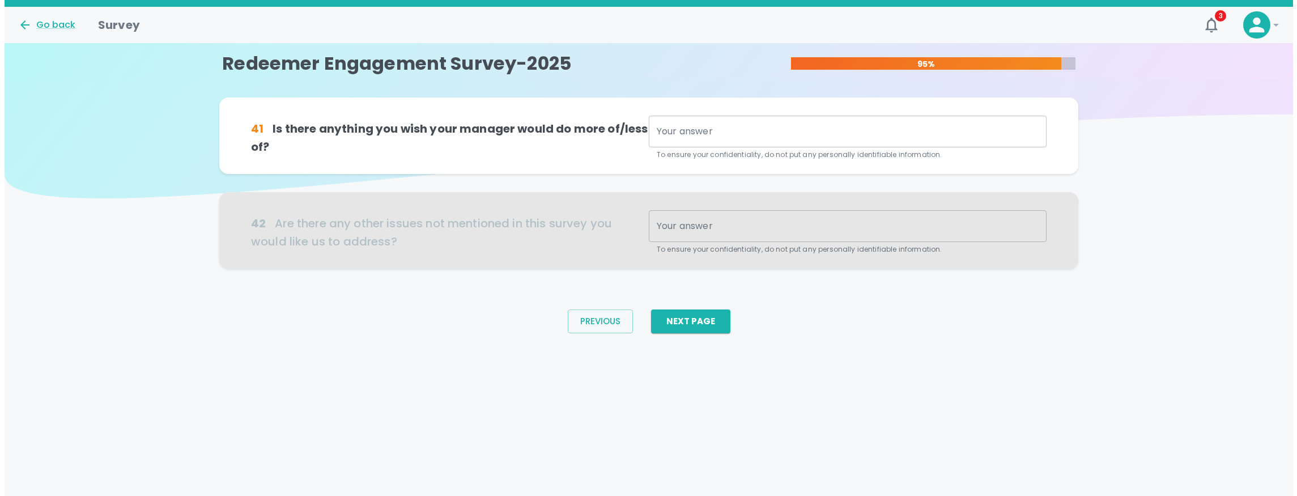
scroll to position [0, 0]
click at [744, 131] on textarea "Your answer" at bounding box center [849, 131] width 385 height 13
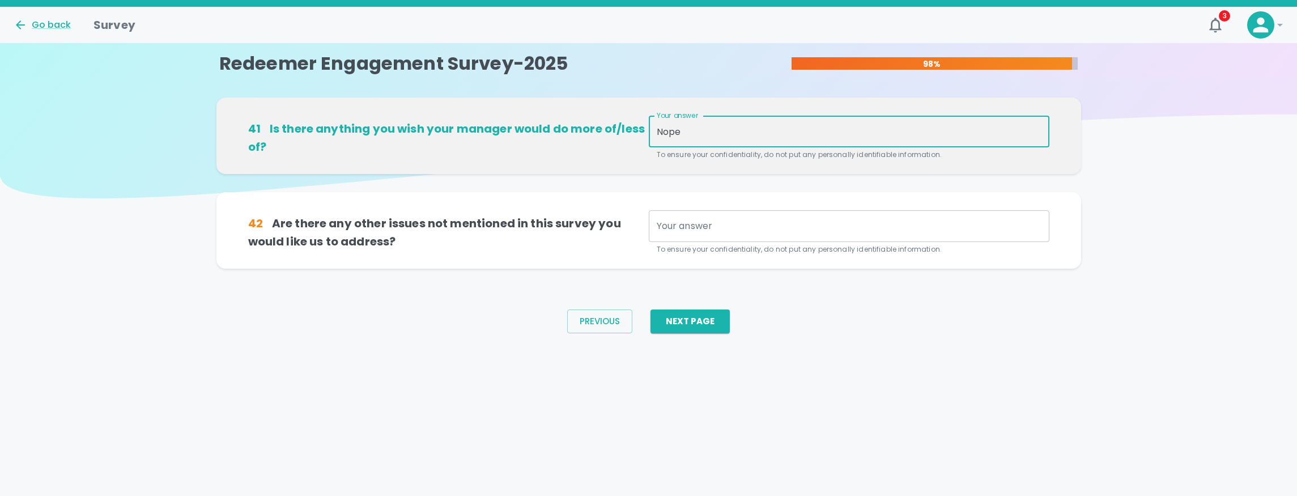
type textarea "Nope"
click at [695, 234] on div "x Your answer" at bounding box center [849, 226] width 401 height 32
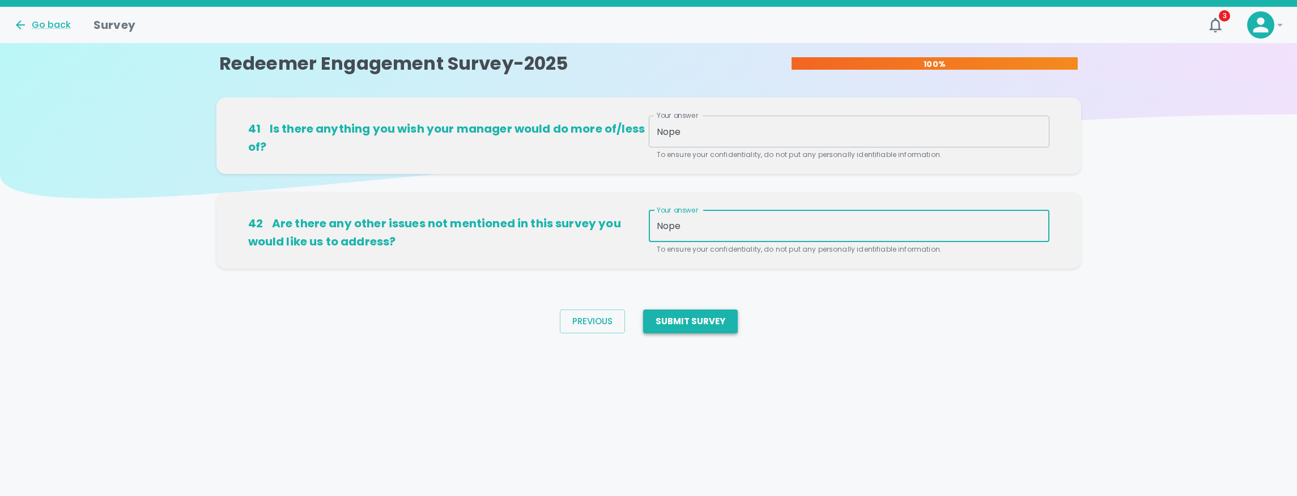
type textarea "Nope"
click at [711, 324] on button "Submit Survey" at bounding box center [690, 321] width 95 height 24
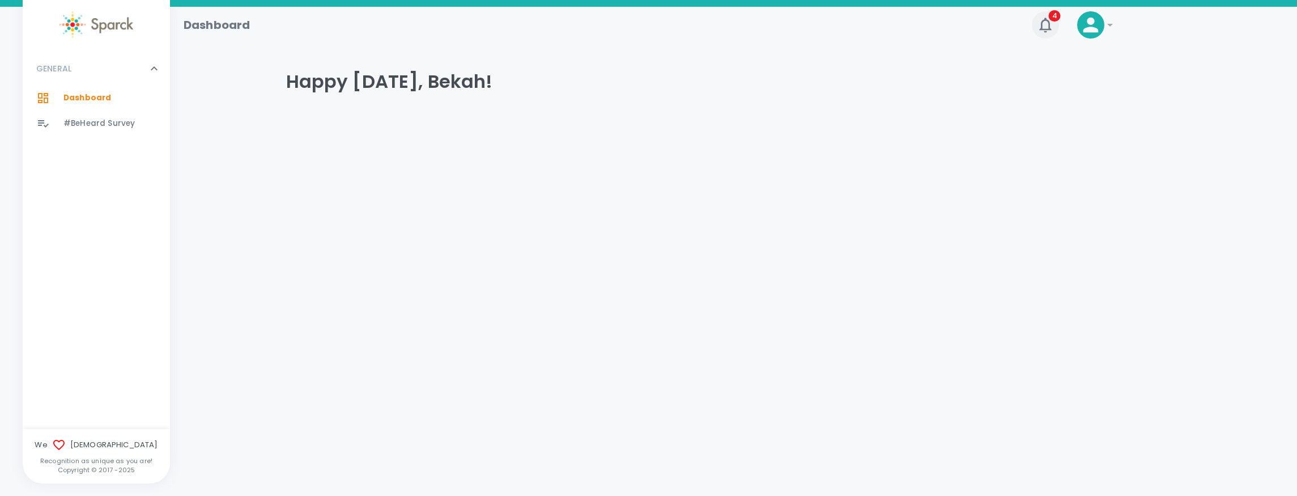
click at [1043, 28] on icon "button" at bounding box center [1045, 25] width 18 height 18
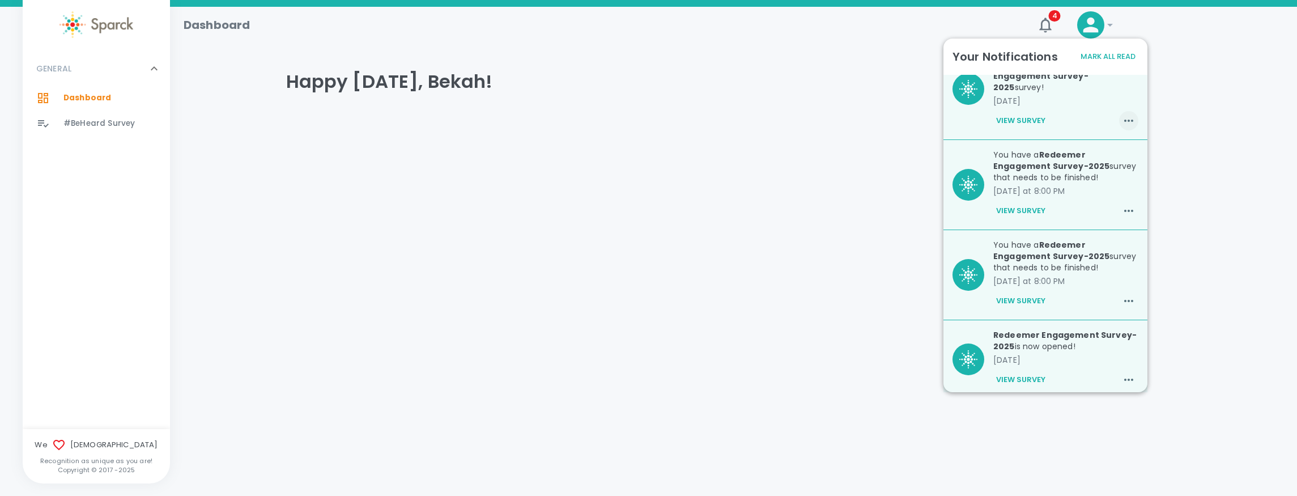
scroll to position [43, 0]
